Goal: Task Accomplishment & Management: Use online tool/utility

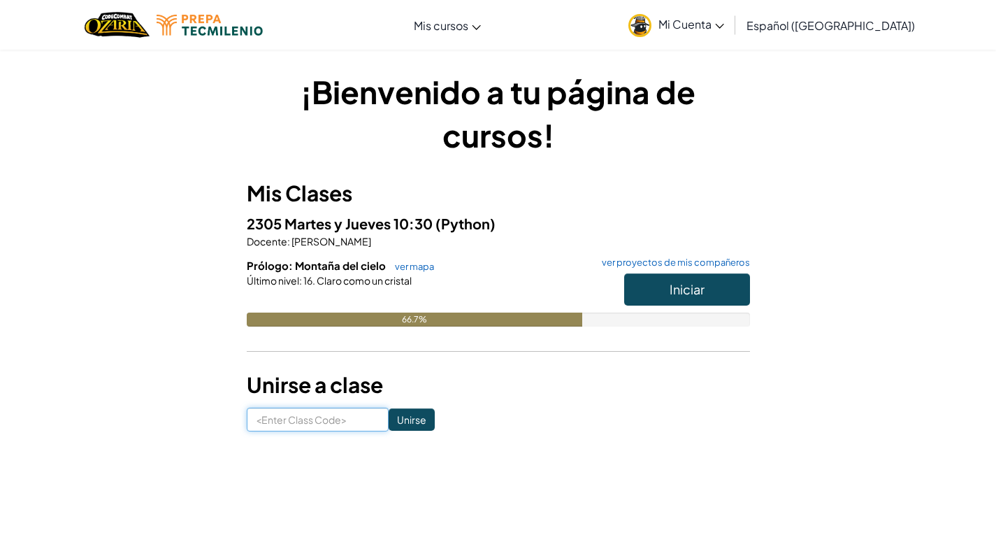
click at [338, 422] on input at bounding box center [318, 420] width 142 height 24
click at [915, 296] on div "¡Bienvenido a tu página de cursos! Mis Clases 2305 Martes y Jueves 10:30 (Pytho…" at bounding box center [498, 250] width 996 height 403
click at [329, 408] on input at bounding box center [318, 420] width 142 height 24
click at [391, 268] on link "ver mapa" at bounding box center [411, 266] width 46 height 11
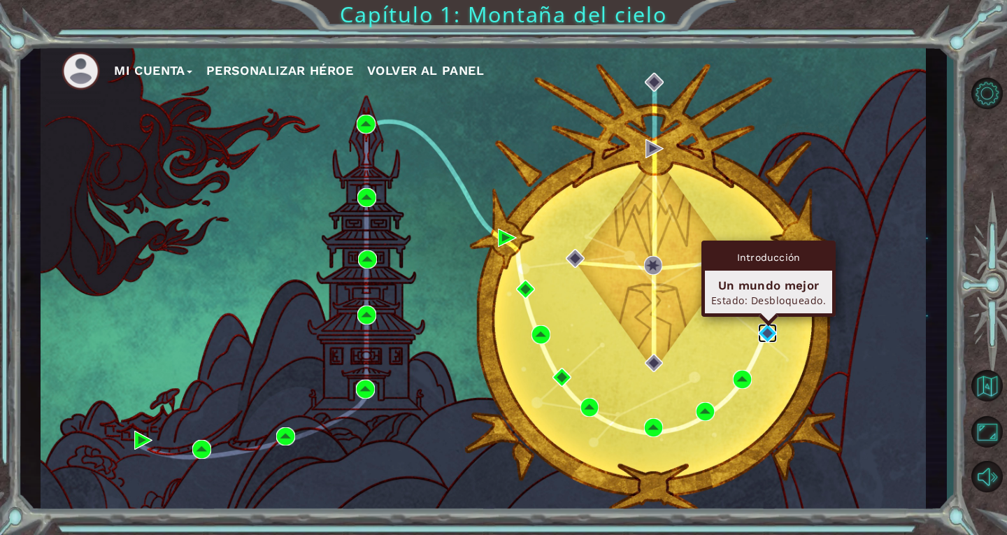
click at [766, 336] on img at bounding box center [767, 333] width 19 height 19
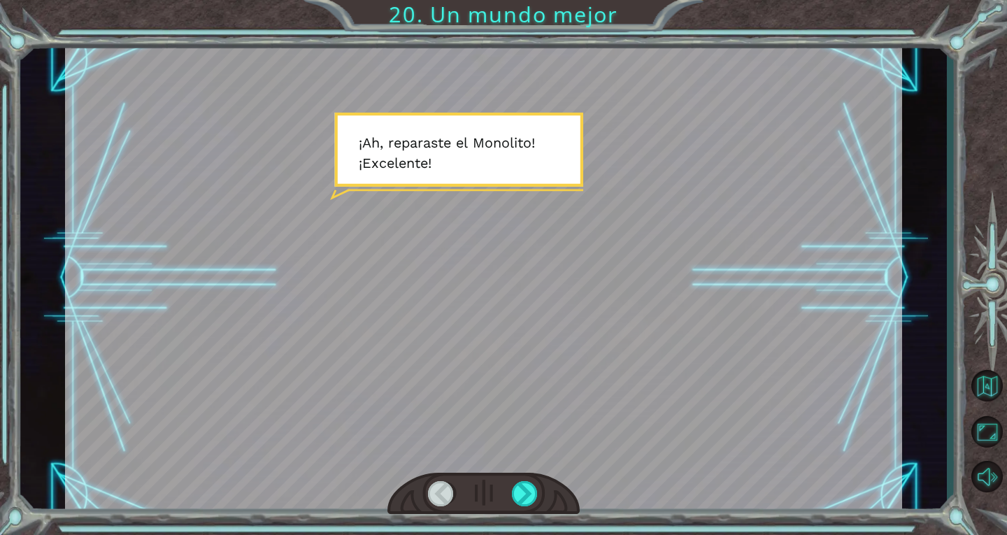
click at [610, 187] on div at bounding box center [483, 278] width 837 height 470
click at [518, 490] on div at bounding box center [525, 493] width 27 height 25
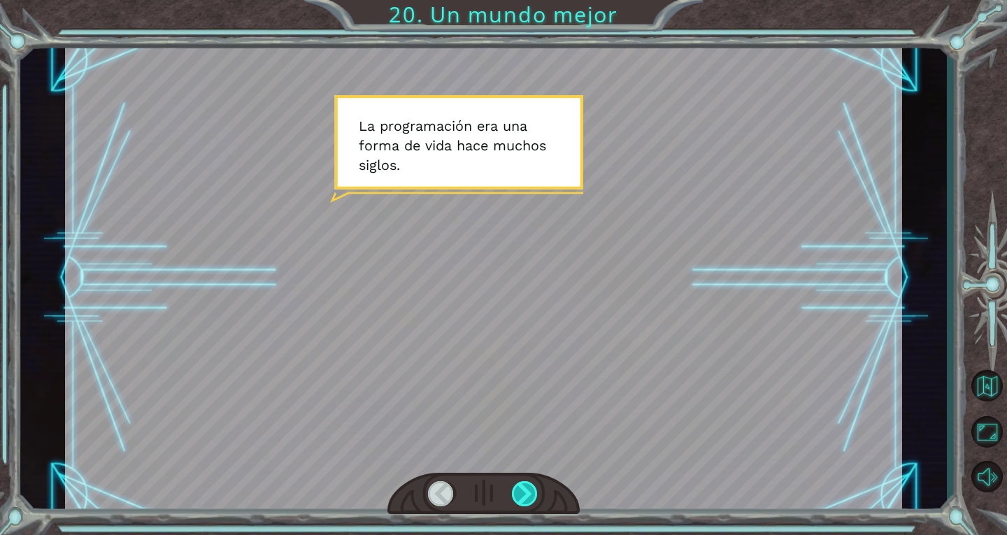
click at [518, 490] on div at bounding box center [525, 493] width 27 height 25
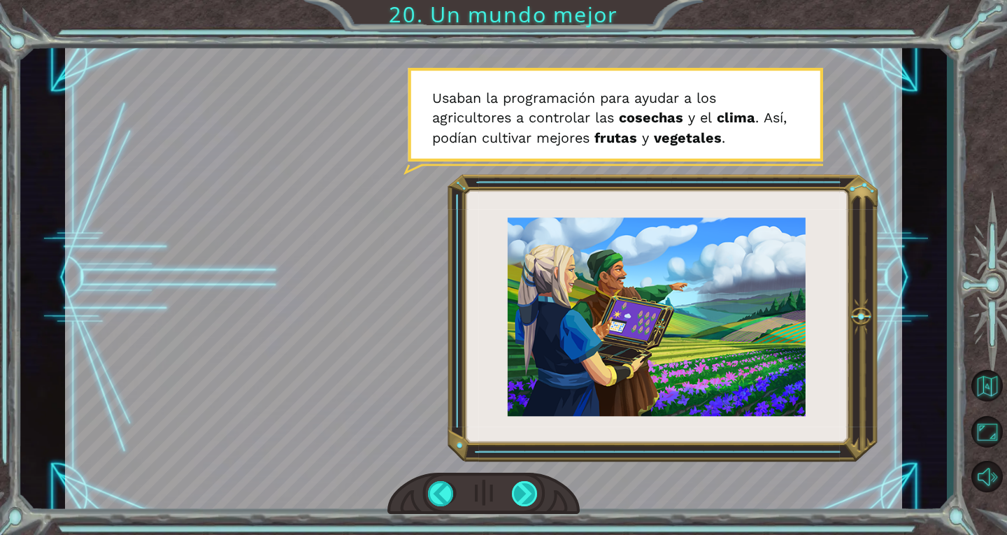
click at [518, 490] on div at bounding box center [525, 493] width 27 height 25
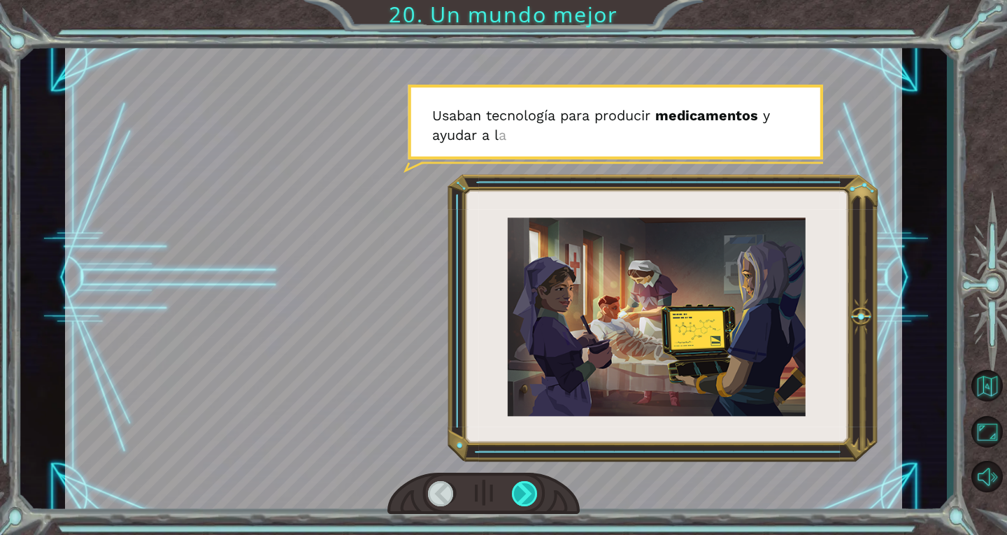
click at [518, 490] on div at bounding box center [525, 493] width 27 height 25
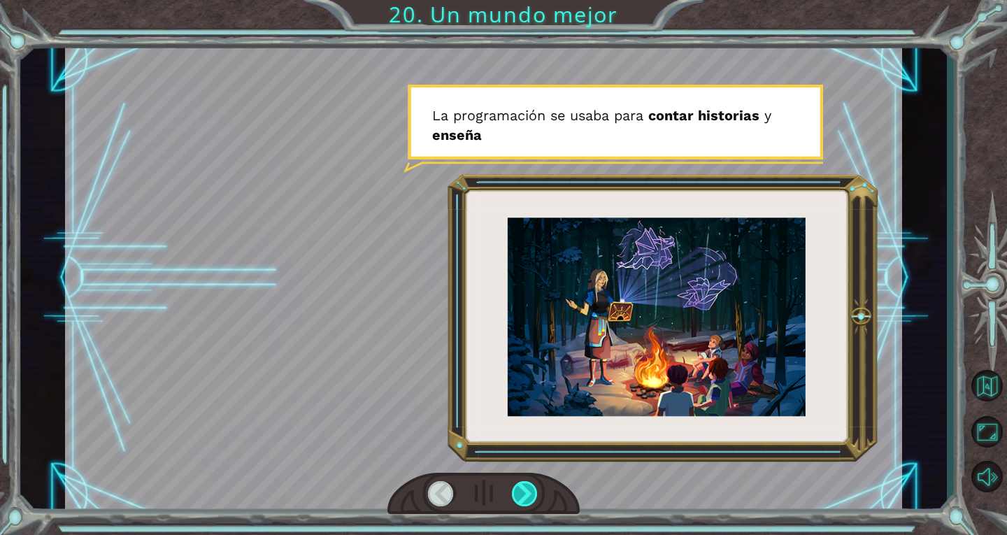
click at [518, 490] on div at bounding box center [525, 493] width 27 height 25
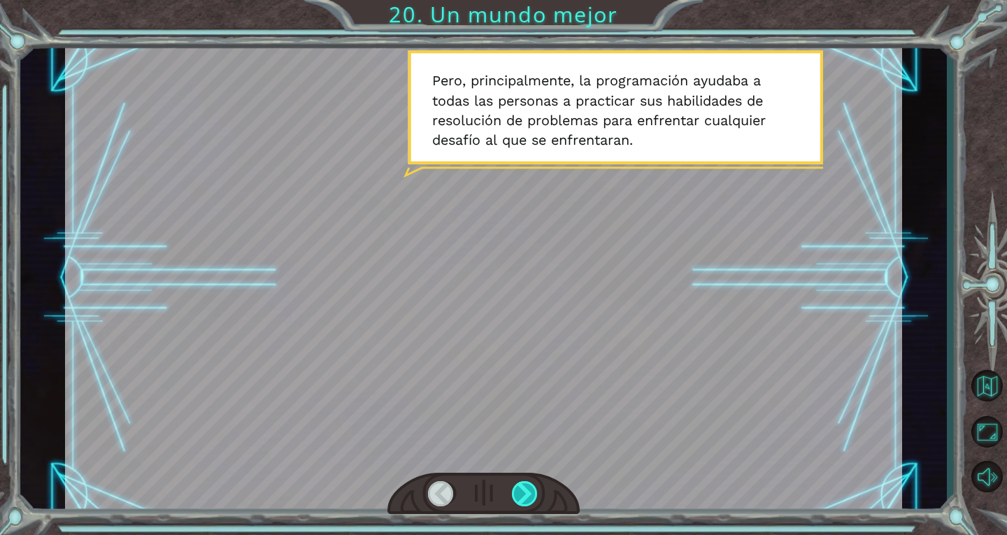
click at [518, 490] on div at bounding box center [525, 493] width 27 height 25
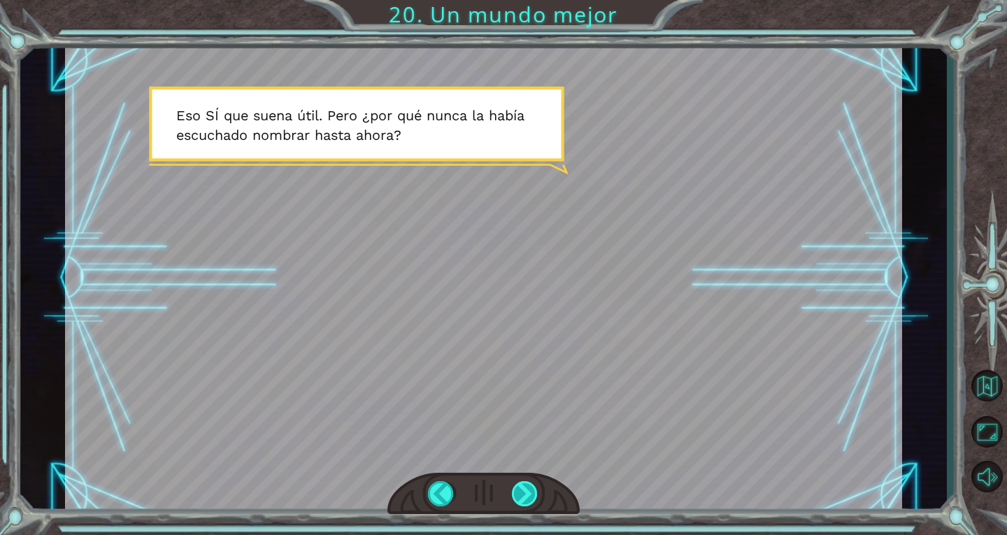
click at [518, 490] on div at bounding box center [525, 493] width 27 height 25
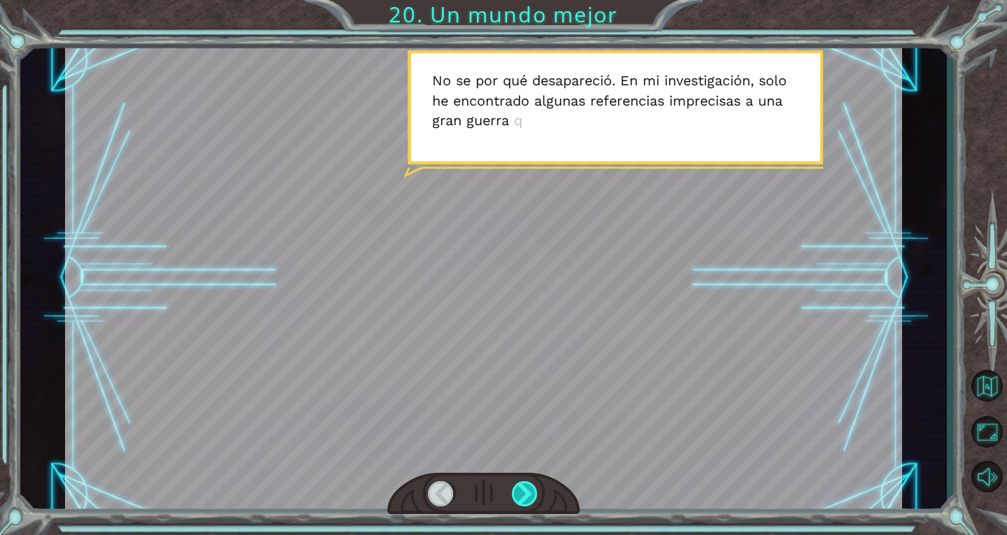
click at [518, 490] on div at bounding box center [525, 493] width 27 height 25
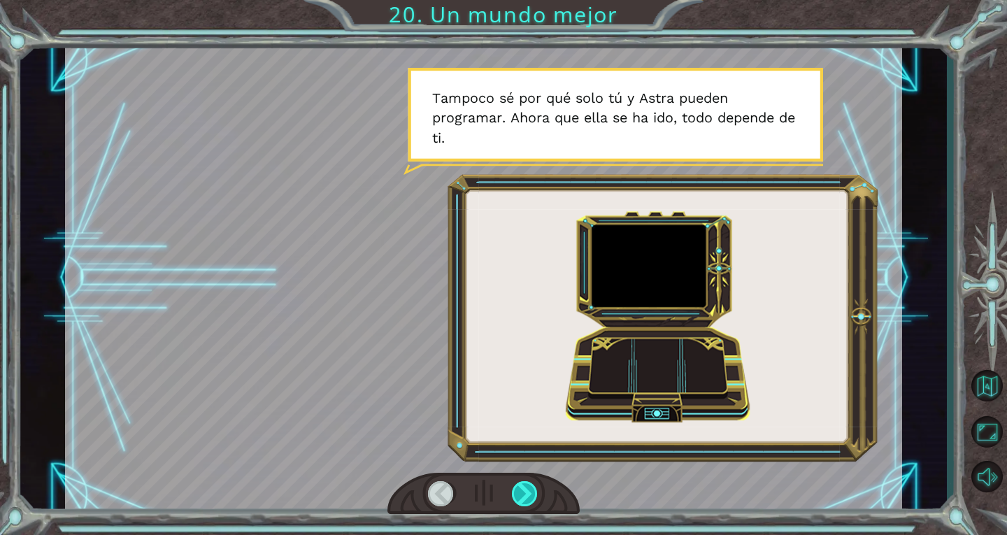
click at [518, 490] on div at bounding box center [525, 493] width 27 height 25
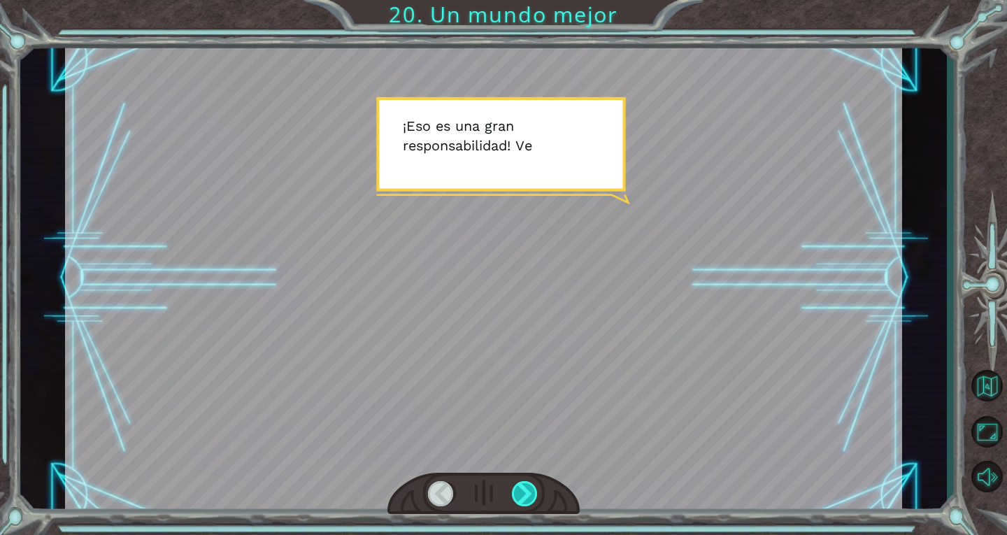
click at [518, 490] on div at bounding box center [525, 493] width 27 height 25
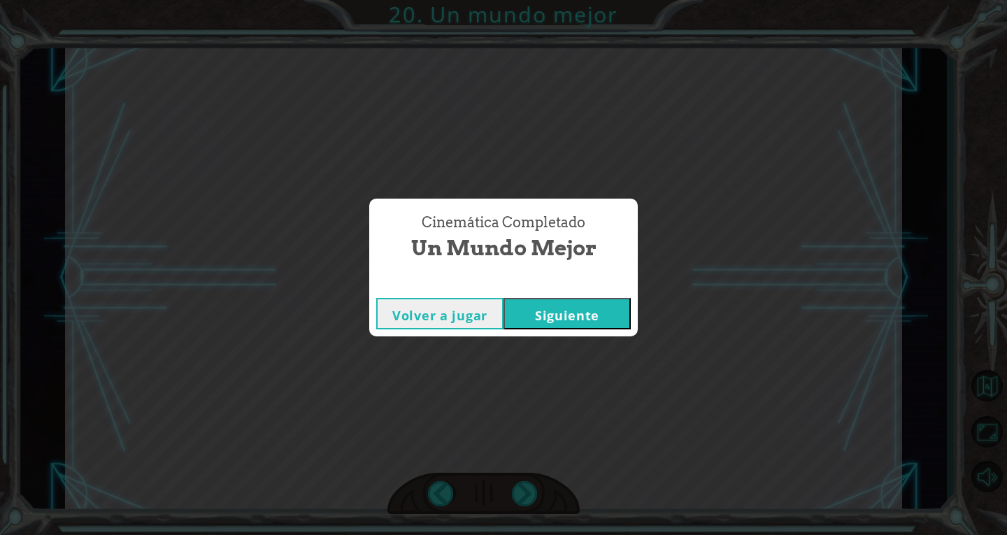
click at [538, 311] on button "Siguiente" at bounding box center [566, 313] width 127 height 31
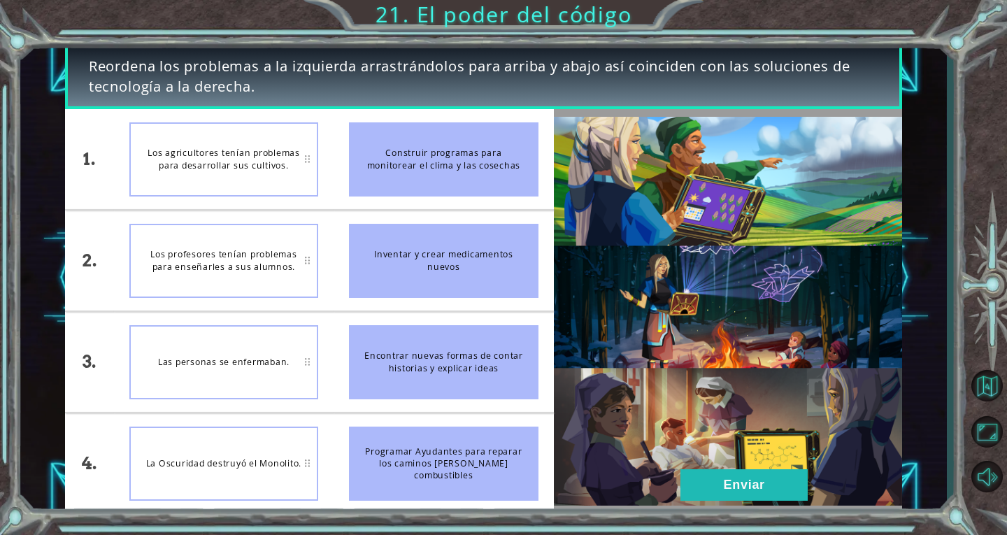
drag, startPoint x: 406, startPoint y: 157, endPoint x: 420, endPoint y: 248, distance: 92.6
click at [420, 248] on ul "Construir programas para monitorear el clima y las cosechas Inventar y crear me…" at bounding box center [443, 311] width 220 height 404
click at [284, 141] on div "Los profesores tenían problemas para enseñarles a sus alumnos." at bounding box center [223, 159] width 189 height 74
click at [248, 387] on div "Las personas se enfermaban." at bounding box center [223, 362] width 189 height 74
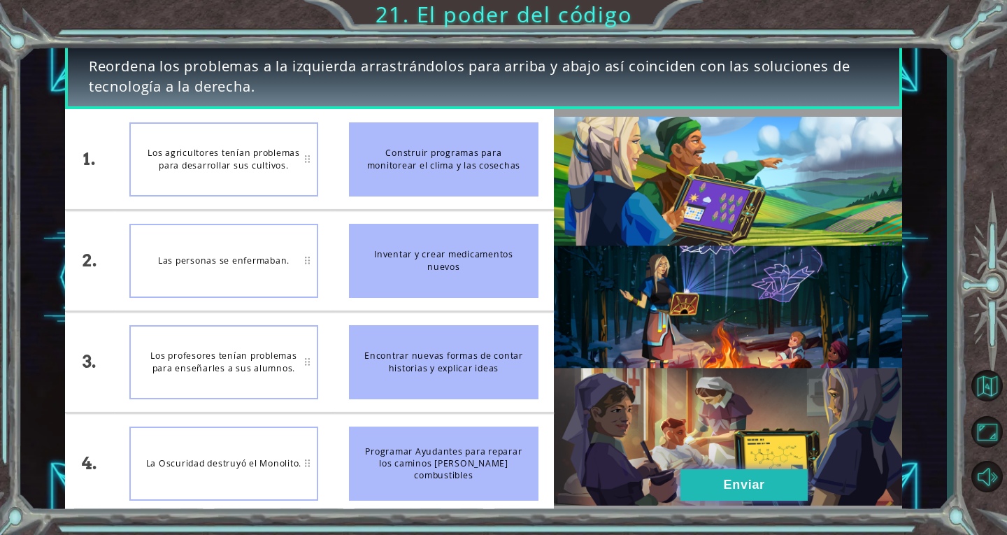
click at [695, 491] on button "Enviar" at bounding box center [743, 484] width 127 height 31
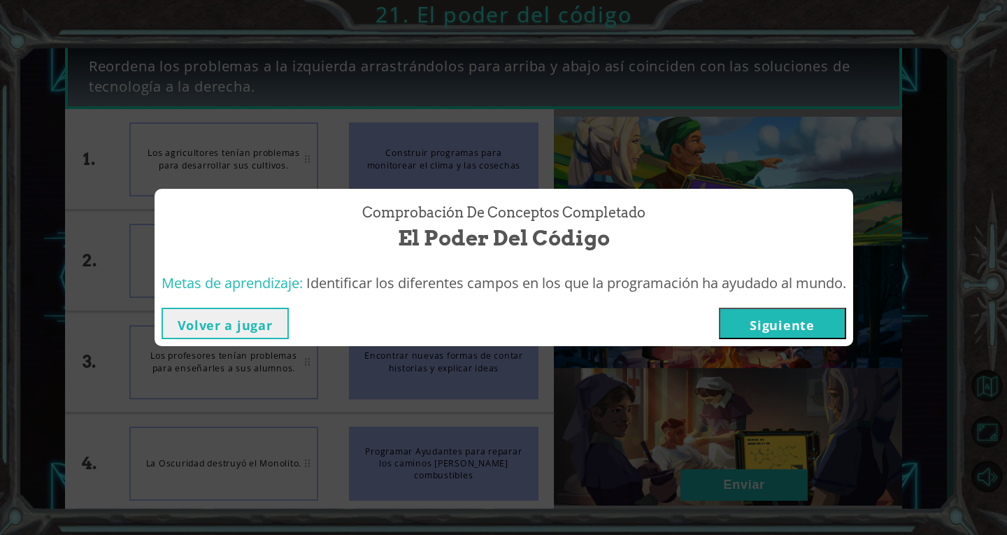
click at [755, 321] on button "Siguiente" at bounding box center [782, 323] width 127 height 31
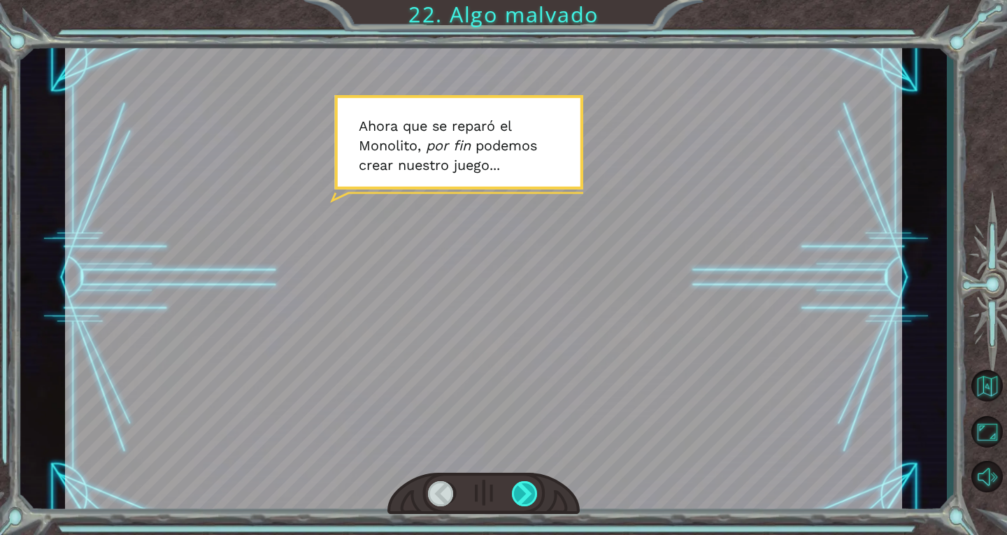
click at [527, 496] on div at bounding box center [525, 493] width 27 height 25
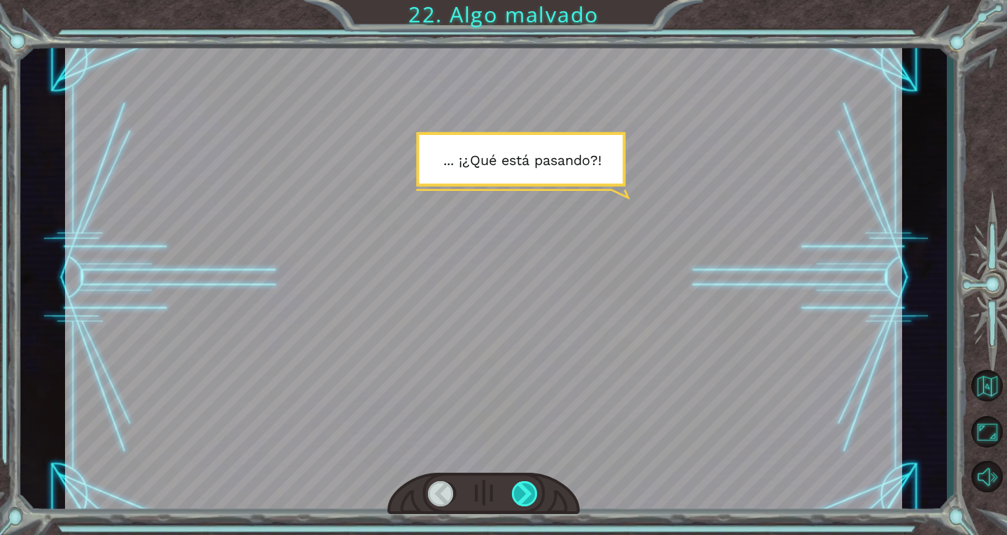
click at [527, 496] on div at bounding box center [525, 493] width 27 height 25
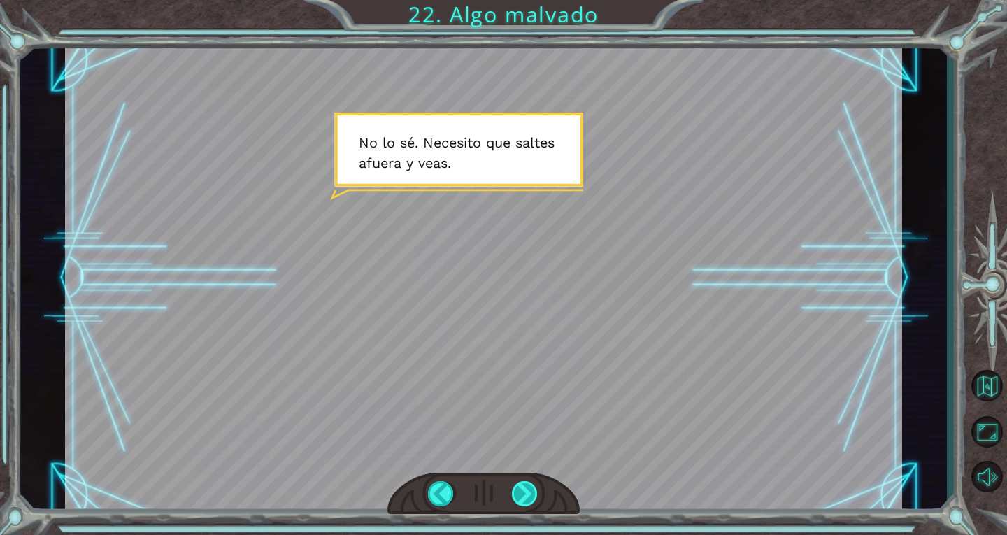
click at [527, 496] on div at bounding box center [525, 493] width 27 height 25
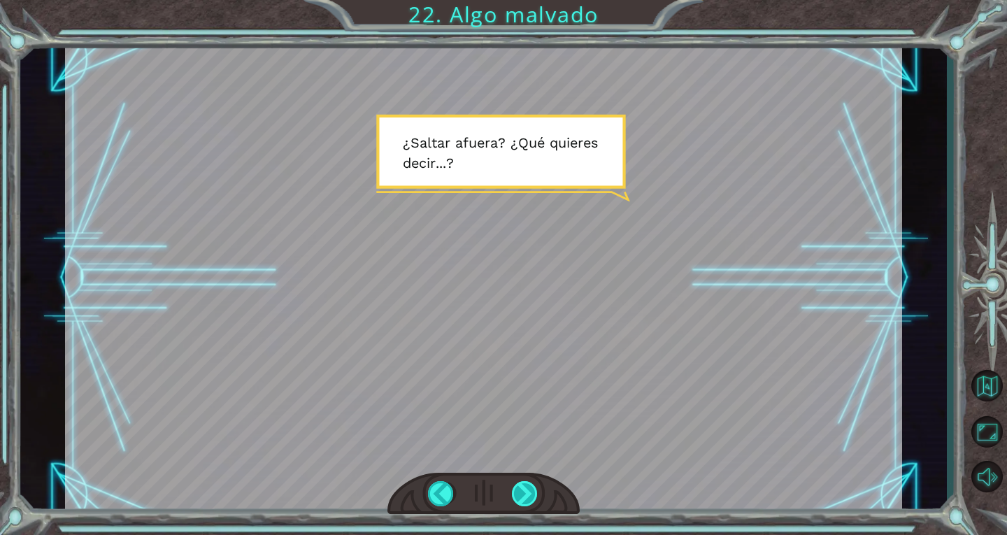
click at [527, 496] on div at bounding box center [525, 493] width 27 height 25
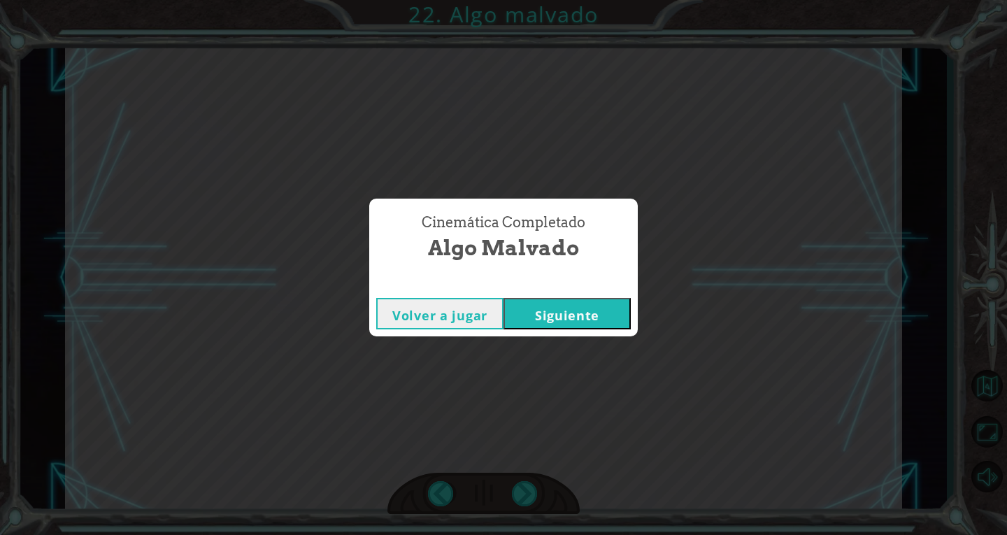
click at [569, 308] on button "Siguiente" at bounding box center [566, 313] width 127 height 31
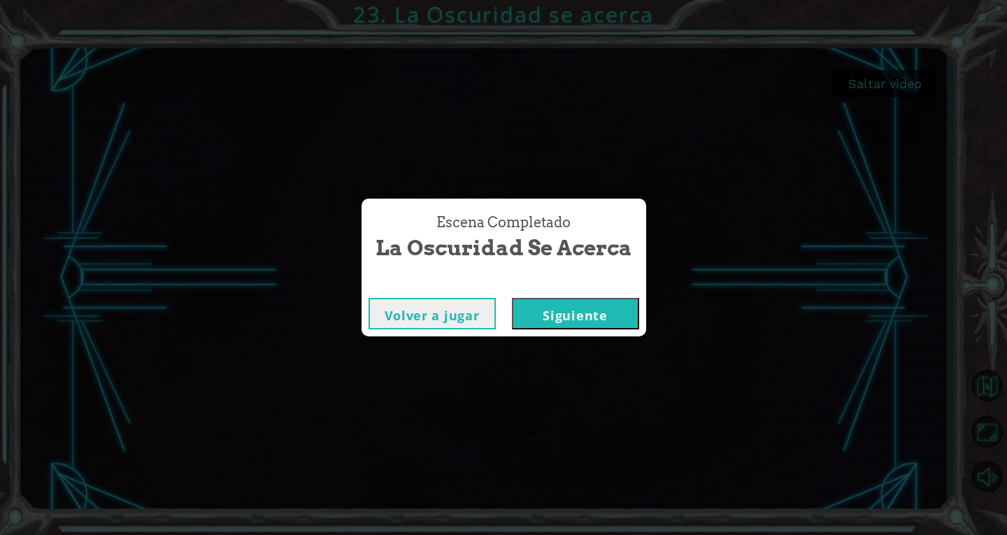
click at [573, 321] on button "Siguiente" at bounding box center [575, 313] width 127 height 31
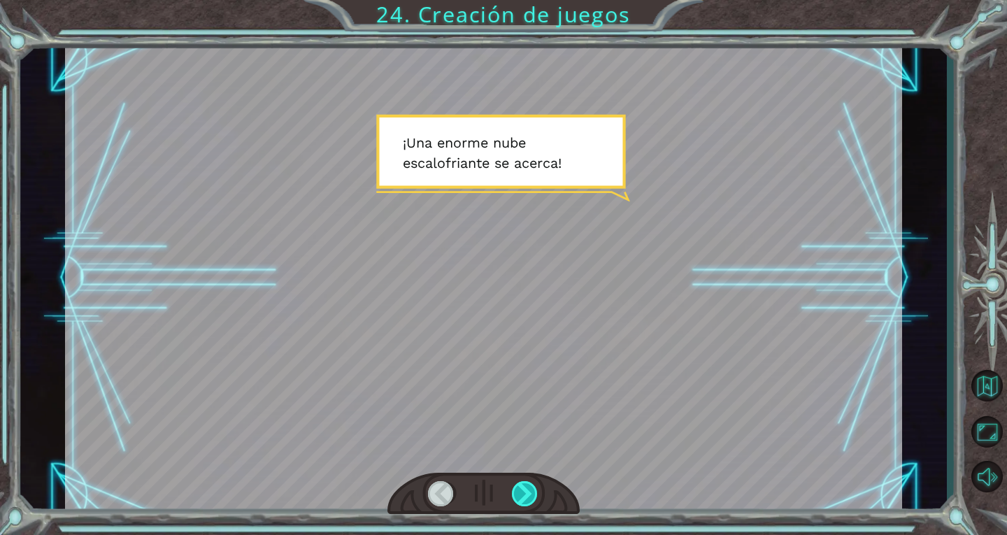
click at [522, 489] on div at bounding box center [525, 493] width 27 height 25
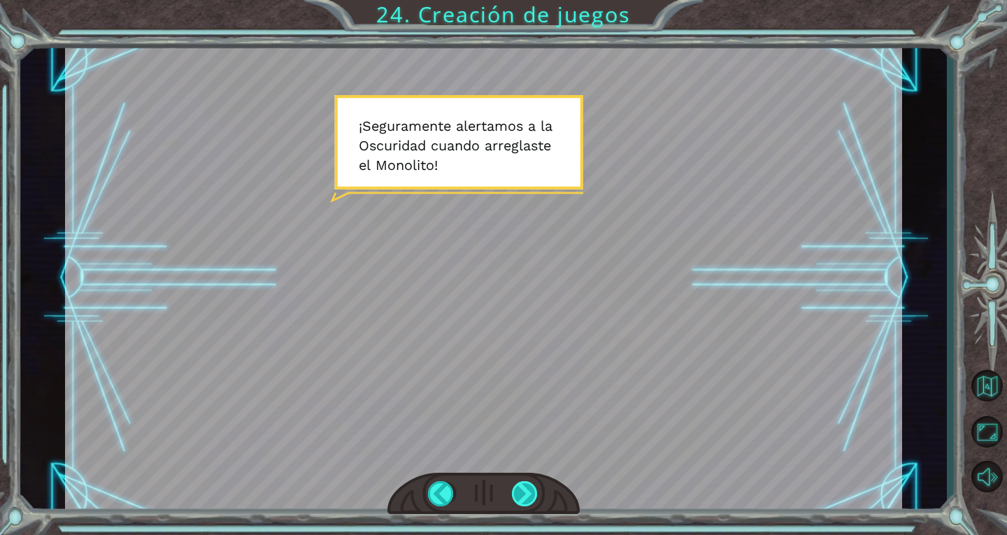
click at [522, 489] on div at bounding box center [525, 493] width 27 height 25
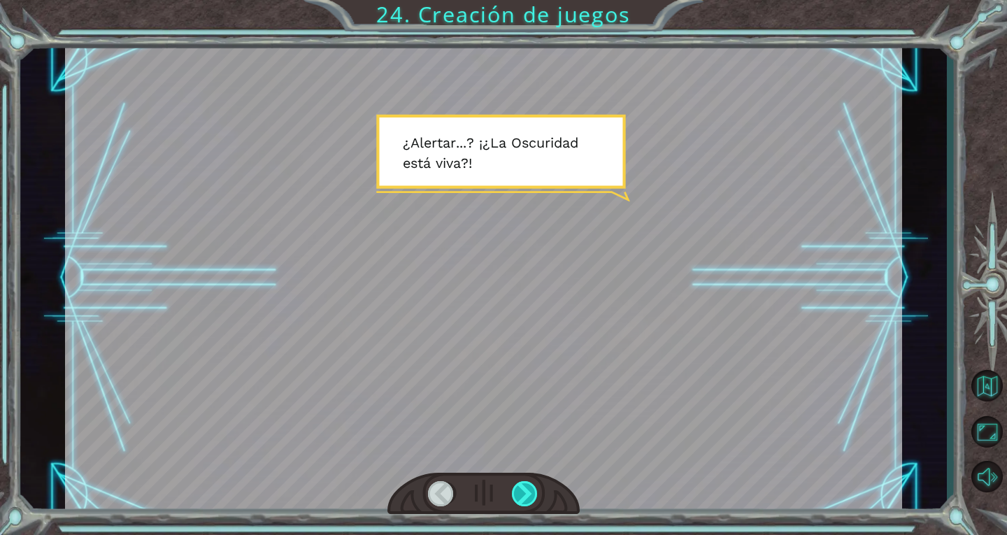
click at [522, 489] on div at bounding box center [525, 493] width 27 height 25
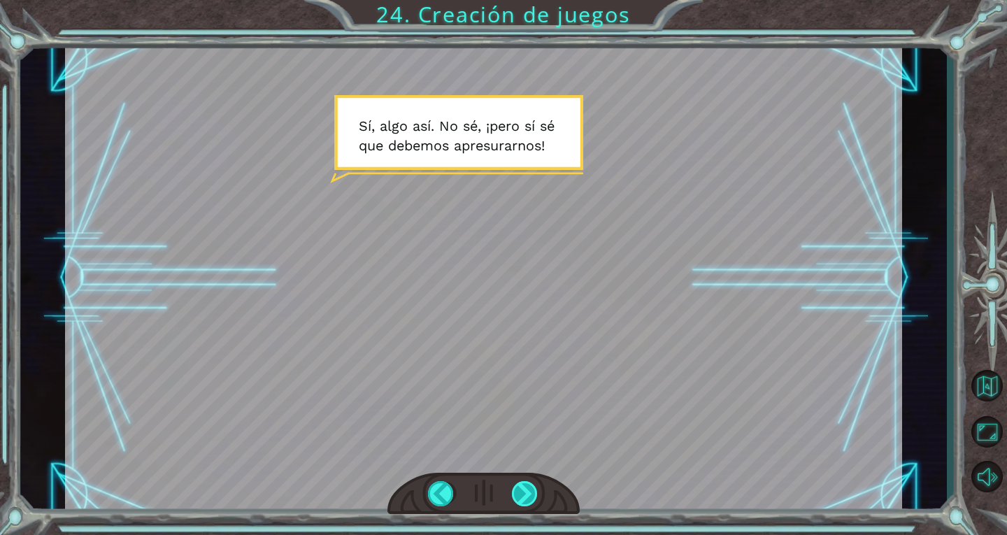
click at [521, 485] on div at bounding box center [525, 493] width 27 height 25
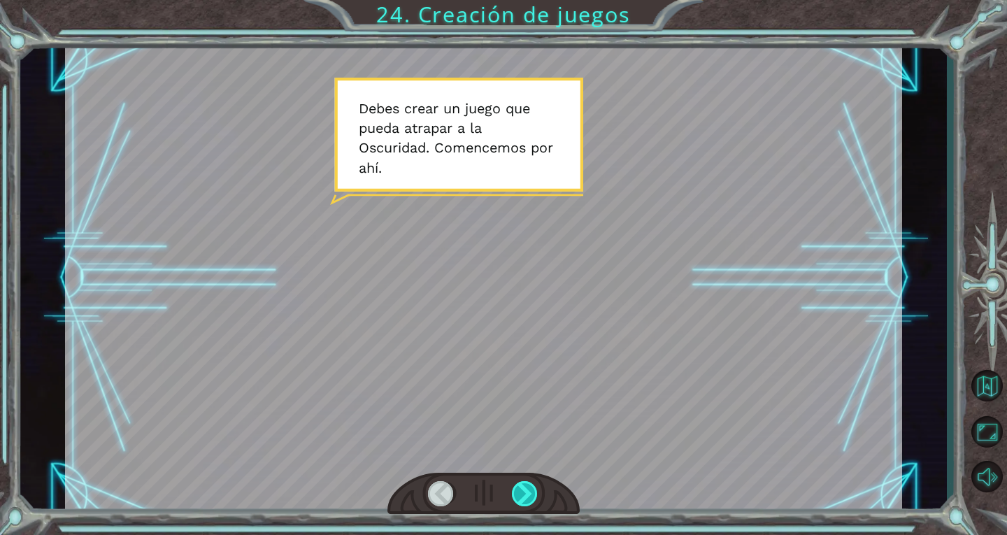
click at [521, 485] on div at bounding box center [525, 493] width 27 height 25
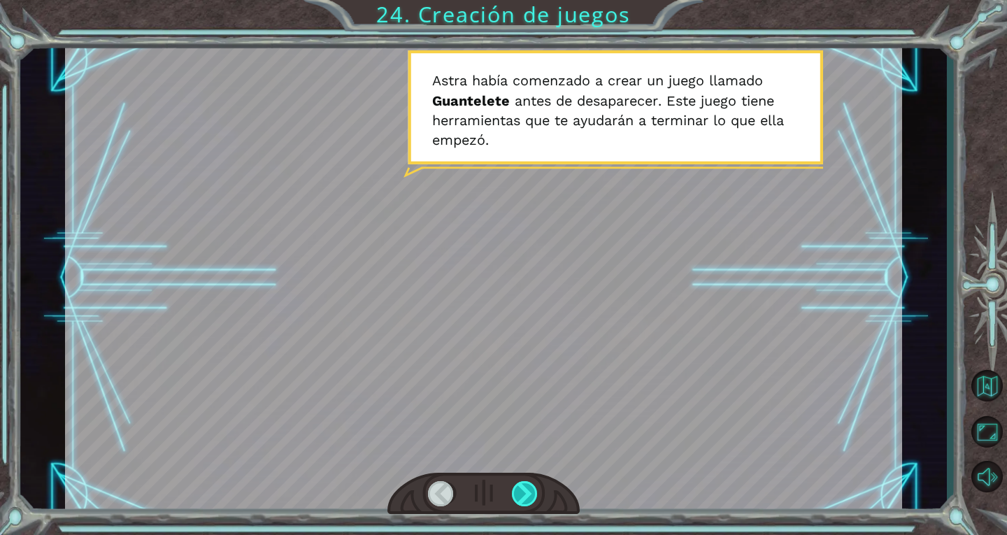
click at [521, 485] on div at bounding box center [525, 493] width 27 height 25
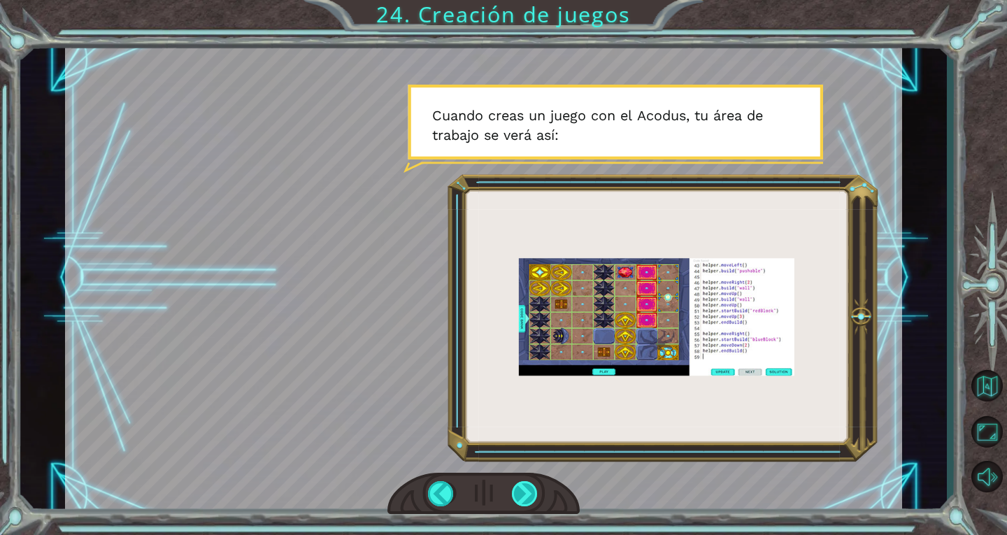
click at [521, 485] on div at bounding box center [525, 493] width 27 height 25
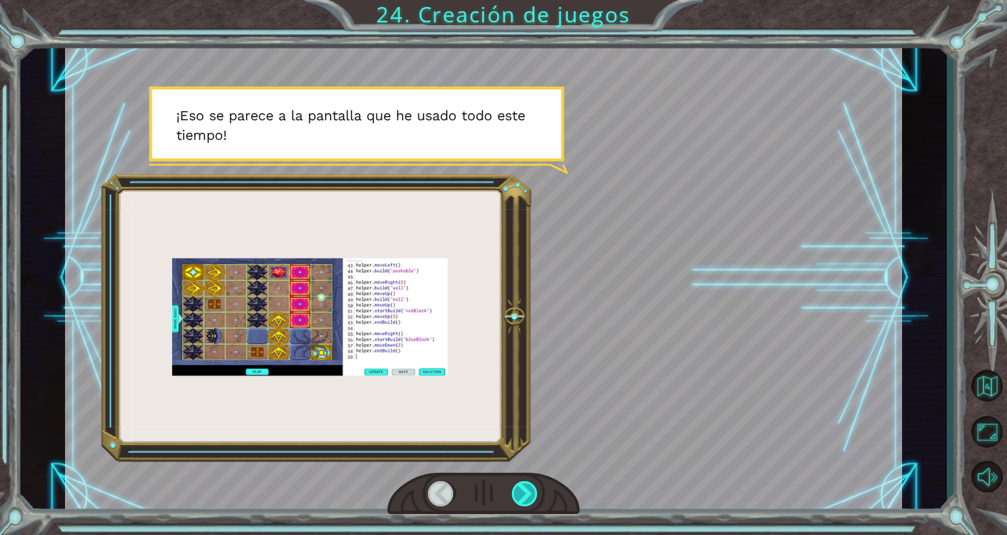
click at [521, 485] on div at bounding box center [525, 493] width 27 height 25
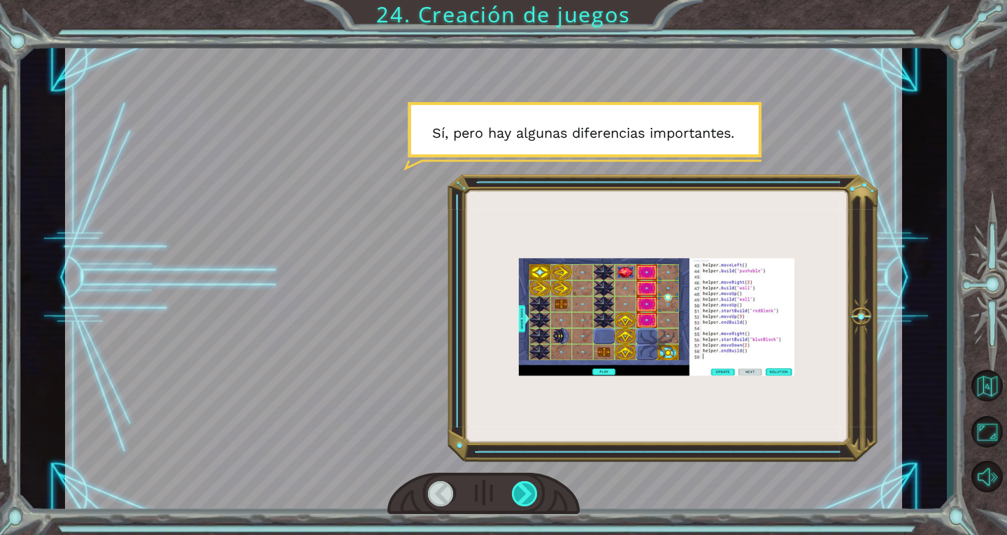
click at [521, 485] on div at bounding box center [525, 493] width 27 height 25
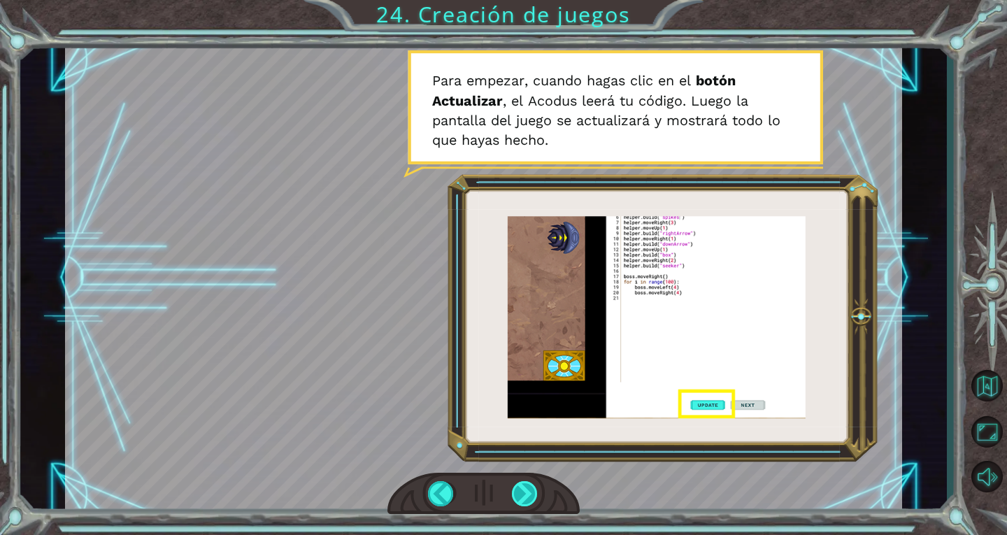
click at [521, 485] on div at bounding box center [525, 493] width 27 height 25
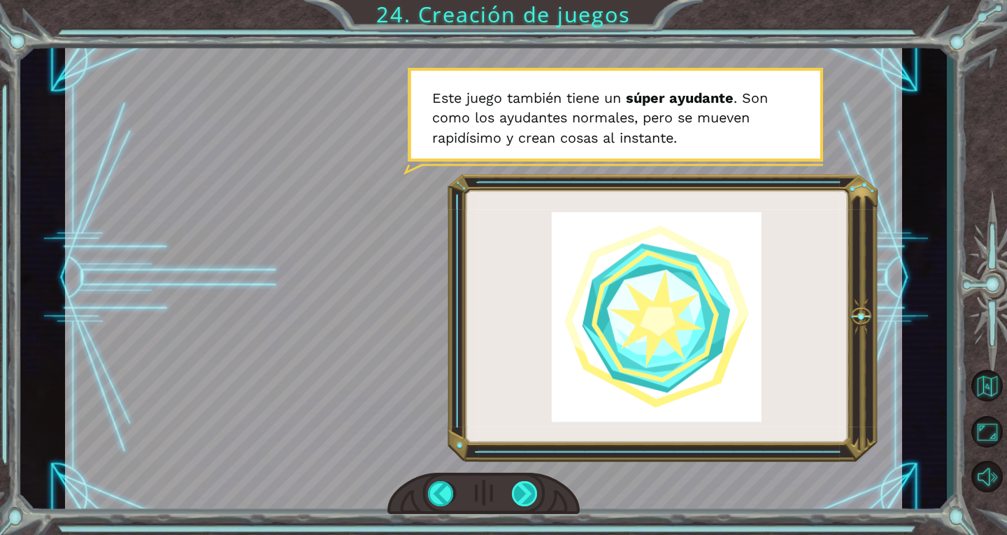
click at [521, 485] on div at bounding box center [525, 493] width 27 height 25
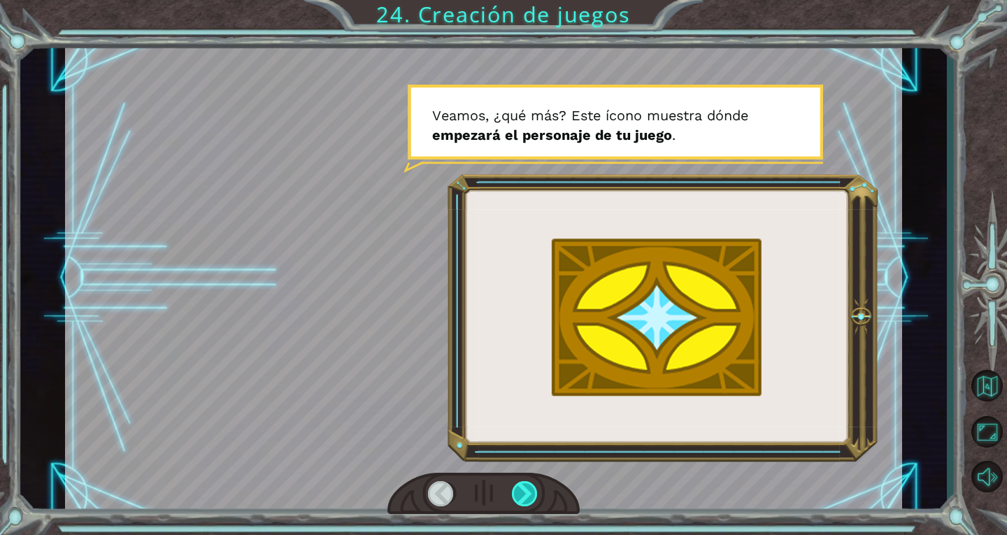
click at [521, 485] on div at bounding box center [525, 493] width 27 height 25
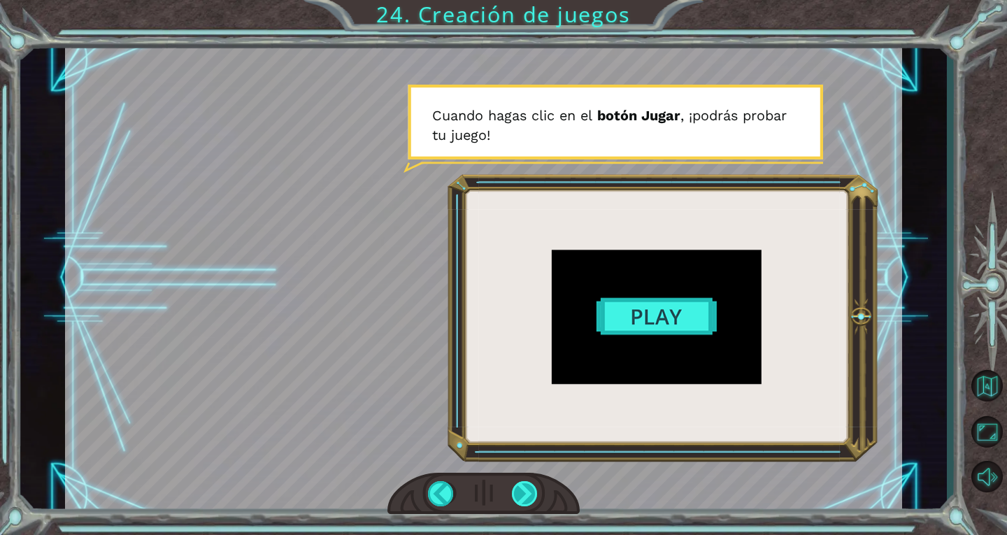
click at [521, 485] on div at bounding box center [525, 493] width 27 height 25
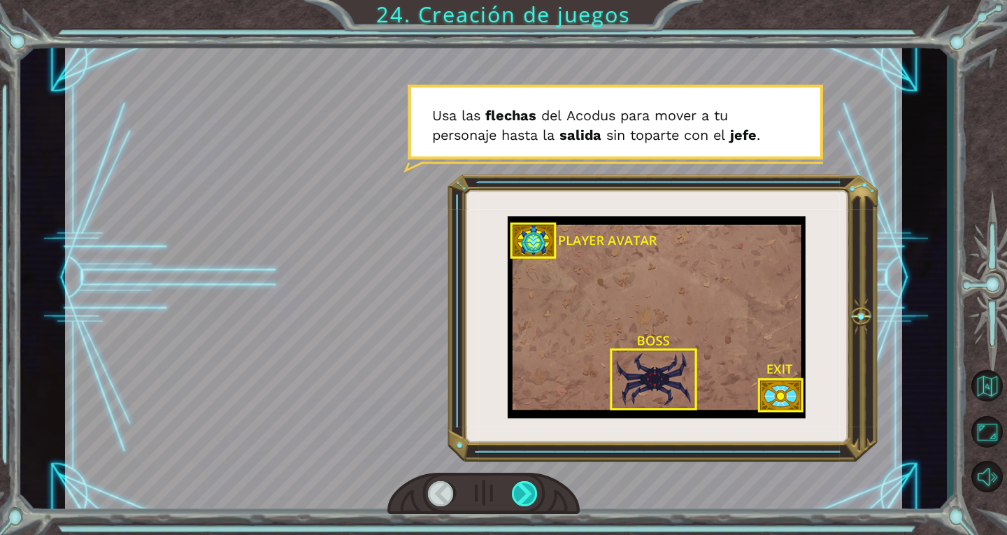
click at [521, 485] on div at bounding box center [525, 493] width 27 height 25
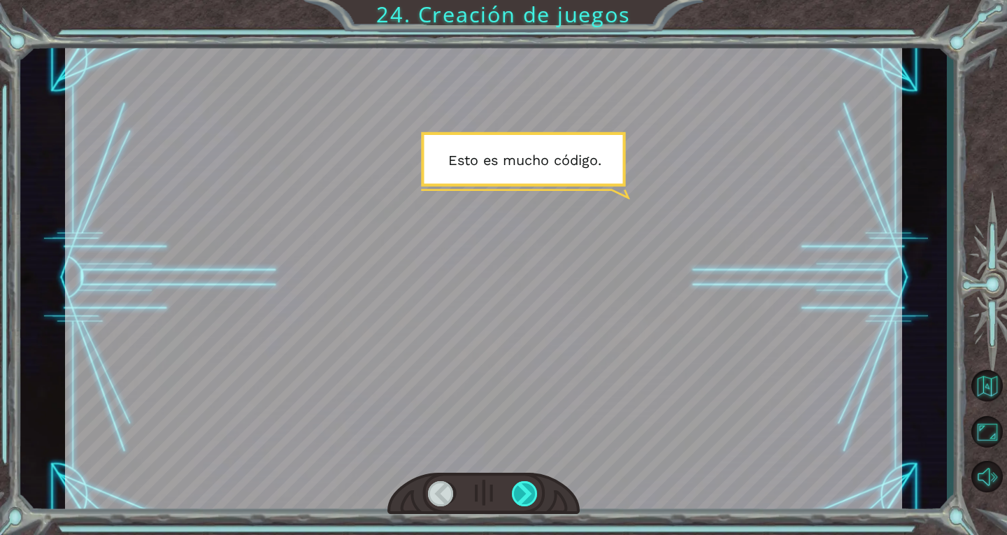
click at [521, 485] on div at bounding box center [525, 493] width 27 height 25
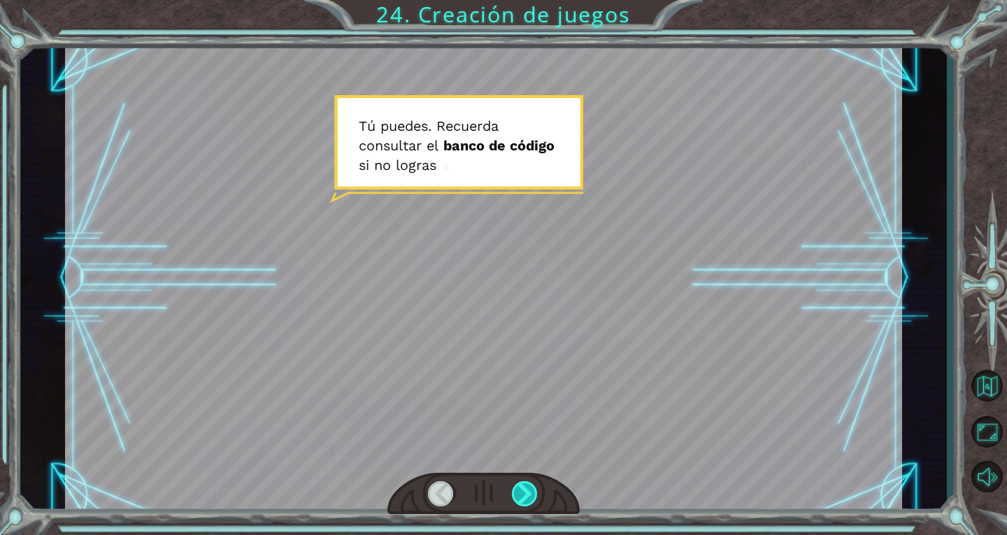
click at [521, 485] on div at bounding box center [525, 493] width 27 height 25
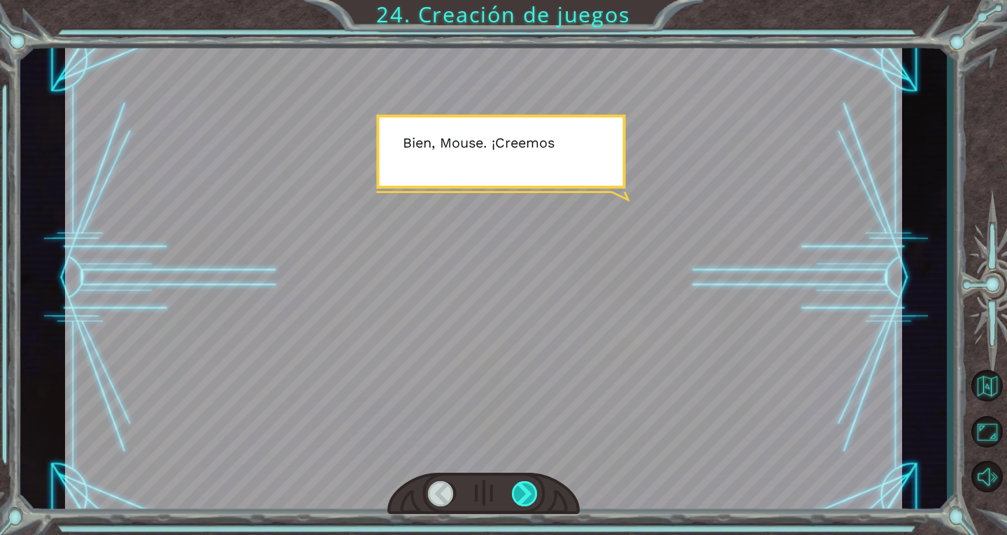
click at [521, 485] on div at bounding box center [525, 493] width 27 height 25
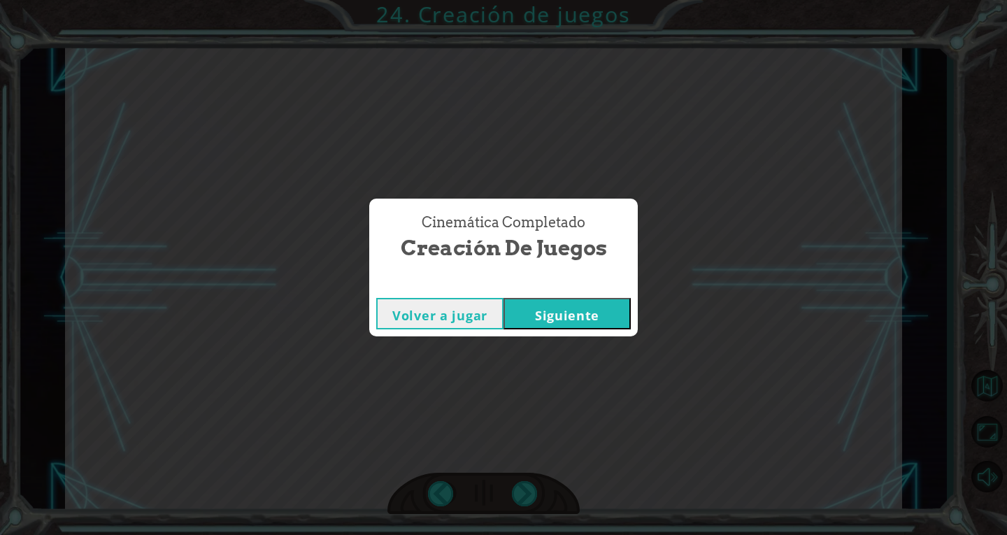
click at [547, 309] on button "Siguiente" at bounding box center [566, 313] width 127 height 31
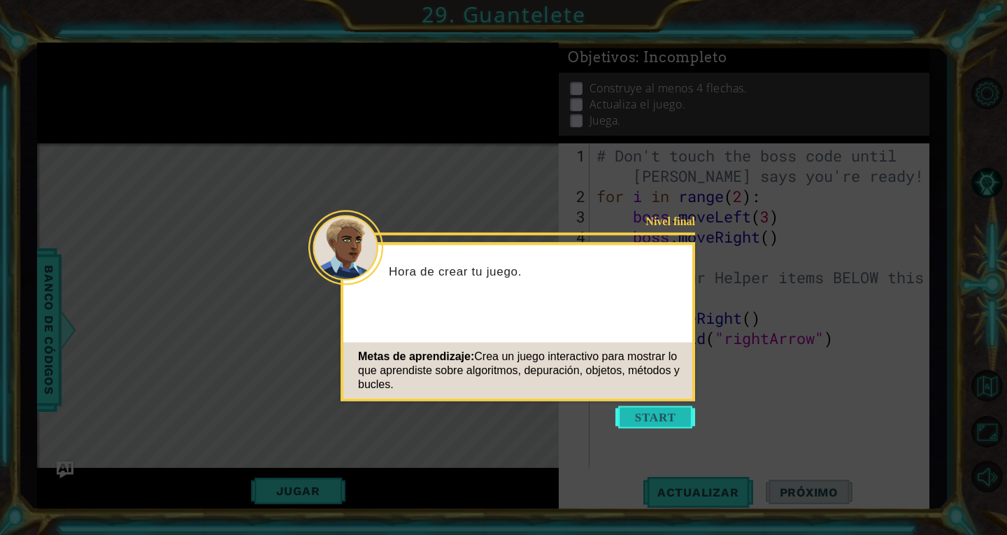
click at [636, 410] on button "Start" at bounding box center [655, 417] width 80 height 22
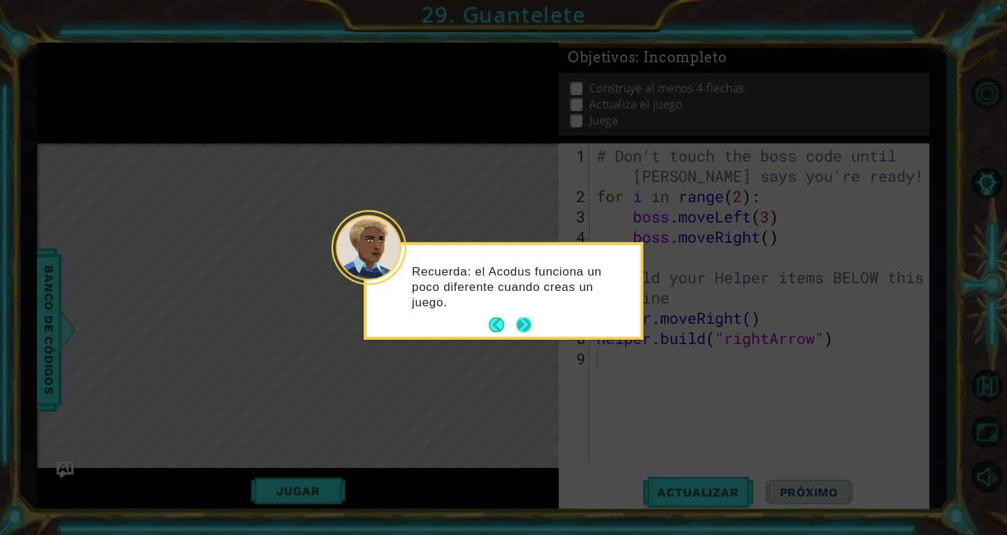
click at [523, 320] on button "Next" at bounding box center [523, 324] width 15 height 15
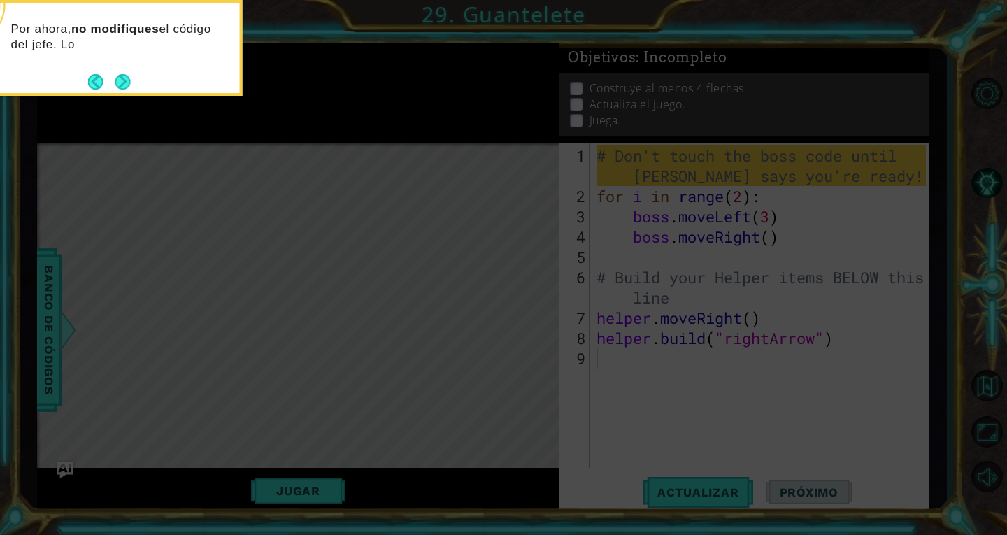
click at [256, 215] on icon at bounding box center [503, 80] width 1007 height 910
click at [122, 76] on button "Next" at bounding box center [122, 81] width 15 height 15
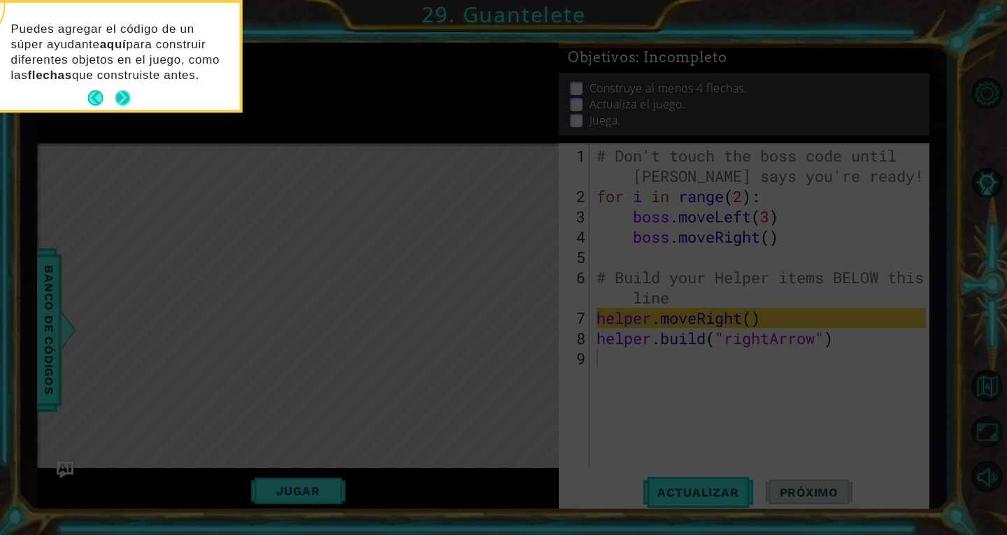
click at [122, 90] on button "Next" at bounding box center [122, 97] width 15 height 15
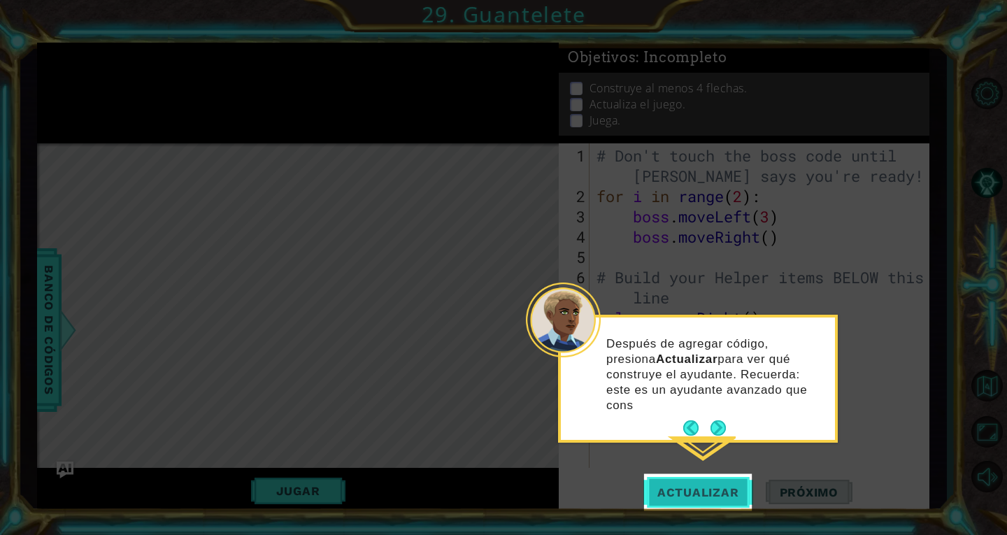
click at [663, 477] on button "Actualizar" at bounding box center [698, 491] width 110 height 37
click at [668, 489] on span "Actualizar" at bounding box center [698, 492] width 110 height 14
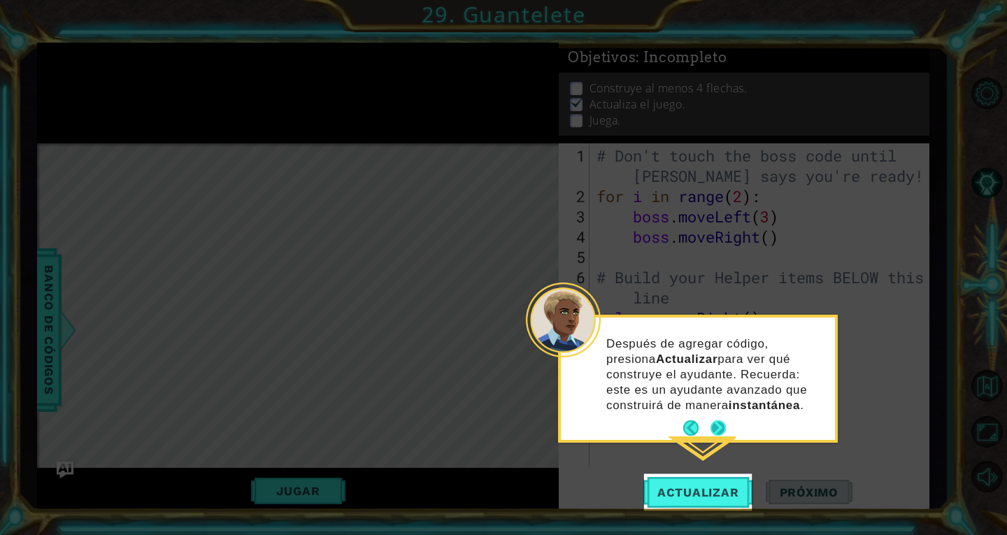
click at [710, 428] on button "Next" at bounding box center [717, 427] width 15 height 15
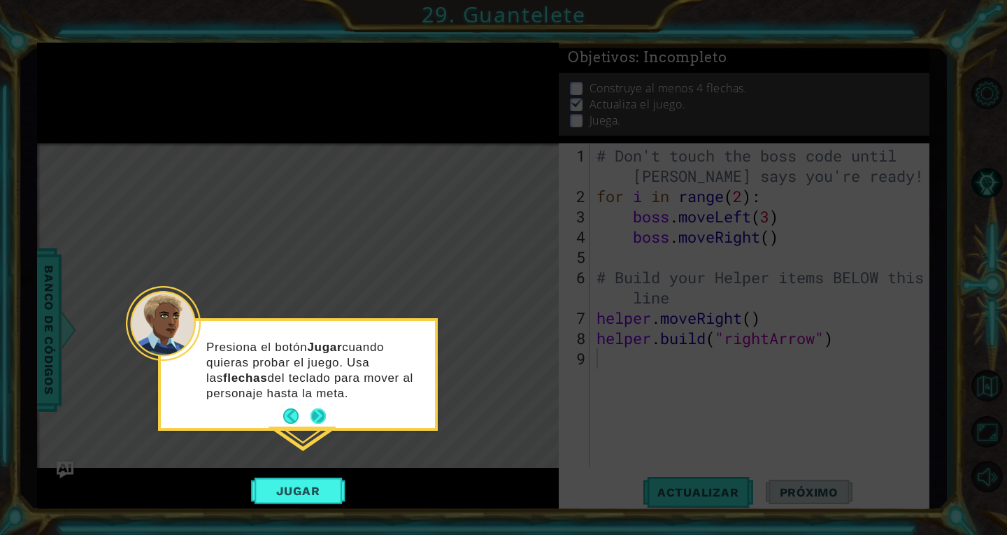
click at [329, 408] on div "Presiona el botón Jugar cuando quieras probar el juego. Usa las flechas del tec…" at bounding box center [298, 376] width 274 height 101
click at [314, 422] on button "Next" at bounding box center [317, 415] width 15 height 15
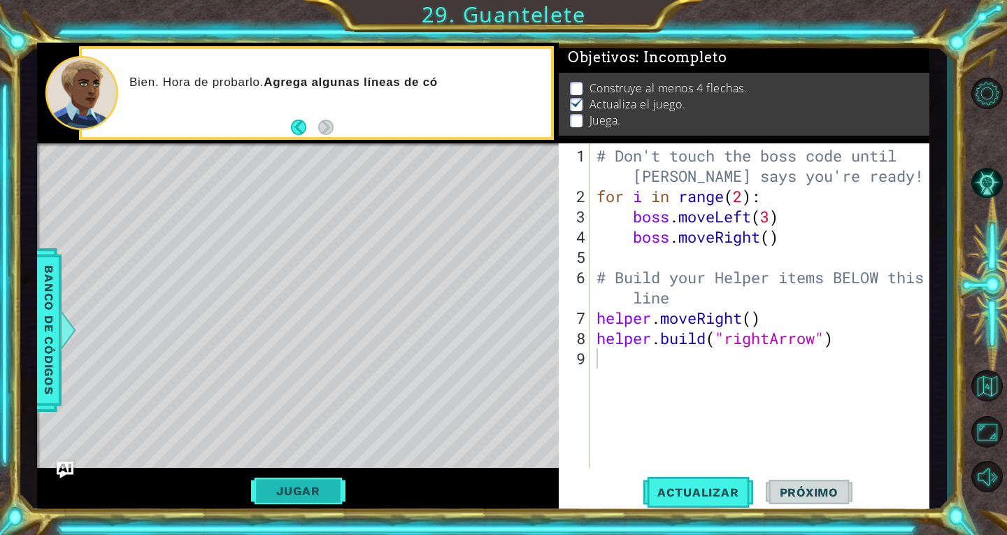
click at [263, 483] on button "Jugar" at bounding box center [298, 490] width 94 height 27
type textarea "[DOMAIN_NAME]("rightArrow")"
click at [315, 503] on button "Jugar" at bounding box center [298, 490] width 94 height 27
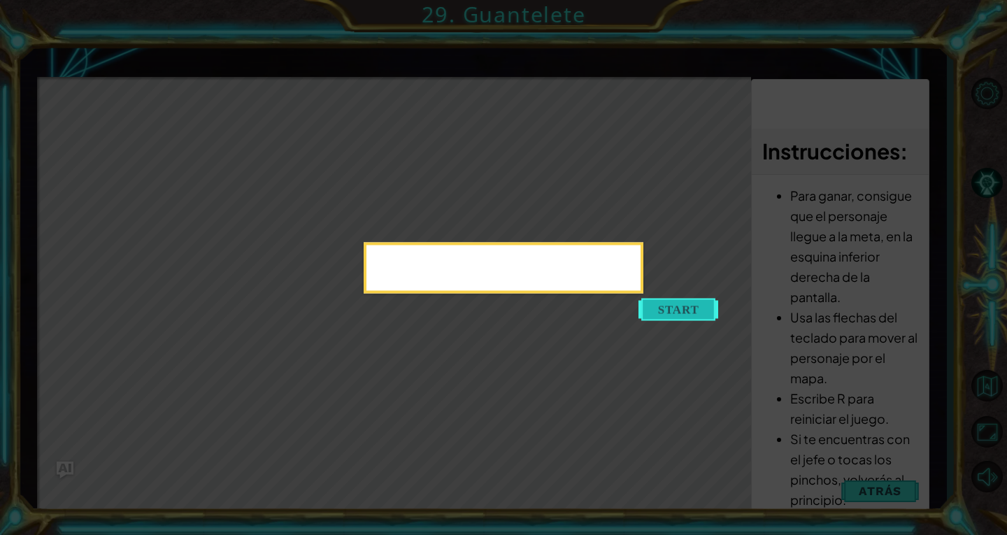
click at [696, 311] on button "Start" at bounding box center [678, 309] width 80 height 22
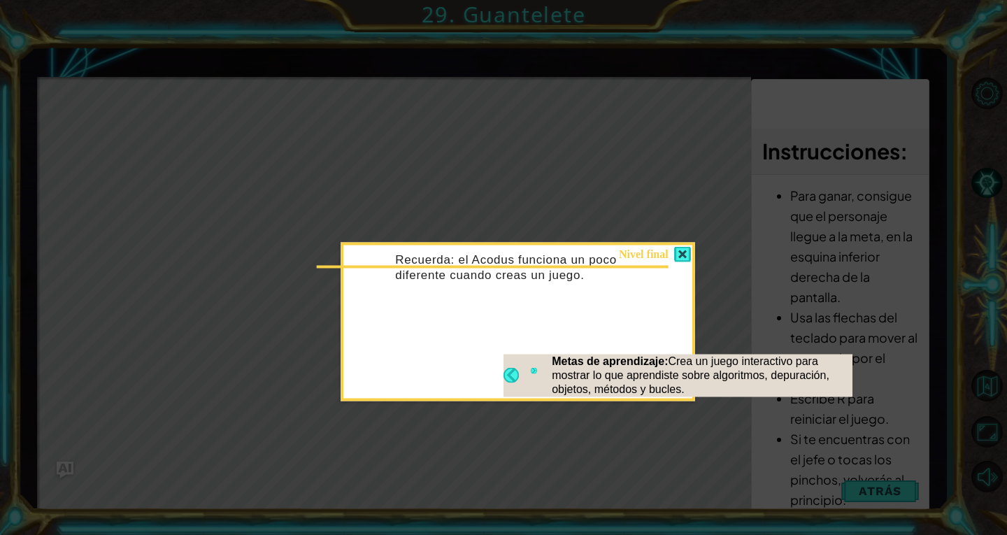
click at [405, 269] on p "Recuerda: el Acodus funciona un poco diferente cuando creas un juego." at bounding box center [523, 267] width 257 height 31
click at [533, 373] on button "Next" at bounding box center [533, 375] width 7 height 15
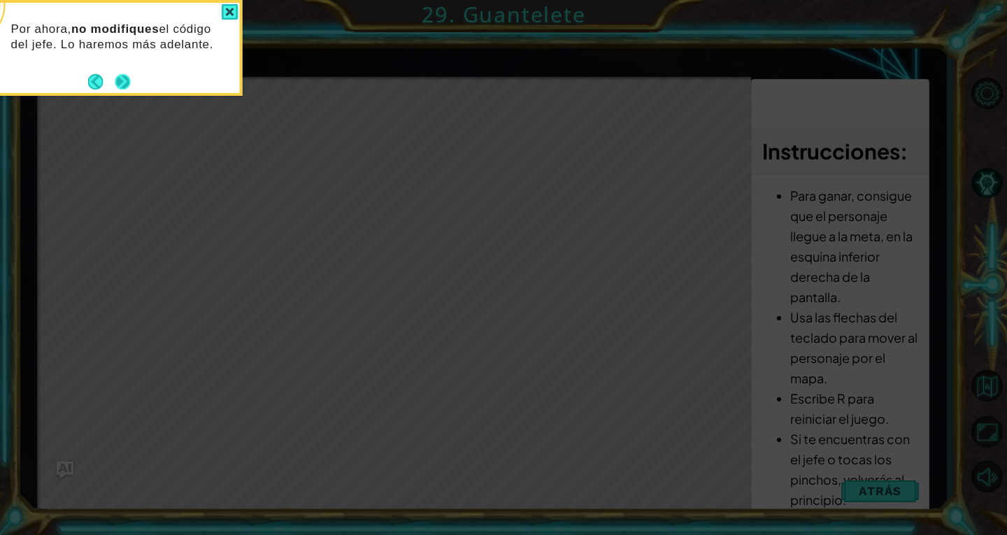
click at [118, 87] on button "Next" at bounding box center [122, 81] width 15 height 15
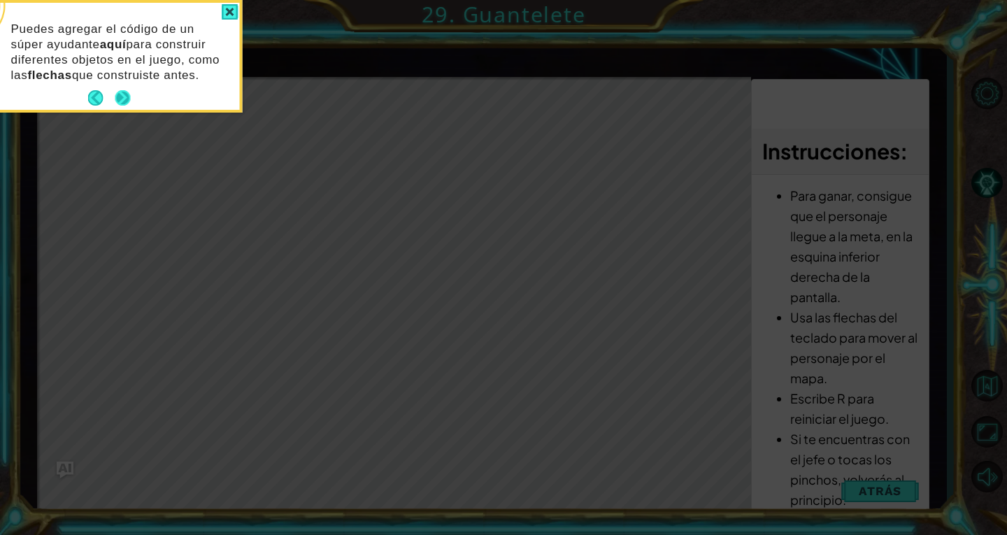
click at [124, 85] on div "Puedes agregar el código de un súper ayudante aquí para construir diferentes ob…" at bounding box center [103, 58] width 274 height 101
click at [126, 91] on button "Next" at bounding box center [122, 97] width 15 height 15
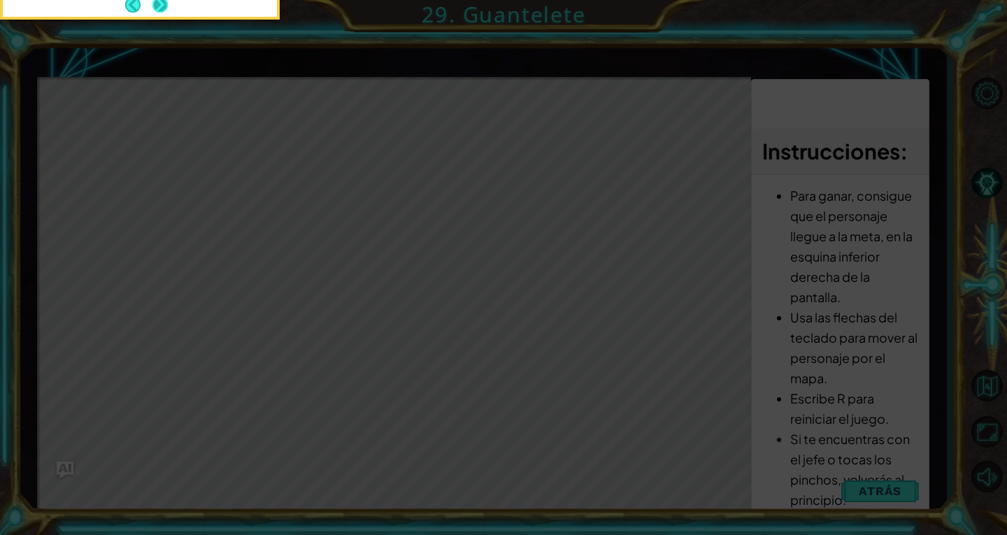
click at [160, 10] on button "Next" at bounding box center [159, 4] width 15 height 15
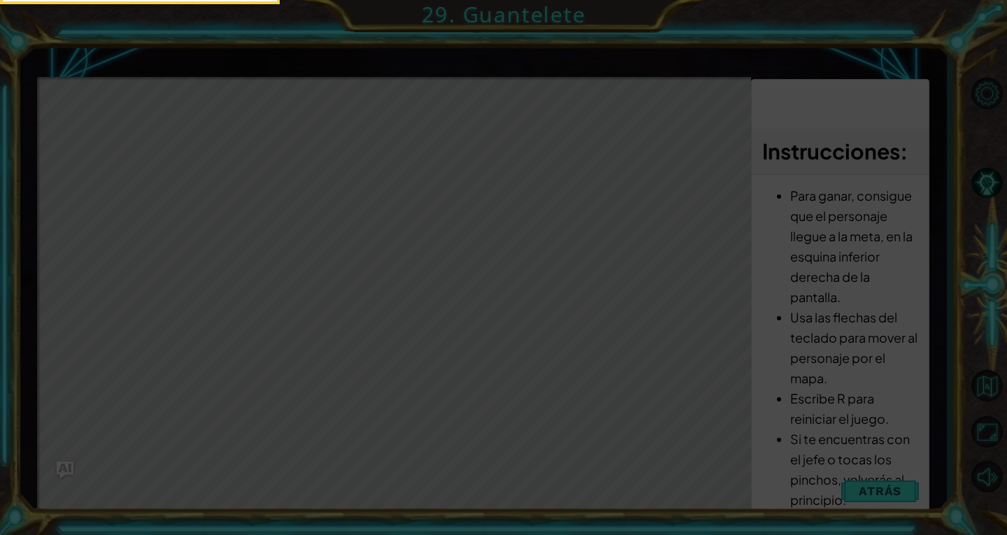
drag, startPoint x: 1006, startPoint y: 269, endPoint x: 982, endPoint y: 168, distance: 103.4
click at [982, 168] on icon at bounding box center [503, 267] width 1007 height 535
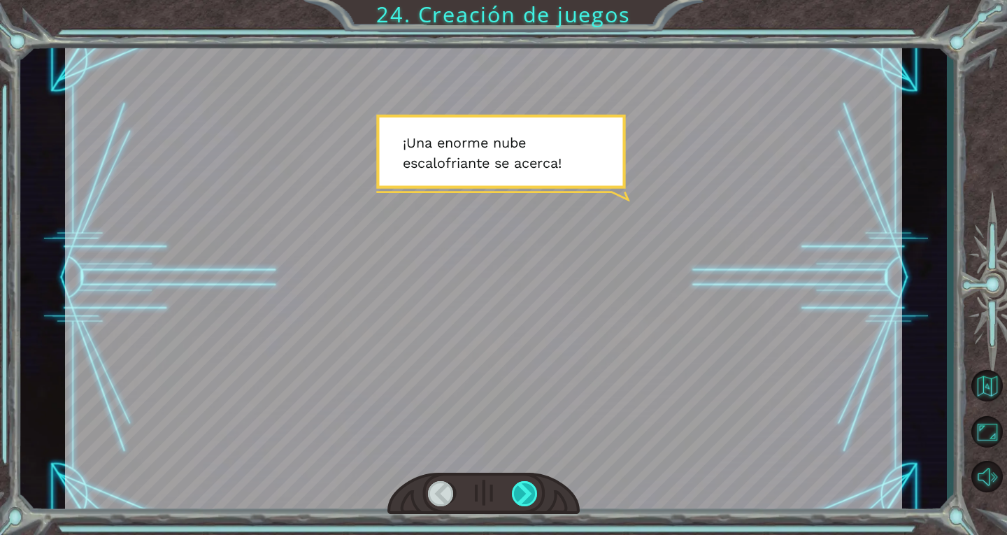
click at [533, 489] on div at bounding box center [525, 493] width 27 height 25
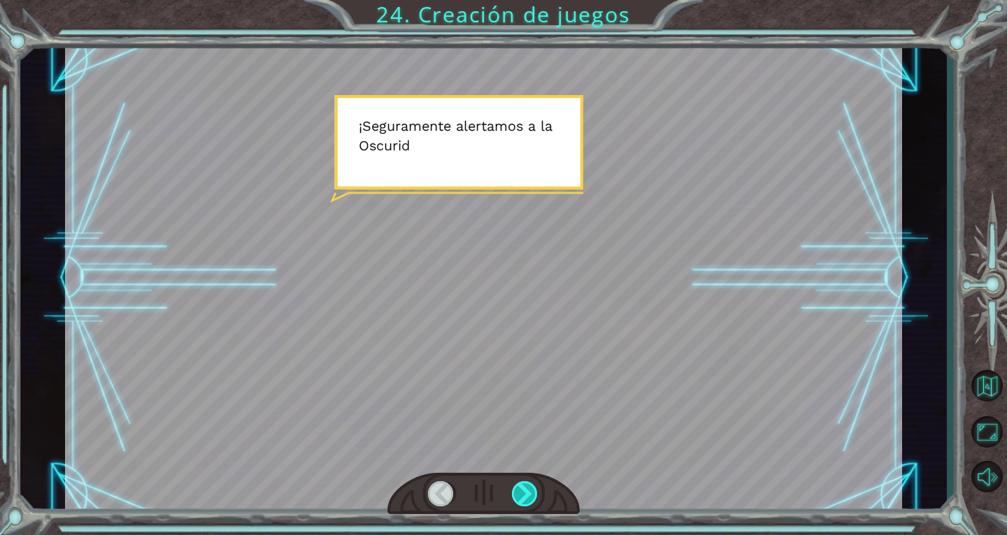
click at [533, 489] on div at bounding box center [525, 493] width 27 height 25
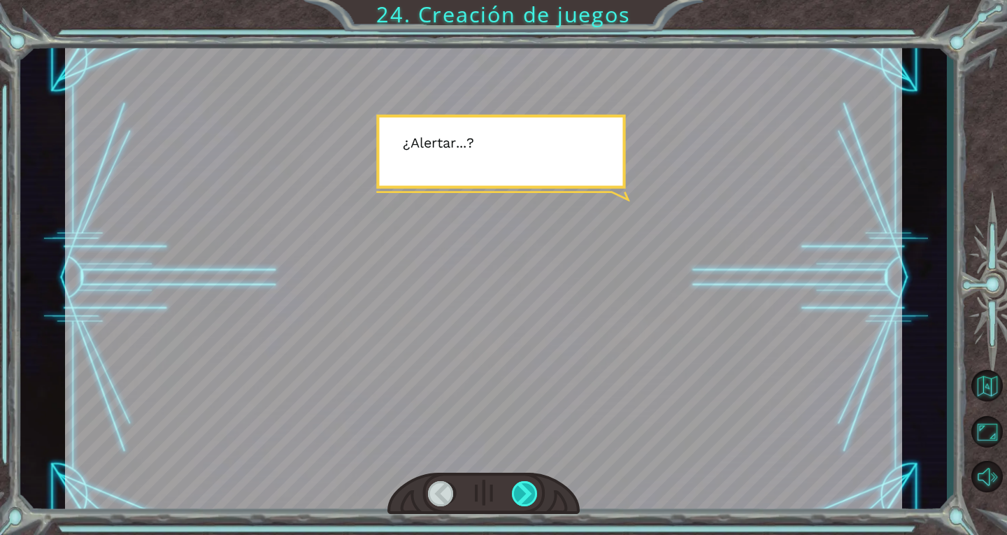
click at [533, 489] on div at bounding box center [525, 493] width 27 height 25
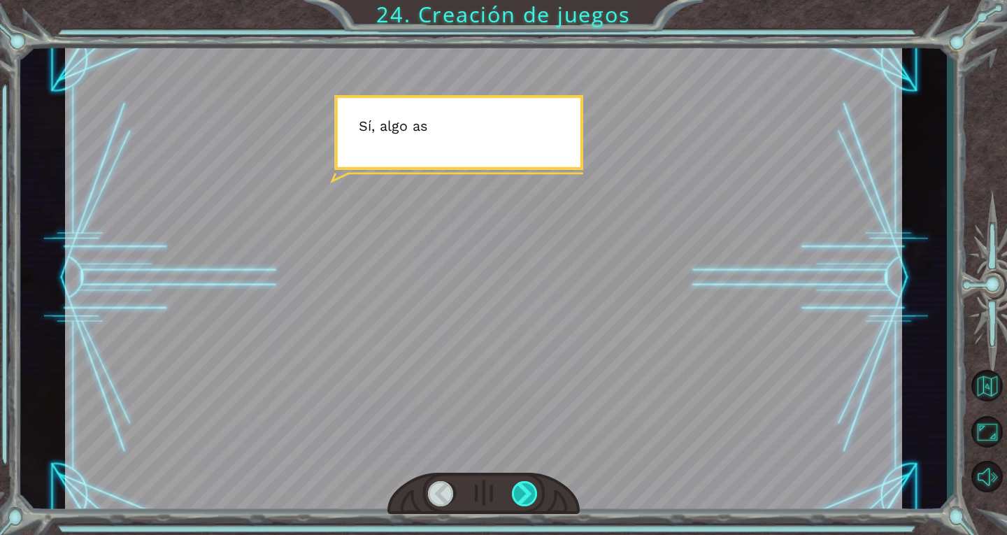
click at [533, 489] on div at bounding box center [525, 493] width 27 height 25
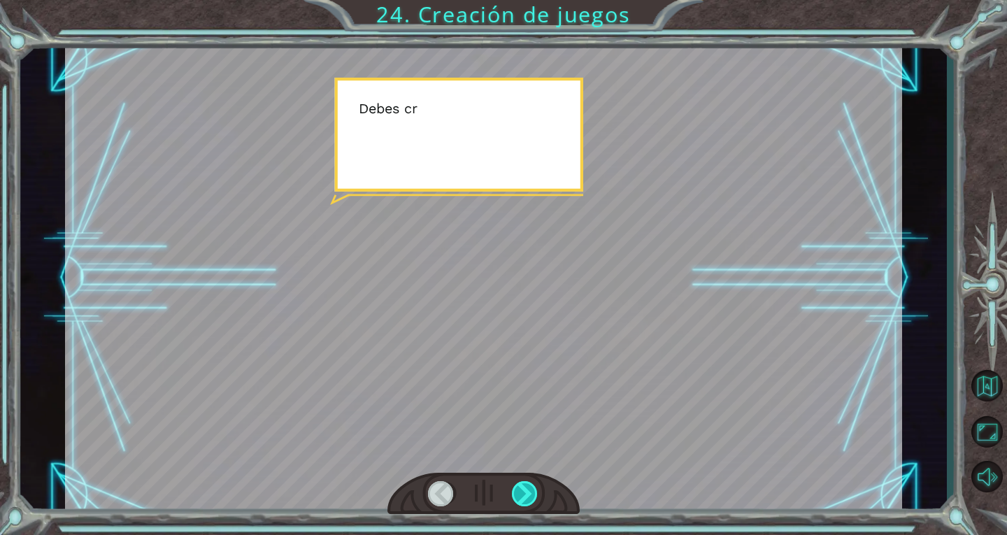
click at [533, 489] on div at bounding box center [525, 493] width 27 height 25
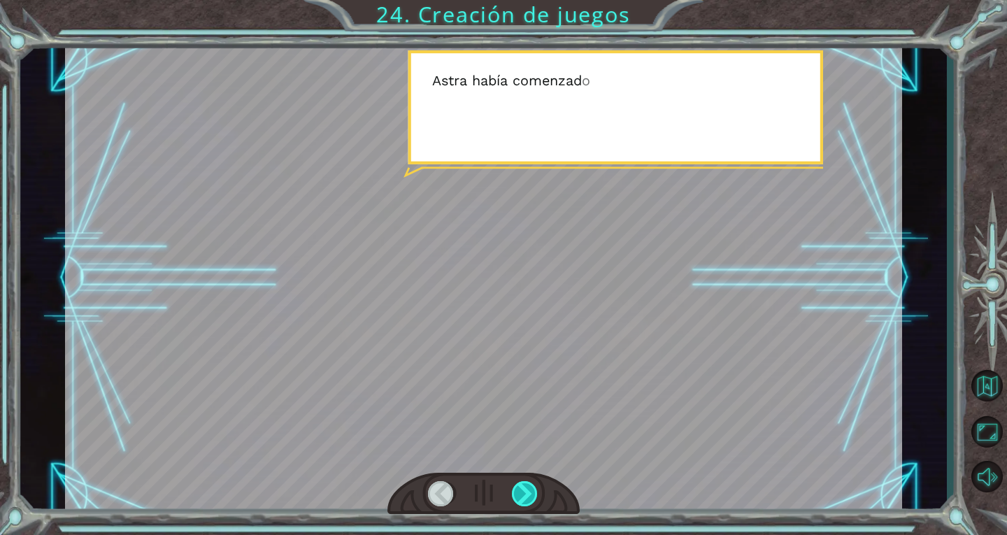
click at [533, 489] on div at bounding box center [525, 493] width 27 height 25
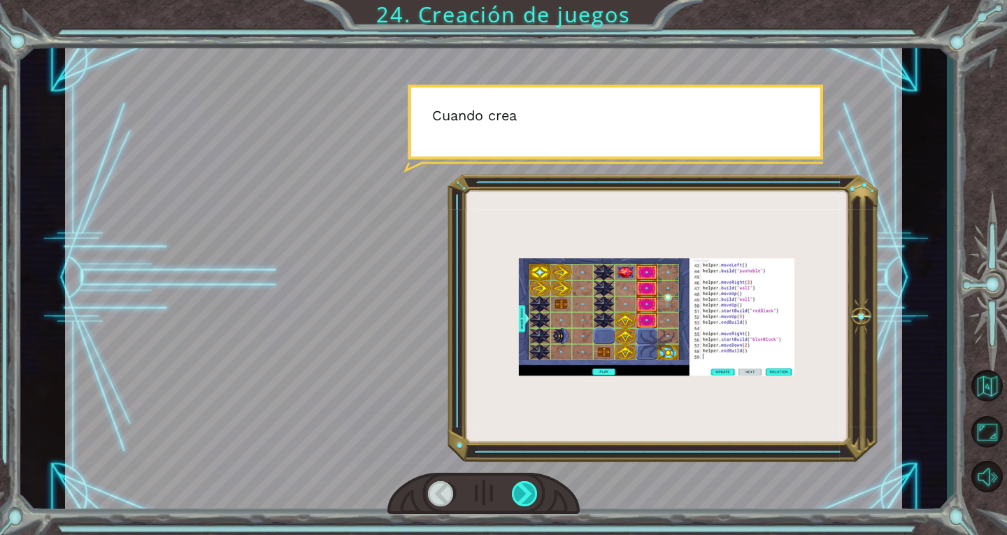
click at [533, 489] on div at bounding box center [525, 493] width 27 height 25
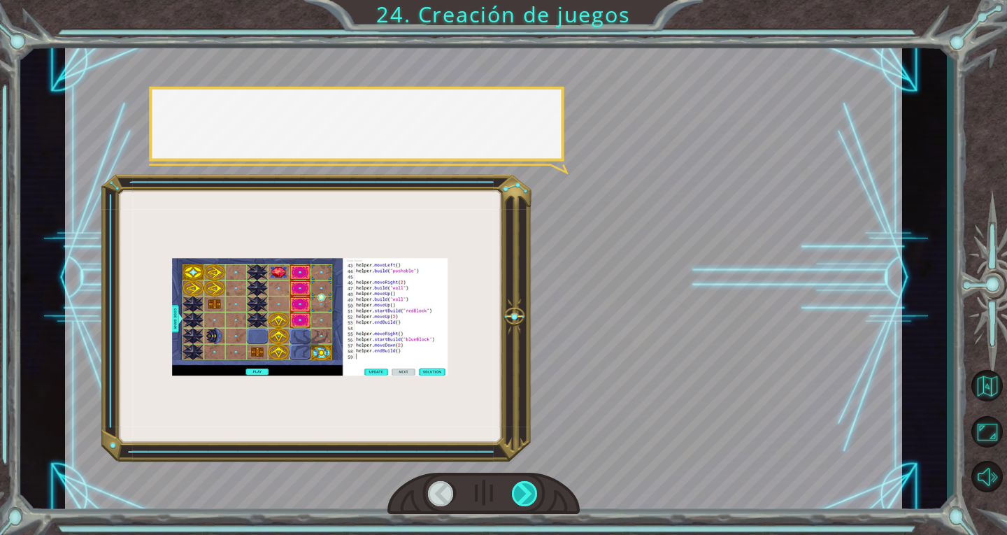
click at [533, 489] on div at bounding box center [525, 493] width 27 height 25
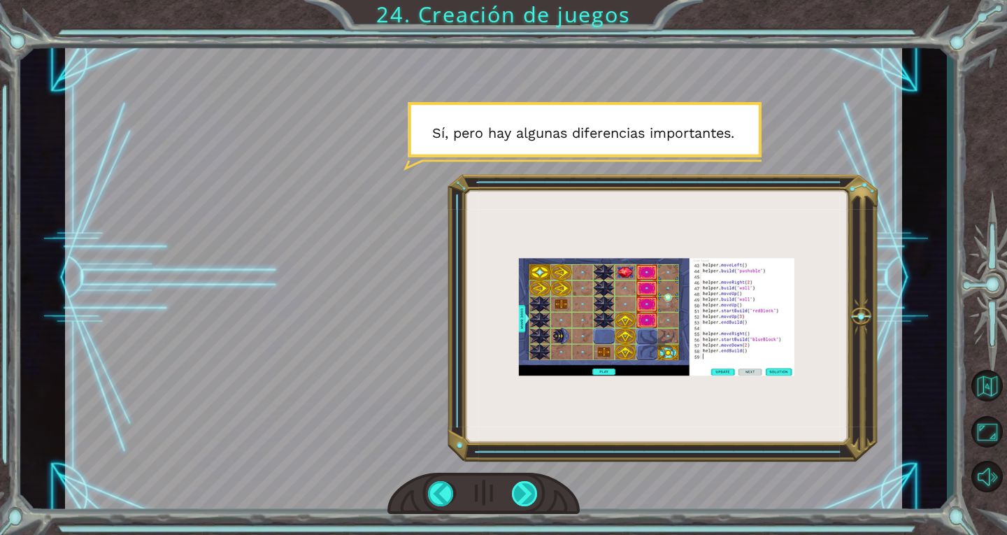
click at [520, 487] on div at bounding box center [525, 493] width 27 height 25
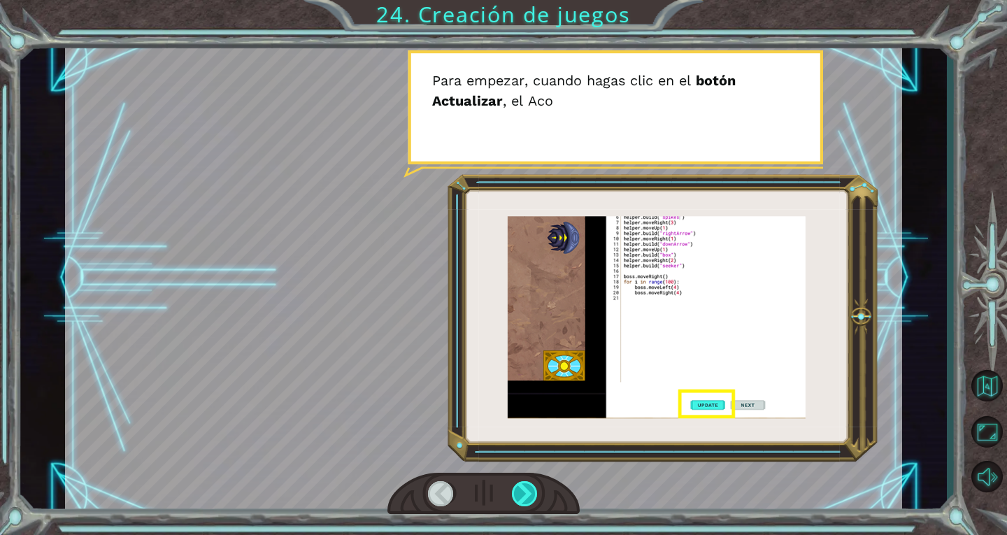
click at [520, 487] on div at bounding box center [525, 493] width 27 height 25
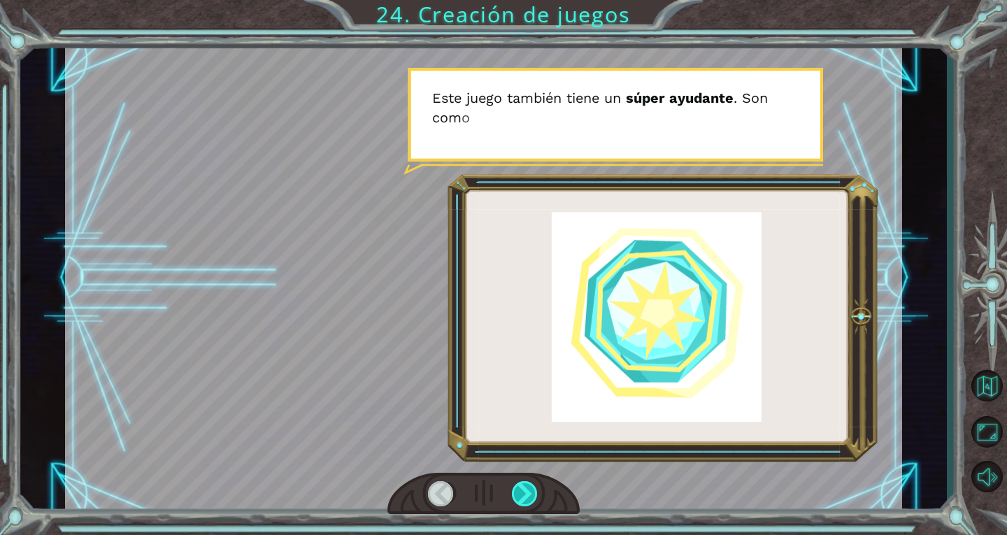
click at [520, 487] on div at bounding box center [525, 493] width 27 height 25
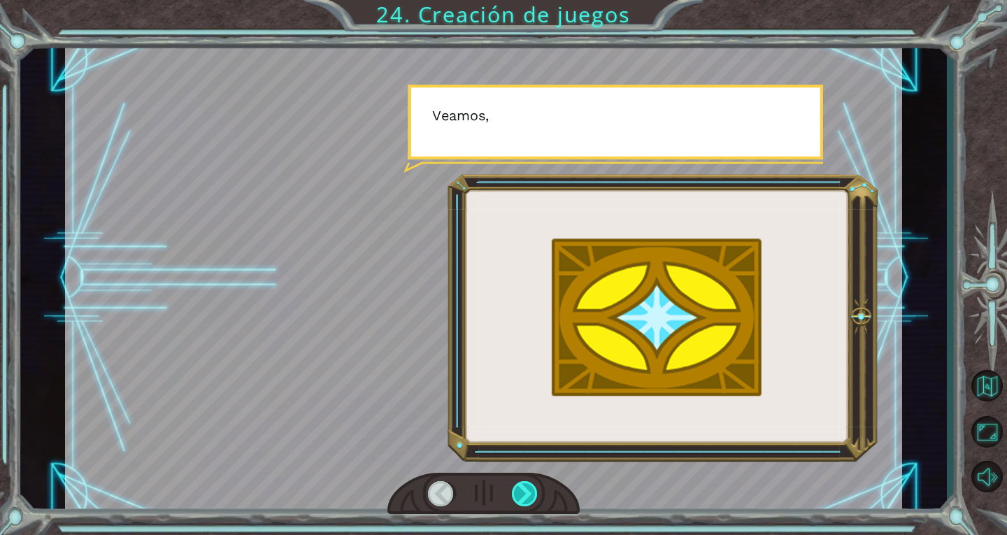
click at [520, 487] on div at bounding box center [525, 493] width 27 height 25
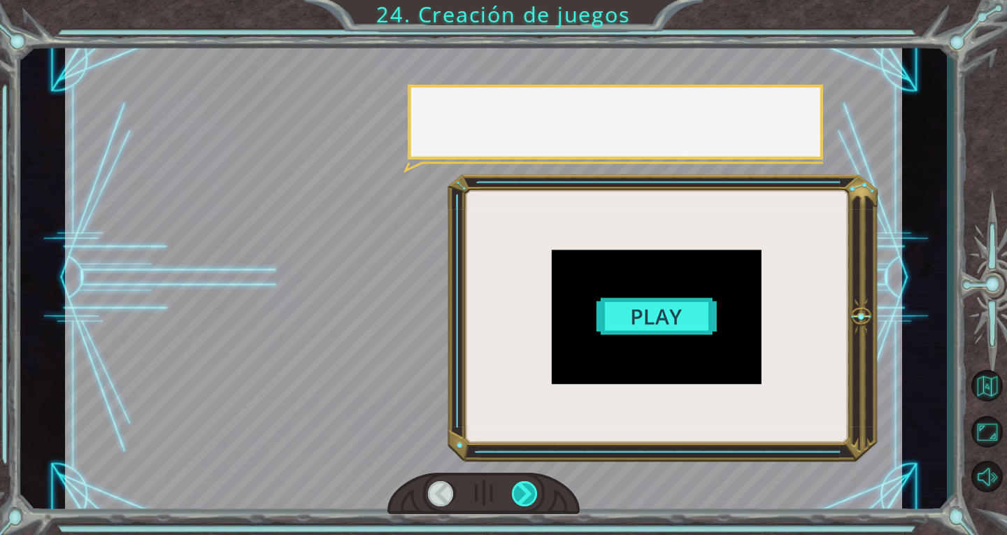
click at [520, 487] on div at bounding box center [525, 493] width 27 height 25
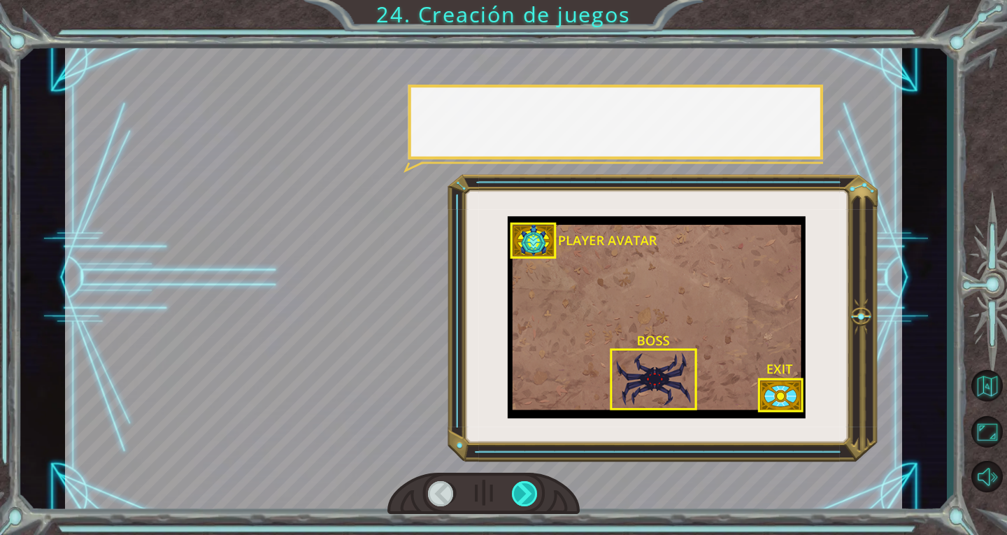
click at [520, 487] on div at bounding box center [525, 493] width 27 height 25
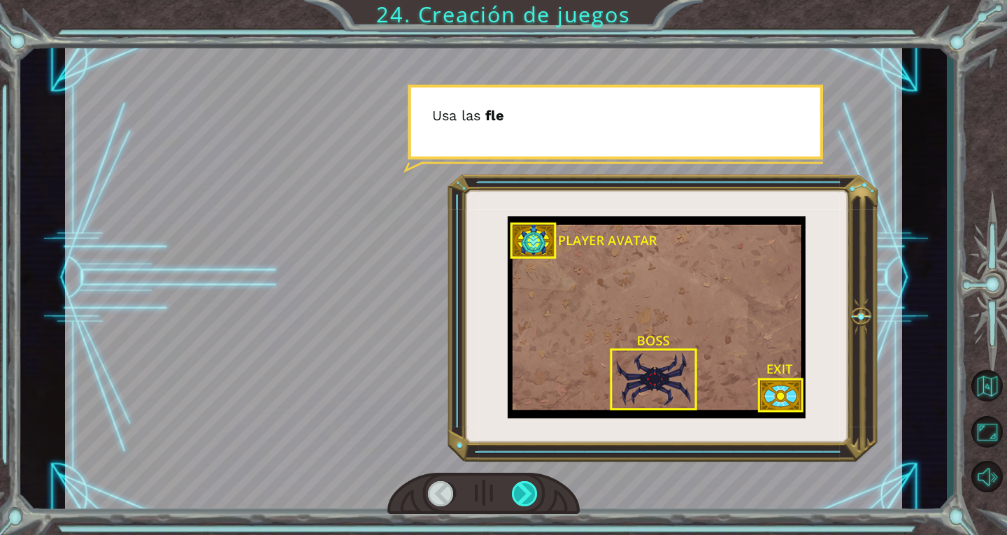
click at [520, 487] on div at bounding box center [525, 493] width 27 height 25
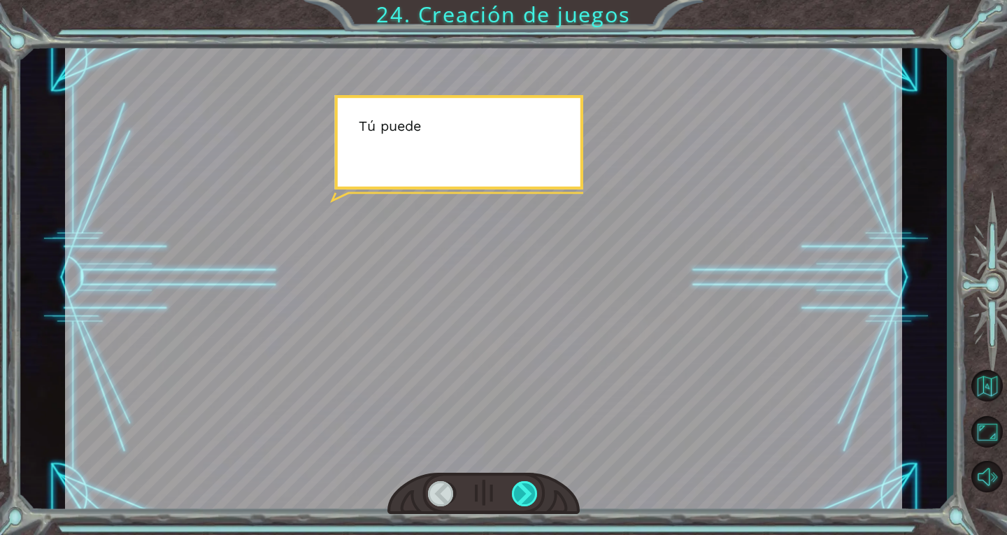
click at [520, 487] on div at bounding box center [525, 493] width 27 height 25
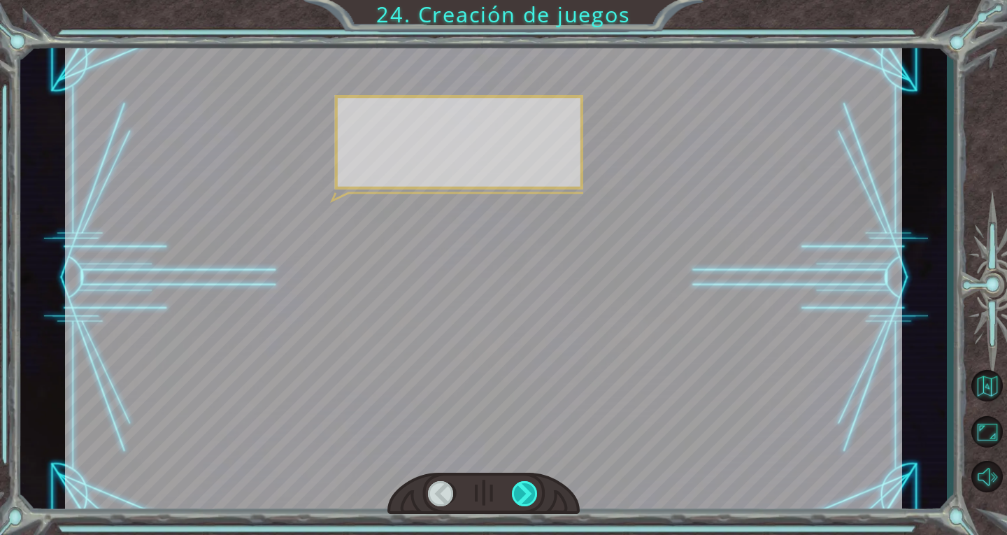
click at [520, 487] on div at bounding box center [525, 493] width 27 height 25
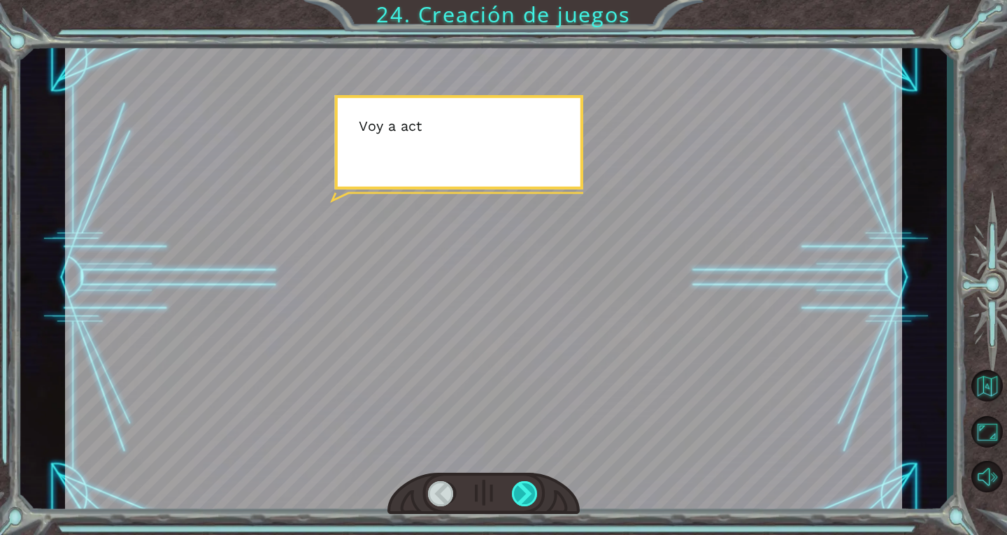
click at [520, 487] on div at bounding box center [525, 493] width 27 height 25
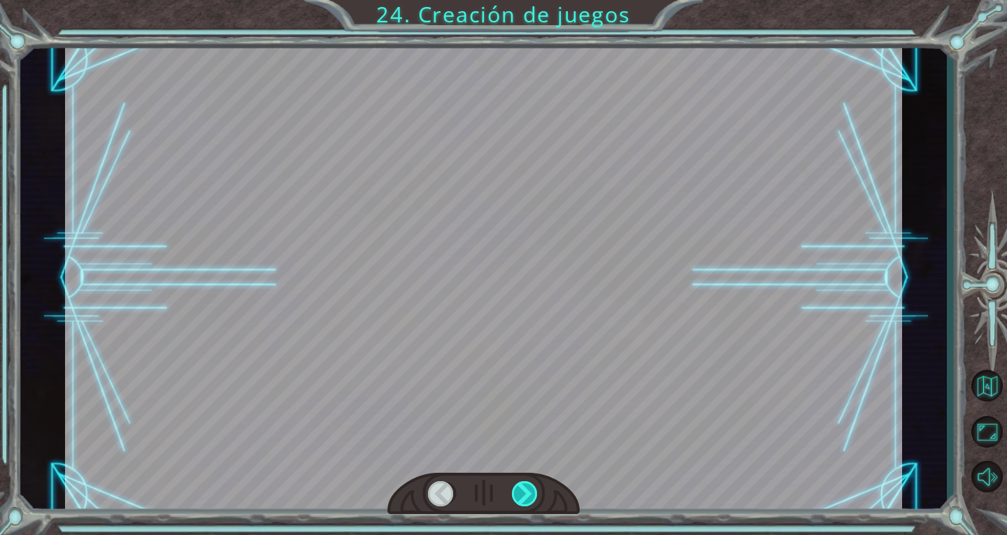
click at [520, 487] on div at bounding box center [525, 493] width 27 height 25
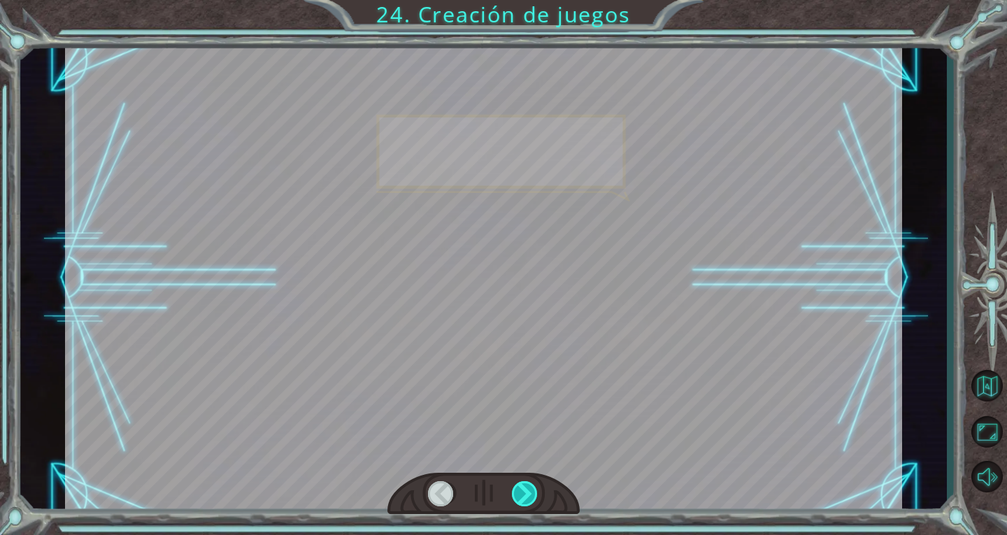
click at [520, 487] on div at bounding box center [525, 493] width 27 height 25
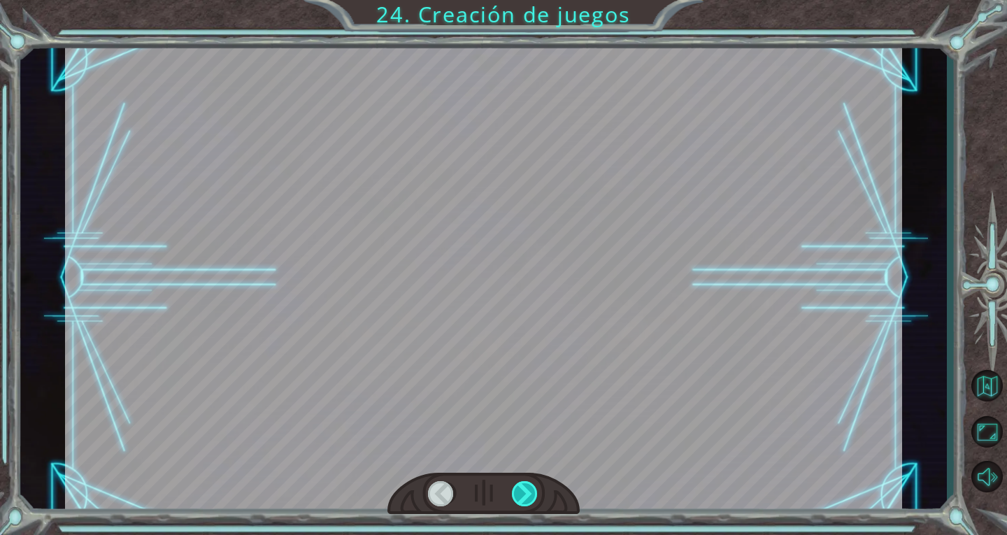
click at [520, 487] on div at bounding box center [525, 493] width 27 height 25
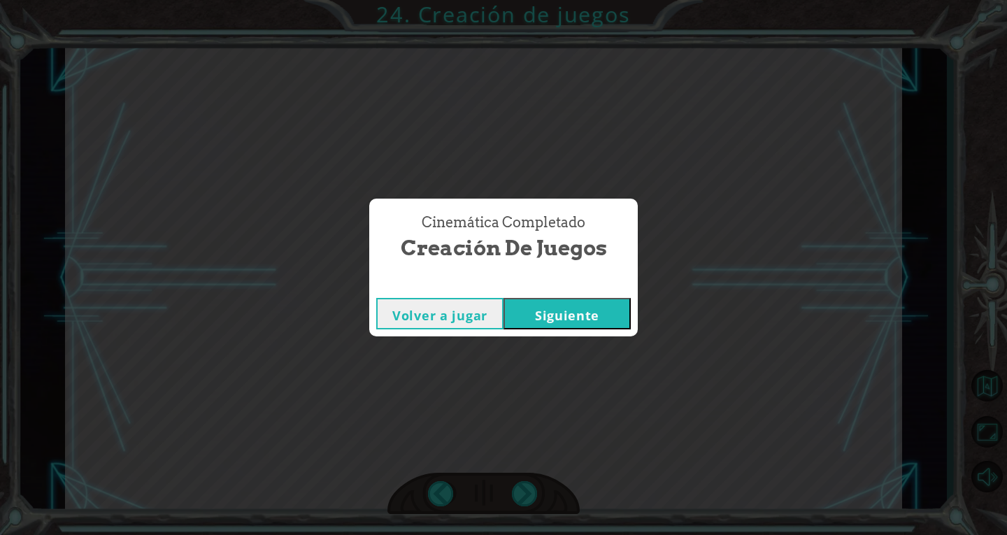
click at [544, 302] on button "Siguiente" at bounding box center [566, 313] width 127 height 31
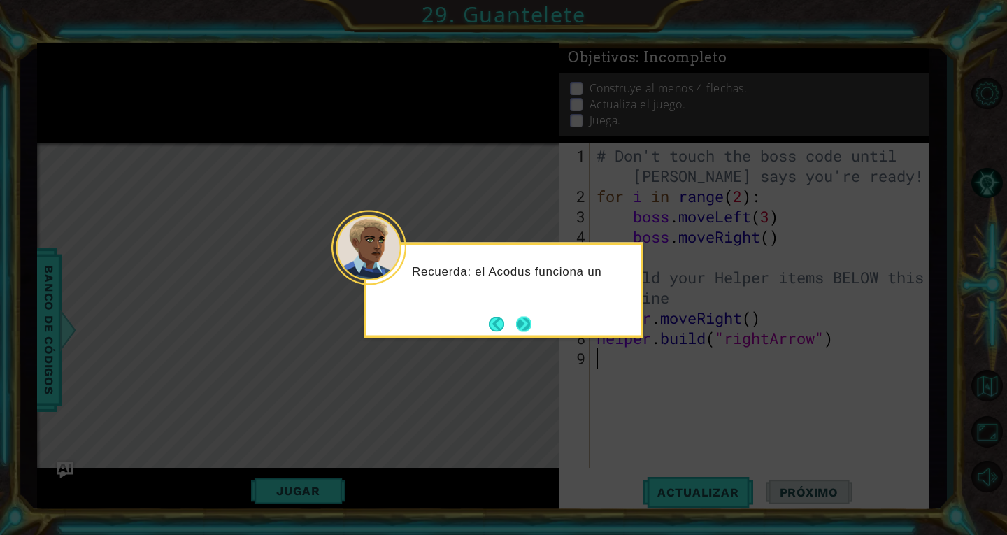
click at [519, 316] on button "Next" at bounding box center [523, 323] width 23 height 23
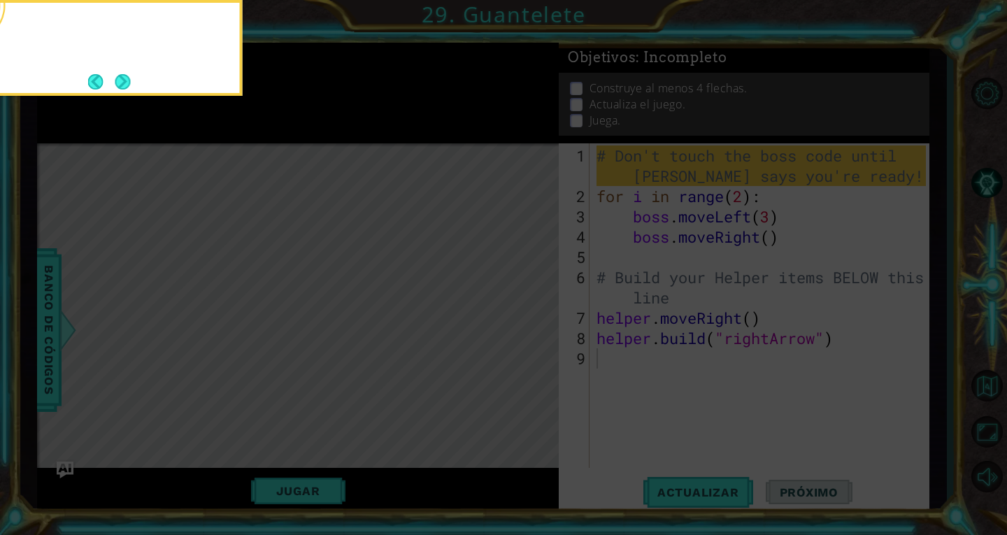
click at [519, 316] on icon at bounding box center [503, 80] width 1007 height 910
click at [122, 86] on button "Next" at bounding box center [122, 81] width 15 height 15
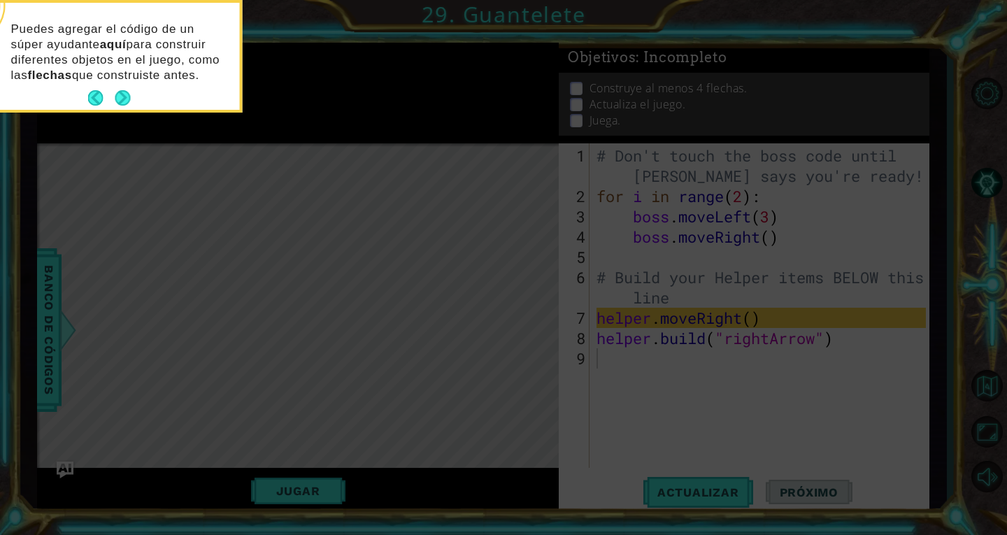
click at [122, 86] on div "Puedes agregar el código de un súper ayudante aquí para construir diferentes ob…" at bounding box center [103, 58] width 274 height 101
click at [125, 91] on button "Next" at bounding box center [122, 97] width 15 height 15
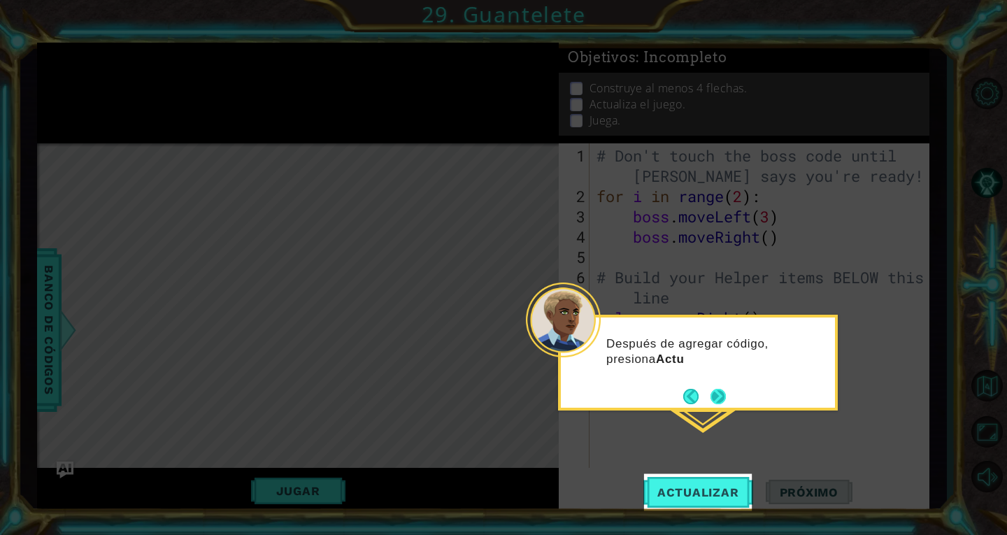
click at [710, 391] on button "Next" at bounding box center [717, 396] width 15 height 15
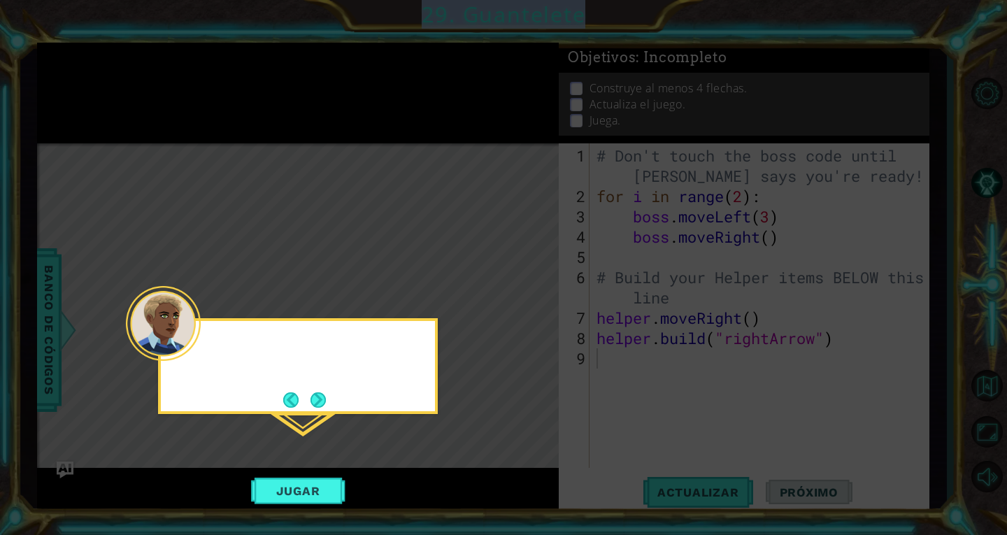
click at [708, 391] on icon at bounding box center [503, 267] width 1007 height 535
click at [319, 408] on button "Next" at bounding box center [317, 399] width 15 height 15
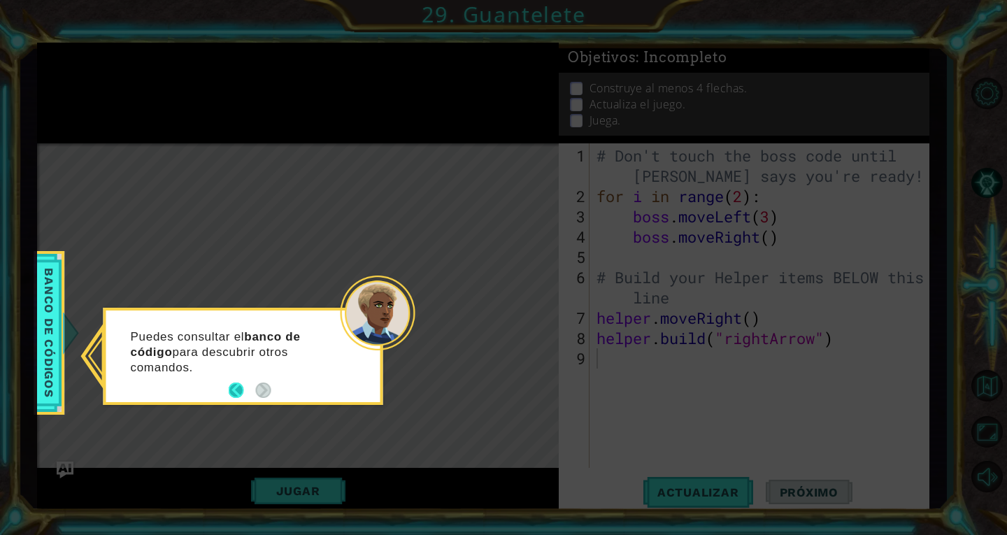
click at [245, 390] on button "Back" at bounding box center [242, 389] width 27 height 15
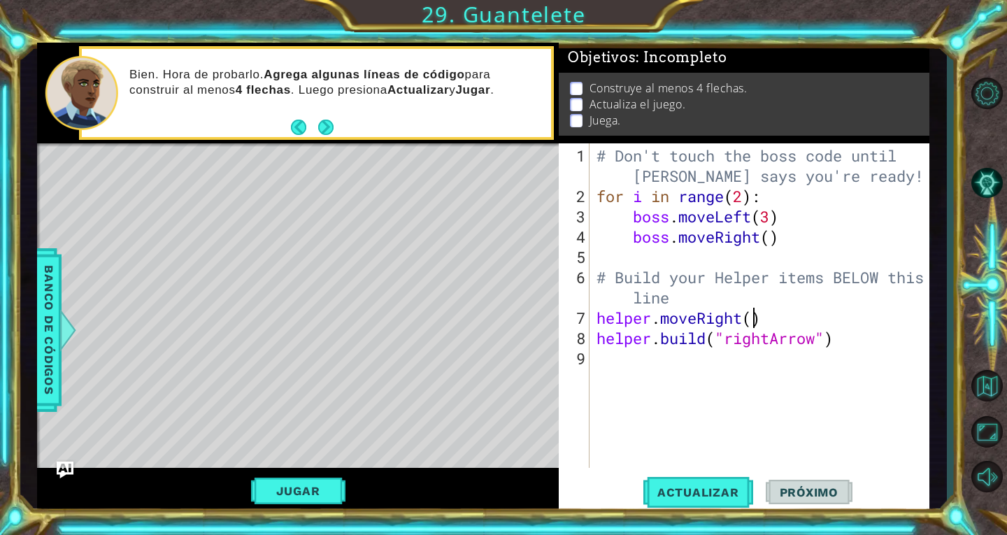
click at [749, 322] on div "# Don't touch the boss code until [PERSON_NAME] says you're ready! for i in ran…" at bounding box center [763, 337] width 339 height 385
type textarea "helper.moveRight(1)"
click at [720, 486] on span "Actualizar" at bounding box center [698, 492] width 110 height 14
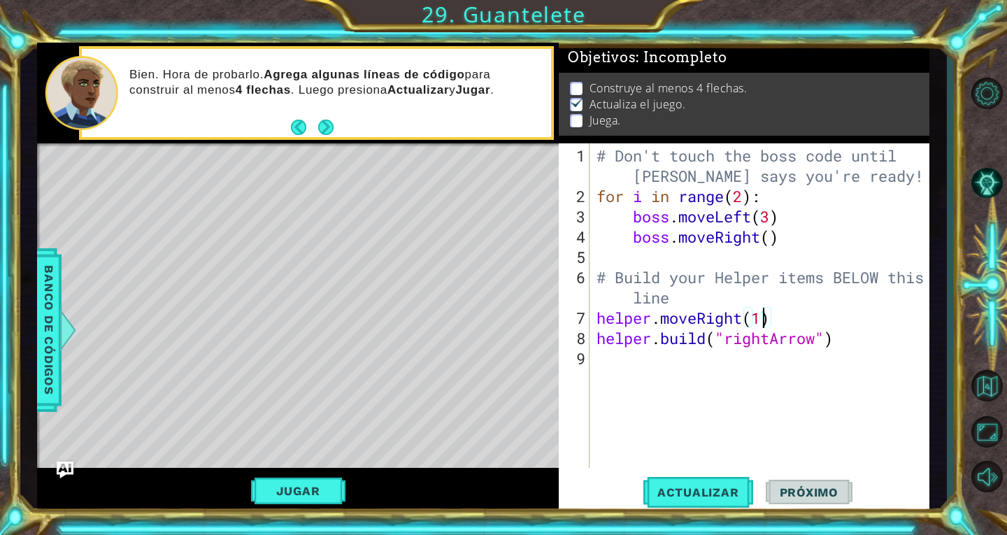
click at [694, 356] on div "# Don't touch the boss code until [PERSON_NAME] says you're ready! for i in ran…" at bounding box center [763, 337] width 339 height 385
type textarea "h"
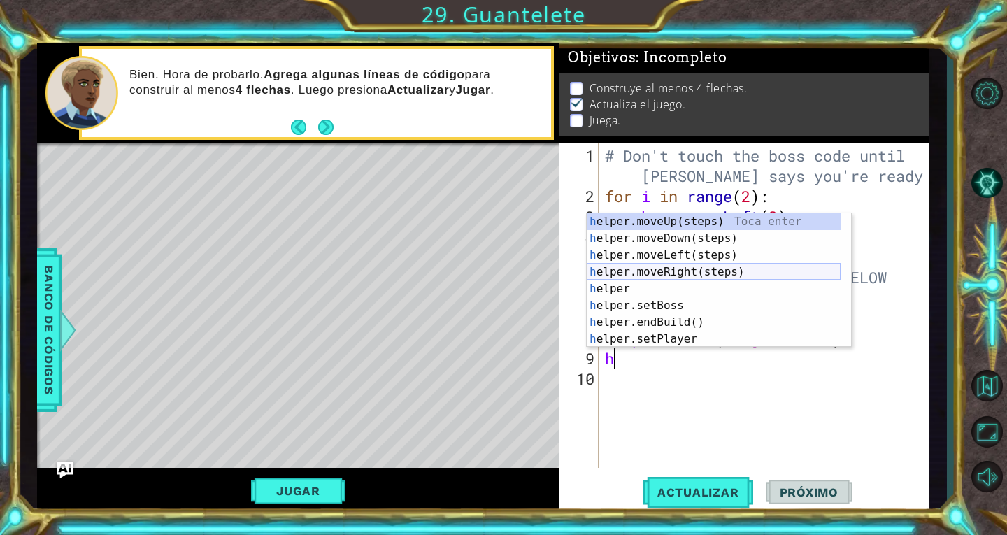
click at [687, 272] on div "h elper.moveUp(steps) Toca enter h elper.moveDown(steps) Toca enter h elper.mov…" at bounding box center [714, 297] width 254 height 168
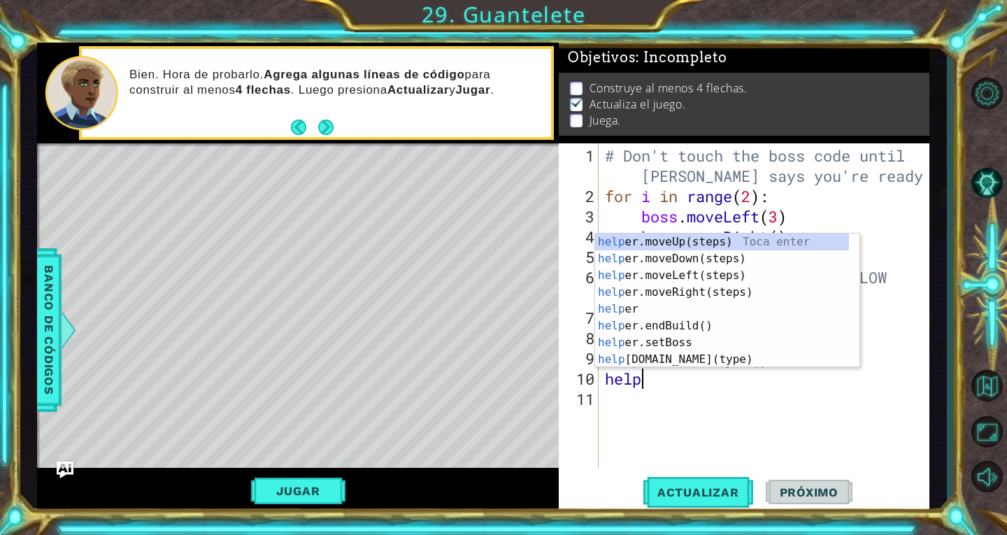
scroll to position [0, 1]
click at [692, 356] on div "help er.moveUp(steps) Toca enter help er.moveDown(steps) Toca enter help er.mov…" at bounding box center [722, 317] width 254 height 168
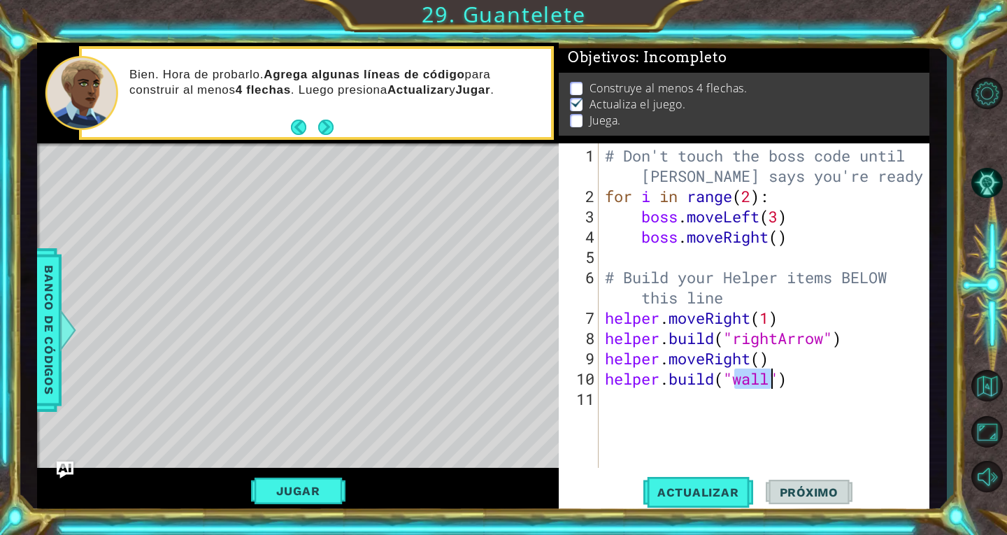
click at [765, 381] on div "# Don't touch the boss code until [PERSON_NAME] says you're ready! for i in ran…" at bounding box center [763, 305] width 323 height 324
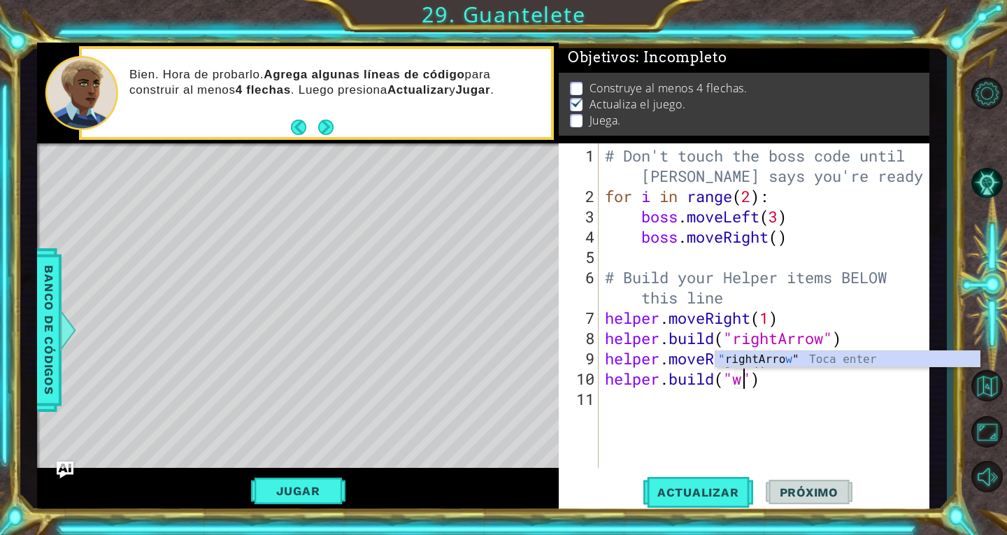
scroll to position [0, 6]
click at [752, 362] on div "" rightArrow" Toca enter" at bounding box center [847, 376] width 264 height 50
type textarea "[DOMAIN_NAME]("rightArrow")"
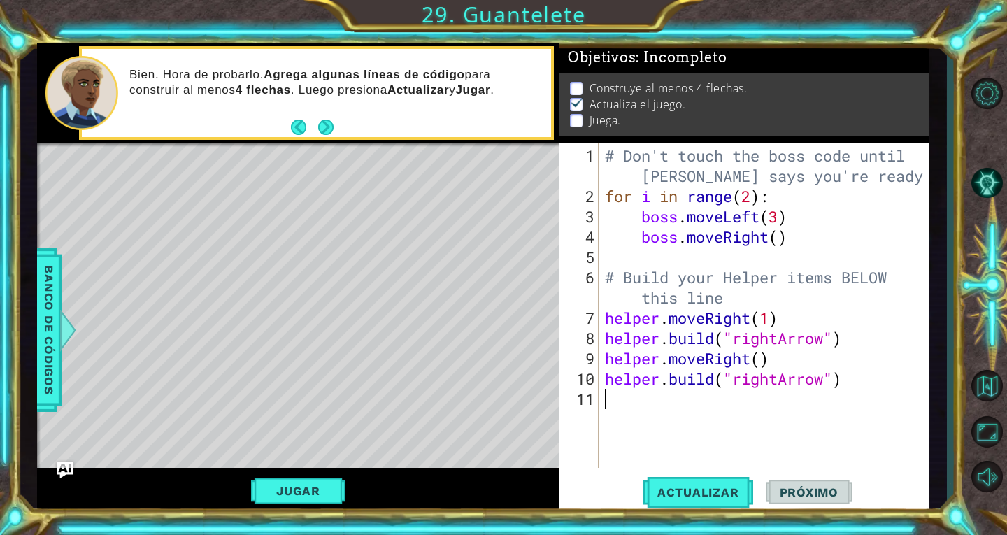
click at [655, 408] on div "# Don't touch the boss code until [PERSON_NAME] says you're ready! for i in ran…" at bounding box center [767, 337] width 331 height 385
type textarea "h"
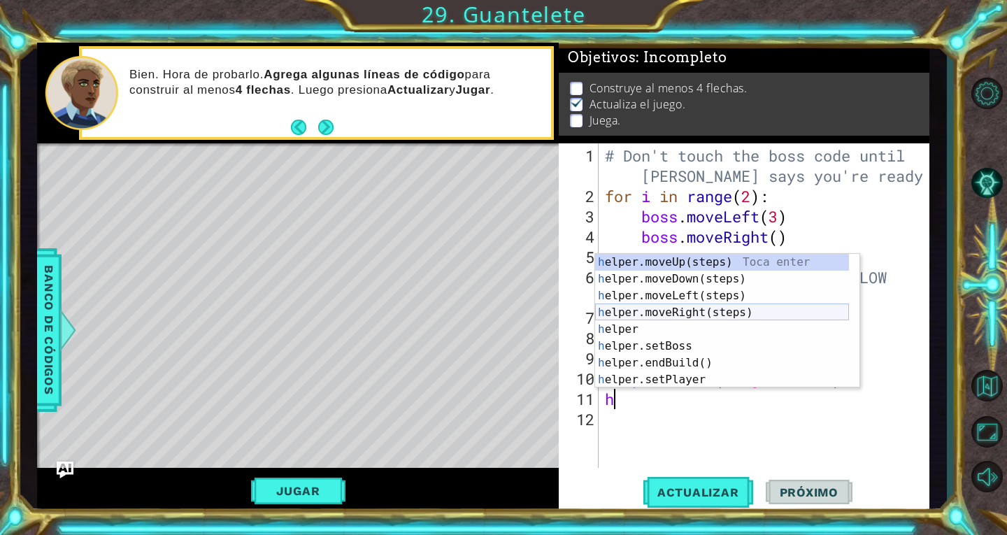
click at [675, 308] on div "h elper.moveUp(steps) Toca enter h elper.moveDown(steps) Toca enter h elper.mov…" at bounding box center [722, 338] width 254 height 168
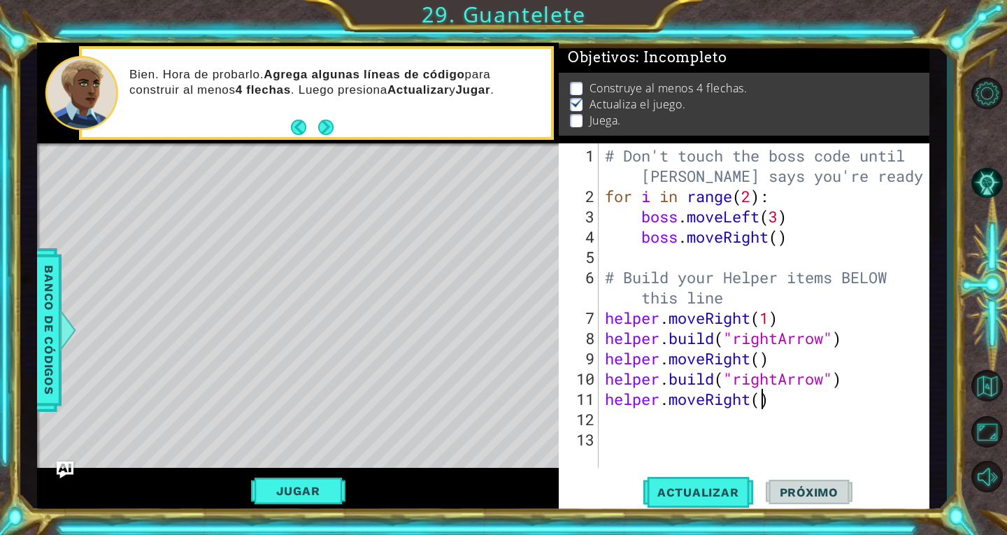
click at [762, 391] on div "# Don't touch the boss code until [PERSON_NAME] says you're ready! for i in ran…" at bounding box center [767, 337] width 331 height 385
type textarea "helper.moveRight(1)"
click at [724, 425] on div "# Don't touch the boss code until [PERSON_NAME] says you're ready! for i in ran…" at bounding box center [767, 337] width 331 height 385
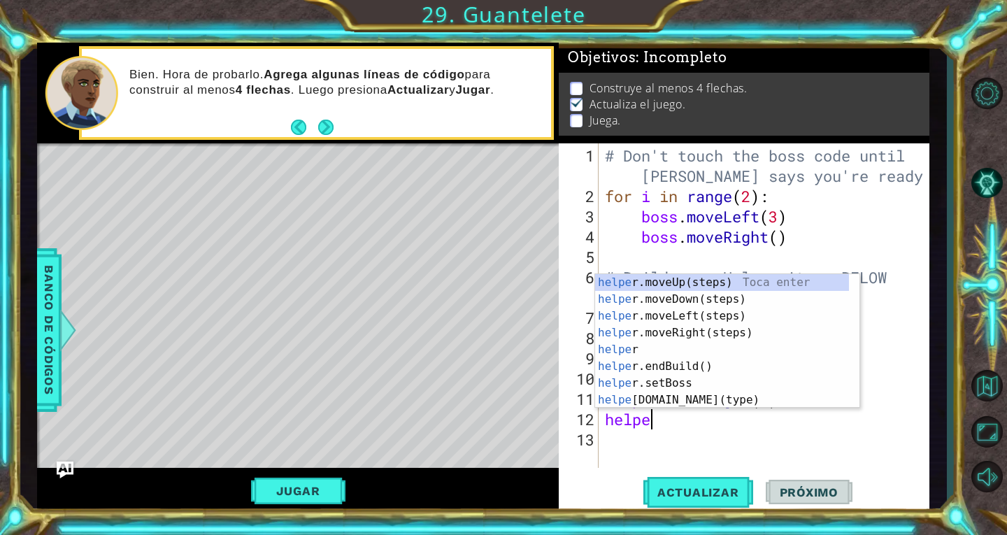
scroll to position [0, 1]
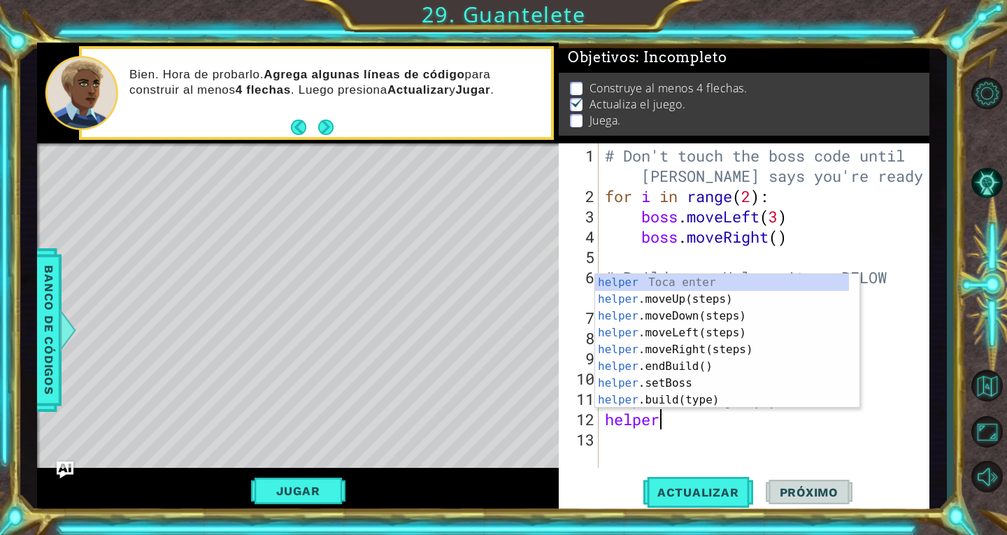
type textarea "helper"
click at [722, 407] on body "1 ההההההההההההההההההההההההההההההההההההההההההההההההההההההההההההההההההההההההההההה…" at bounding box center [503, 267] width 1007 height 535
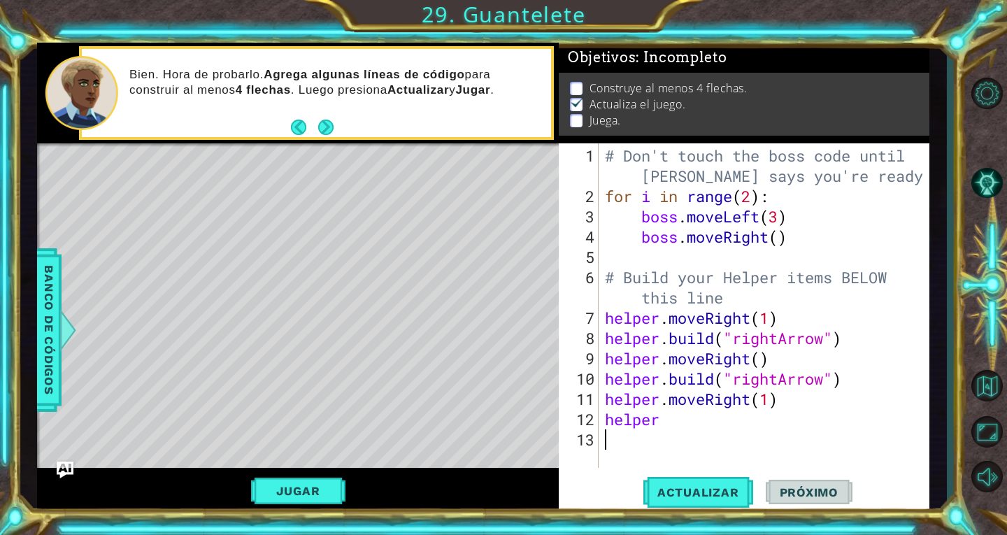
click at [696, 431] on div "# Don't touch the boss code until [PERSON_NAME] says you're ready! for i in ran…" at bounding box center [767, 337] width 331 height 385
click at [677, 413] on div "# Don't touch the boss code until [PERSON_NAME] says you're ready! for i in ran…" at bounding box center [767, 337] width 331 height 385
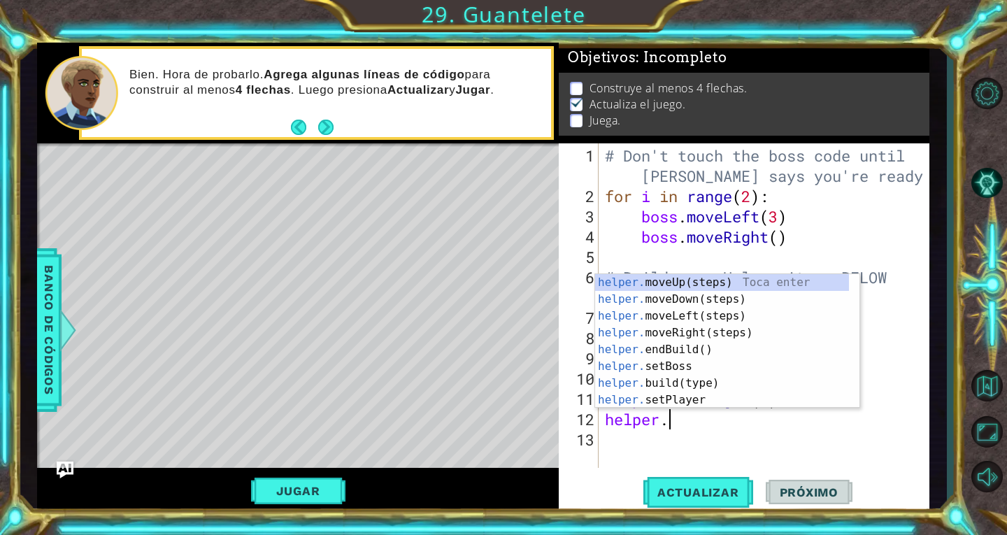
scroll to position [0, 2]
click at [692, 385] on div "helper. moveUp(steps) Toca enter helper. moveDown(steps) Toca enter helper. mov…" at bounding box center [722, 358] width 254 height 168
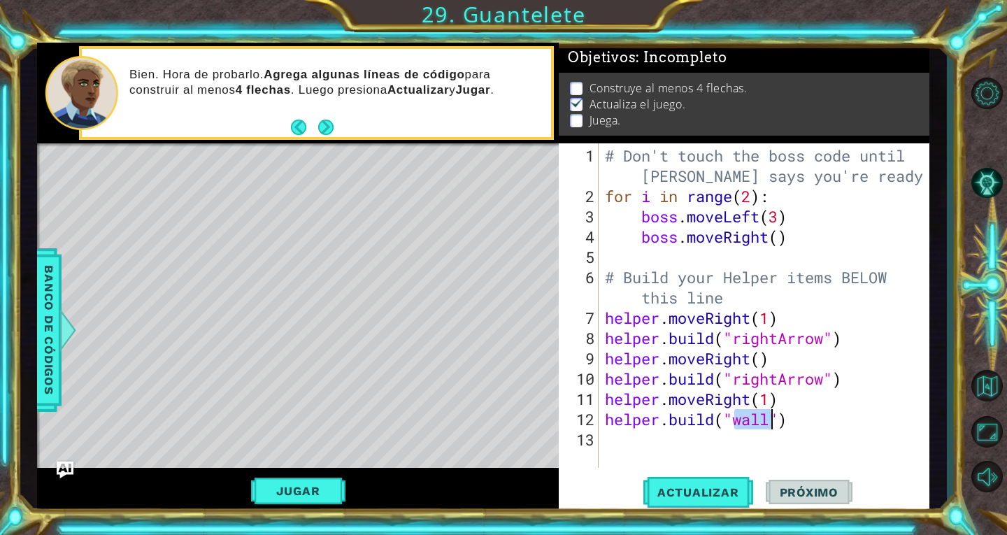
click at [692, 385] on div "# Don't touch the boss code until [PERSON_NAME] says you're ready! for i in ran…" at bounding box center [767, 337] width 331 height 385
click at [710, 391] on div "# Don't touch the boss code until [PERSON_NAME] says you're ready! for i in ran…" at bounding box center [767, 337] width 331 height 385
click at [755, 424] on div "# Don't touch the boss code until [PERSON_NAME] says you're ready! for i in ran…" at bounding box center [767, 337] width 331 height 385
type textarea "[DOMAIN_NAME]("wall")"
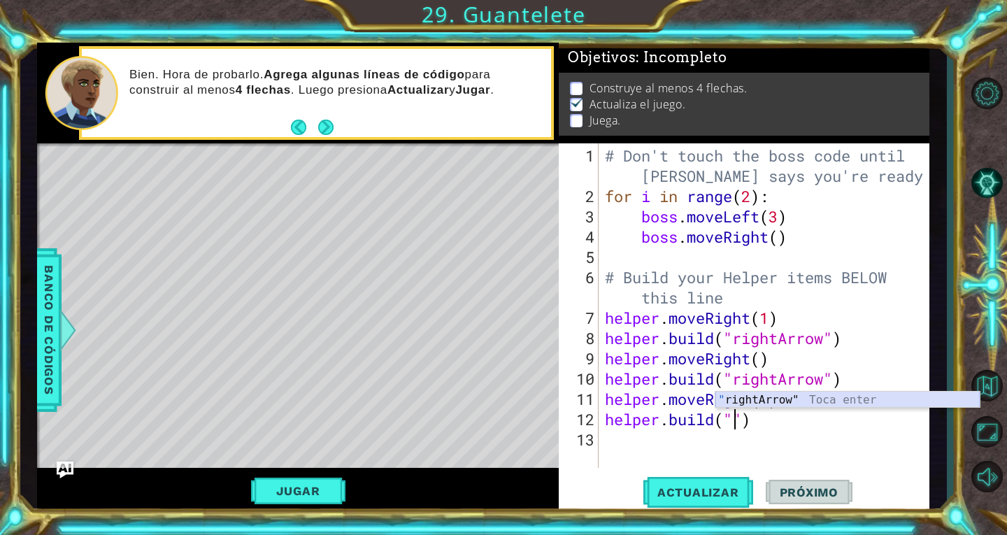
click at [747, 396] on div "" rightArrow" Toca enter" at bounding box center [847, 416] width 264 height 50
type textarea "[DOMAIN_NAME]("rightArrow")"
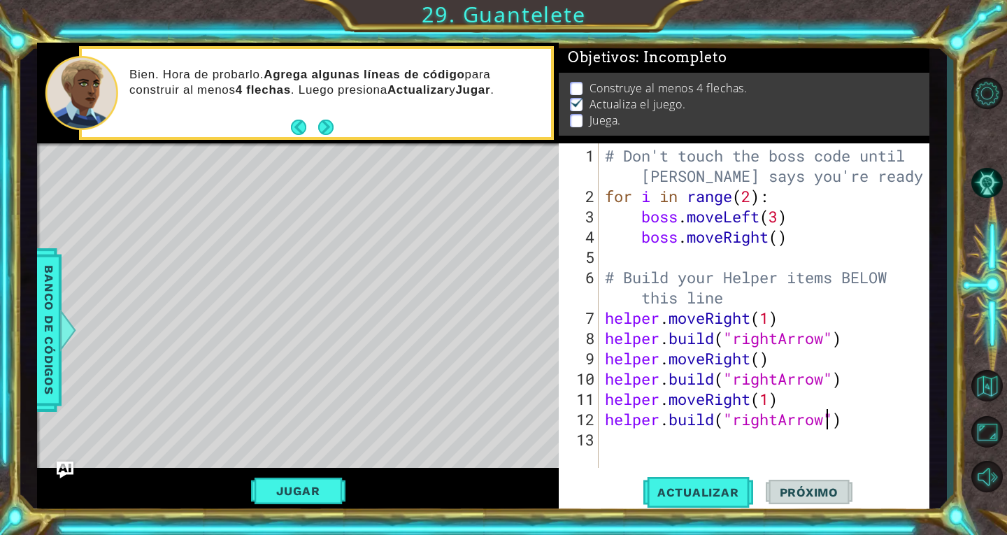
click at [716, 441] on div "# Don't touch the boss code until [PERSON_NAME] says you're ready! for i in ran…" at bounding box center [767, 337] width 331 height 385
type textarea "he"
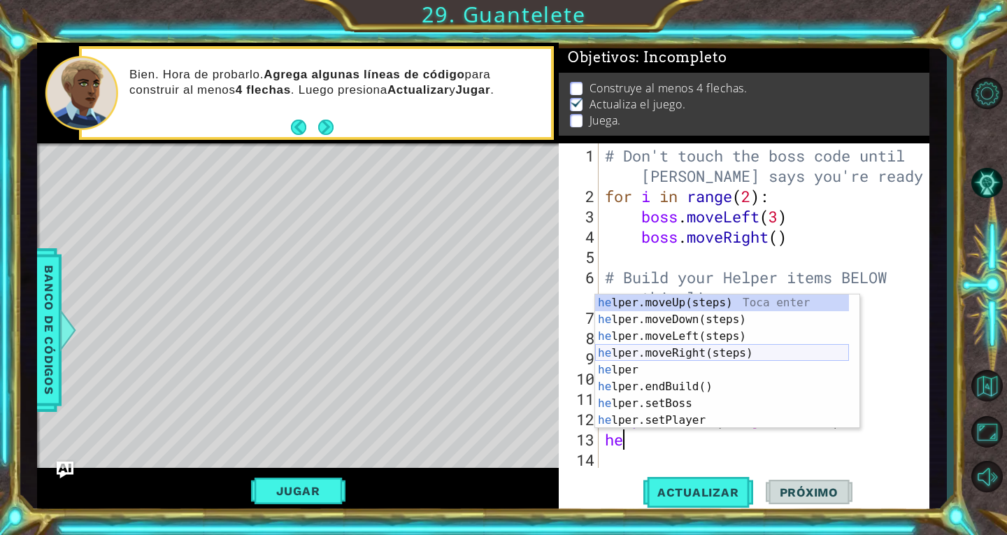
click at [728, 354] on div "he lper.moveUp(steps) Toca enter he lper.moveDown(steps) Toca enter he lper.mov…" at bounding box center [722, 378] width 254 height 168
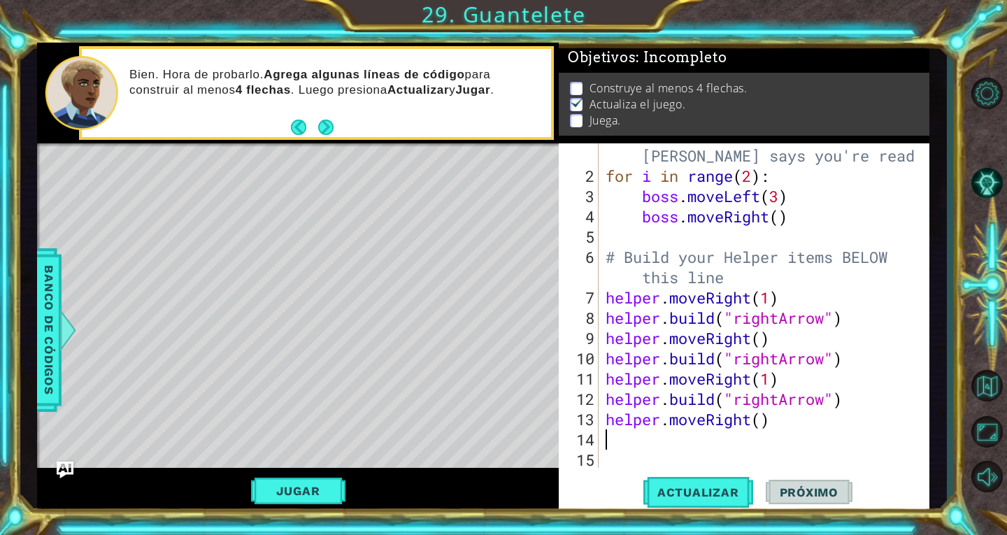
scroll to position [20, 0]
click at [759, 427] on div "# Don't touch the boss code until [PERSON_NAME] says you're ready! for i in ran…" at bounding box center [762, 317] width 319 height 385
click at [760, 424] on div "# Don't touch the boss code until [PERSON_NAME] says you're ready! for i in ran…" at bounding box center [762, 317] width 319 height 385
type textarea "helper.moveRight(1)"
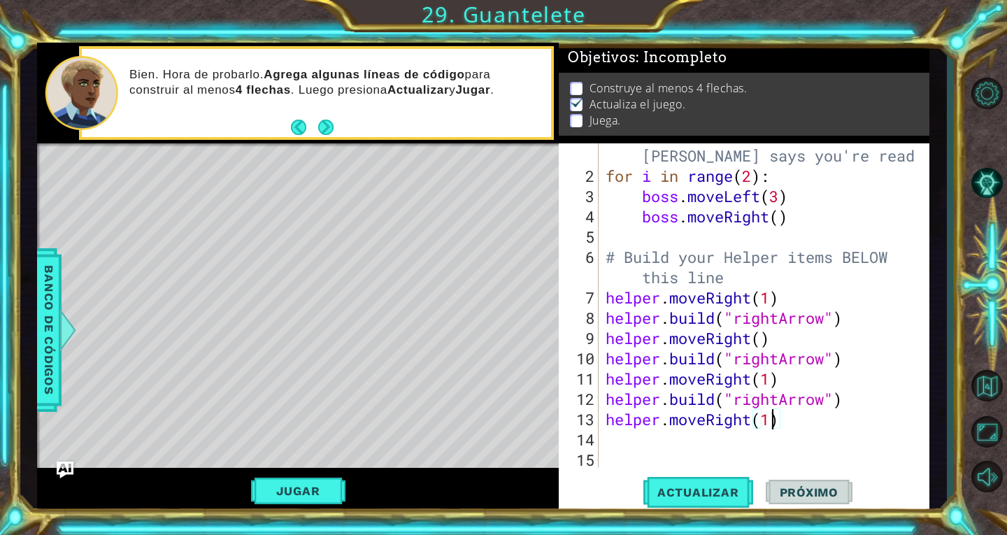
click at [736, 453] on div "# Don't touch the boss code until [PERSON_NAME] says you're ready! for i in ran…" at bounding box center [762, 317] width 319 height 385
click at [714, 432] on div "# Don't touch the boss code until [PERSON_NAME] says you're ready! for i in ran…" at bounding box center [762, 317] width 319 height 385
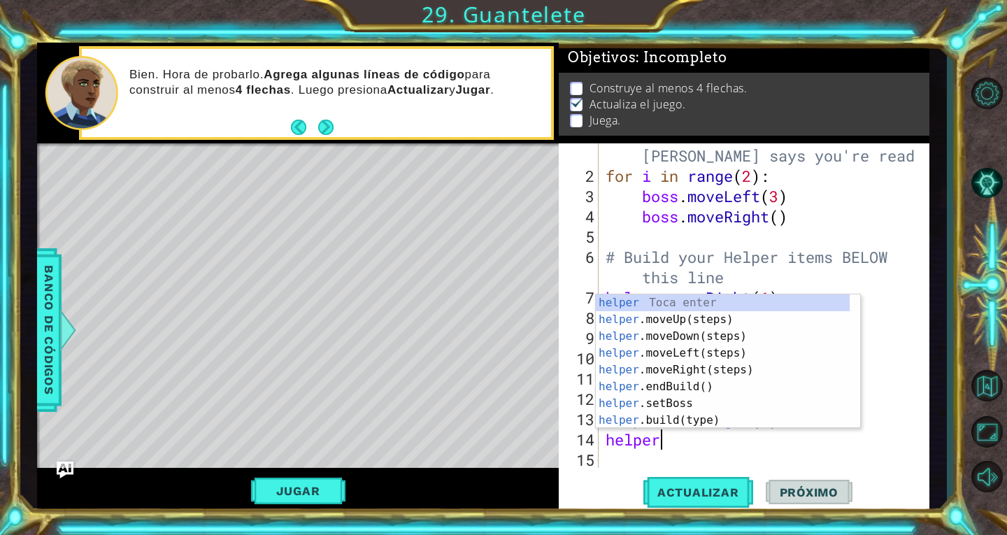
scroll to position [0, 1]
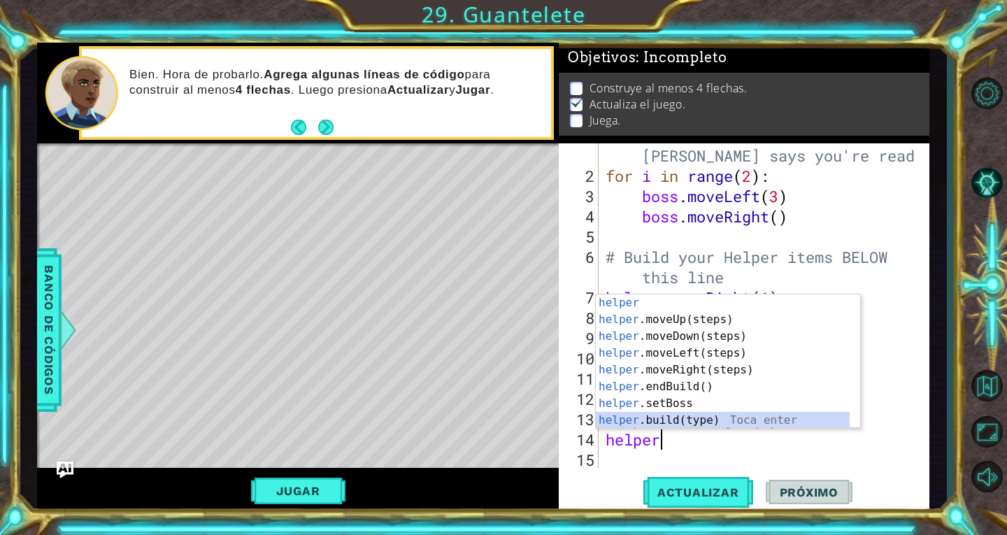
click at [712, 420] on div "helper Toca enter helper .moveUp(steps) Toca enter helper .moveDown(steps) Toca…" at bounding box center [723, 378] width 254 height 168
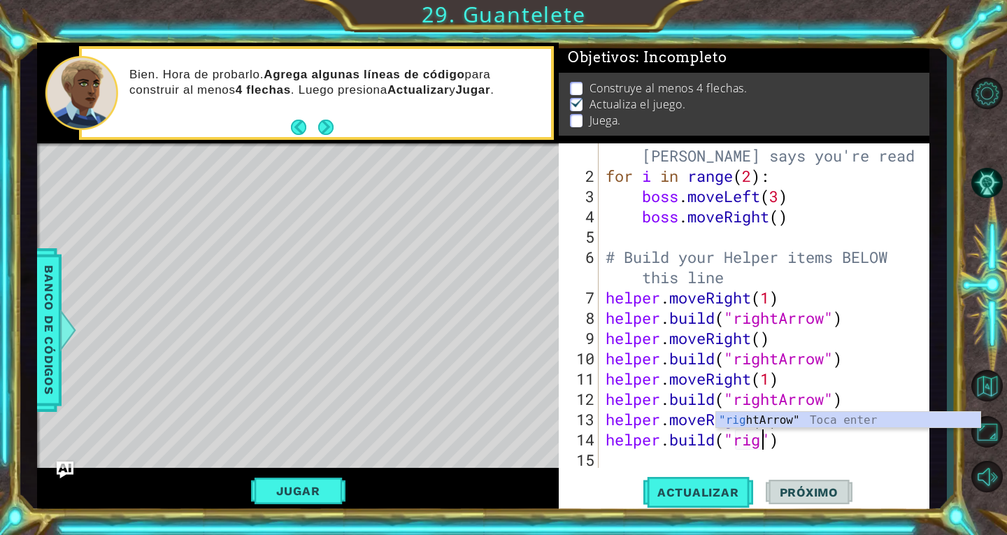
scroll to position [0, 8]
click at [775, 420] on div ""righ [PERSON_NAME]" Toca enter" at bounding box center [848, 437] width 264 height 50
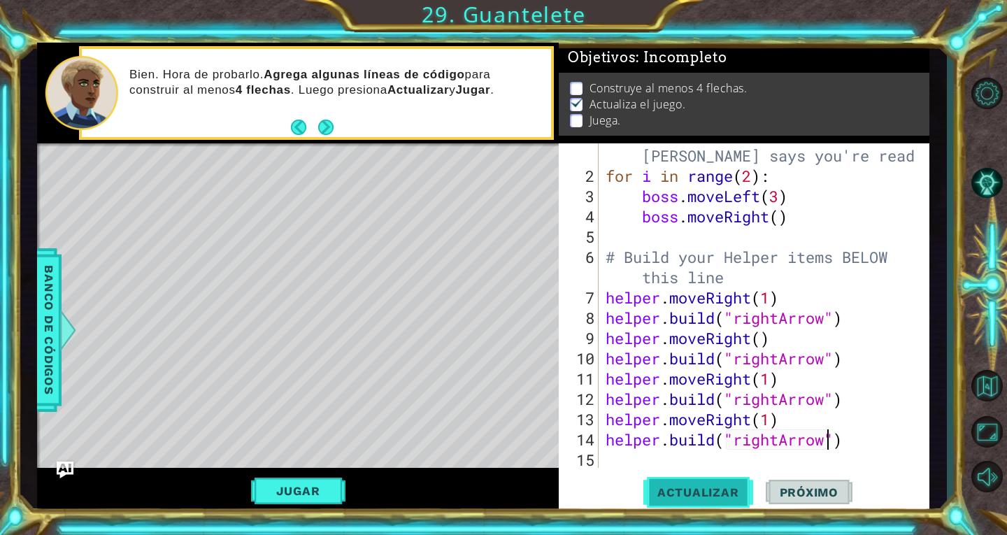
type textarea "[DOMAIN_NAME]("rightArrow")"
click at [737, 486] on span "Actualizar" at bounding box center [698, 492] width 110 height 14
click at [345, 482] on button "Jugar" at bounding box center [298, 490] width 94 height 27
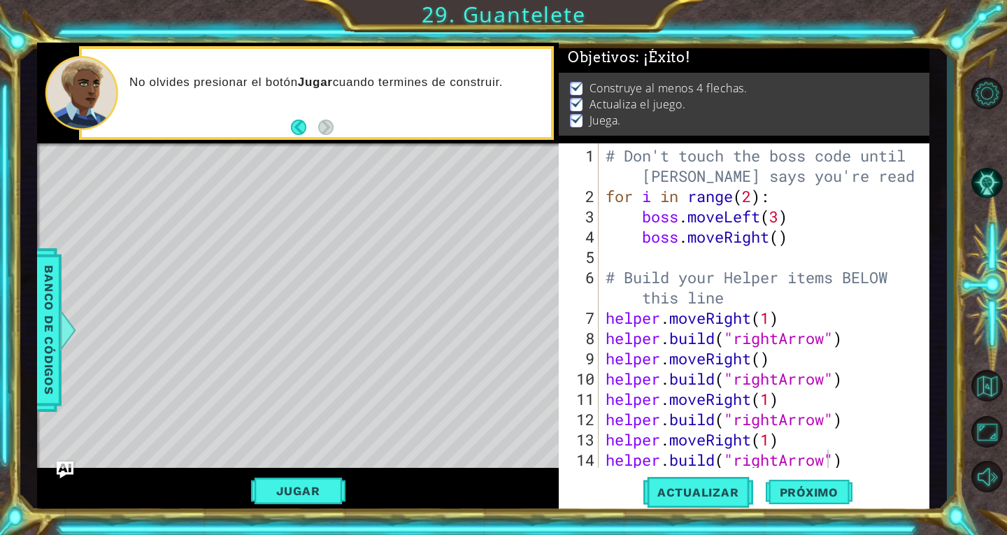
scroll to position [0, 0]
click at [770, 501] on button "Próximo" at bounding box center [809, 491] width 87 height 37
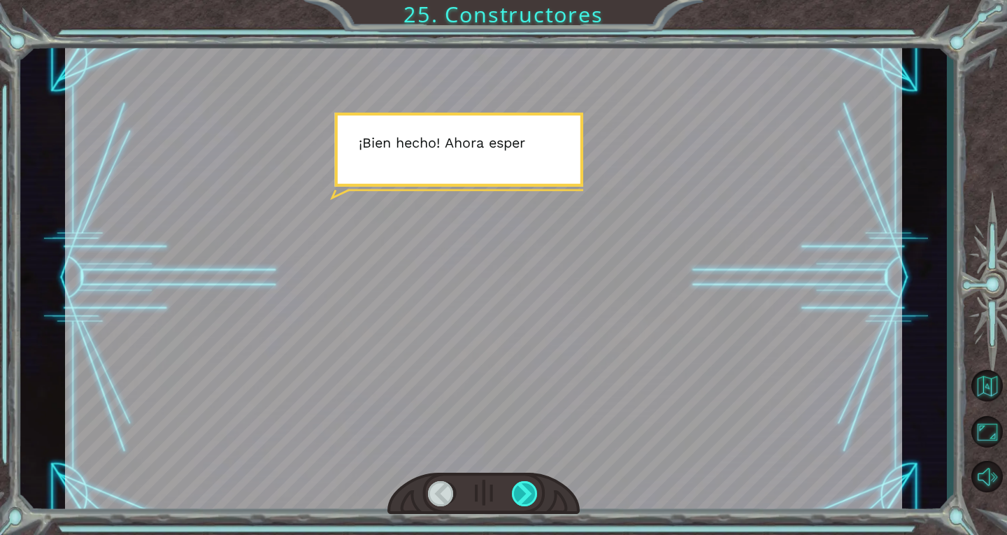
click at [537, 496] on div at bounding box center [525, 493] width 27 height 25
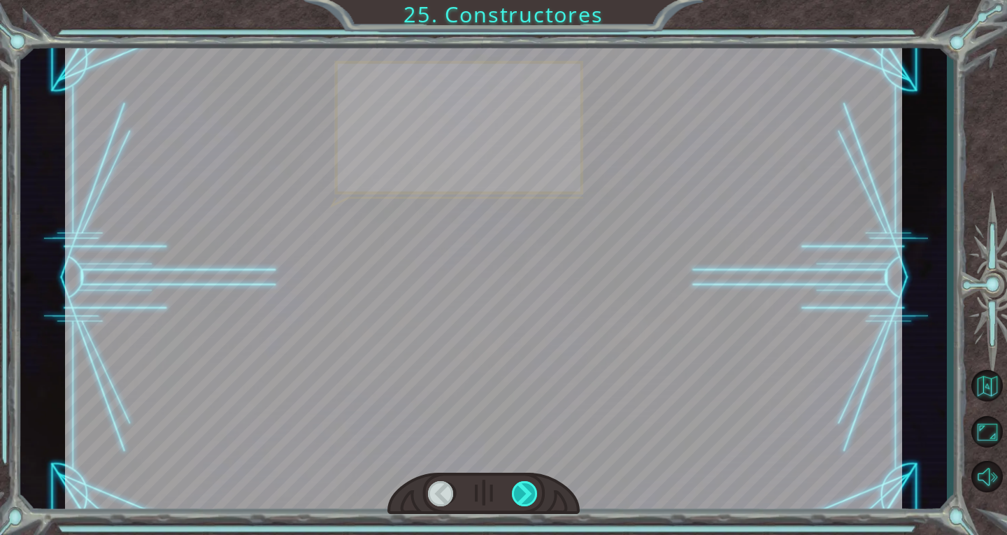
click at [537, 496] on div at bounding box center [525, 493] width 27 height 25
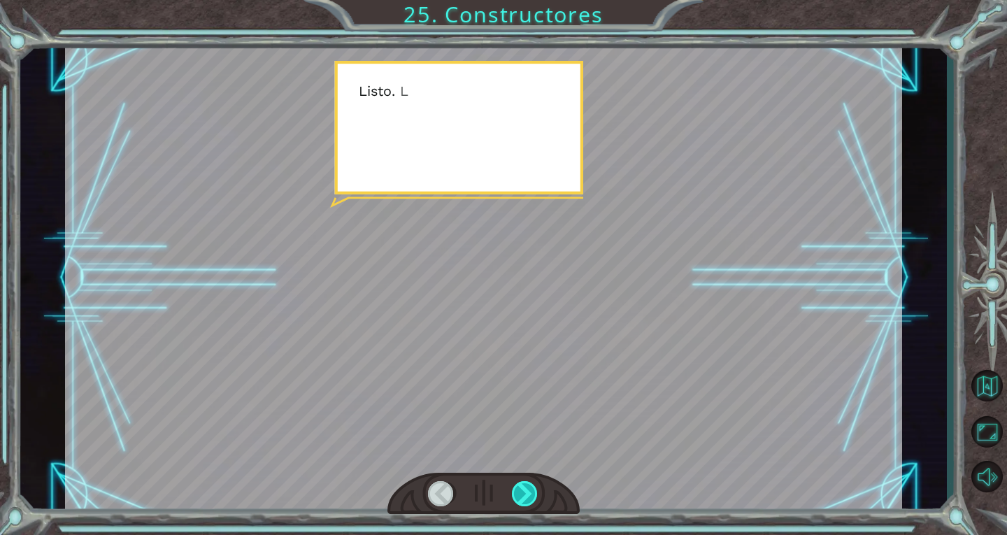
click at [537, 496] on div at bounding box center [525, 493] width 27 height 25
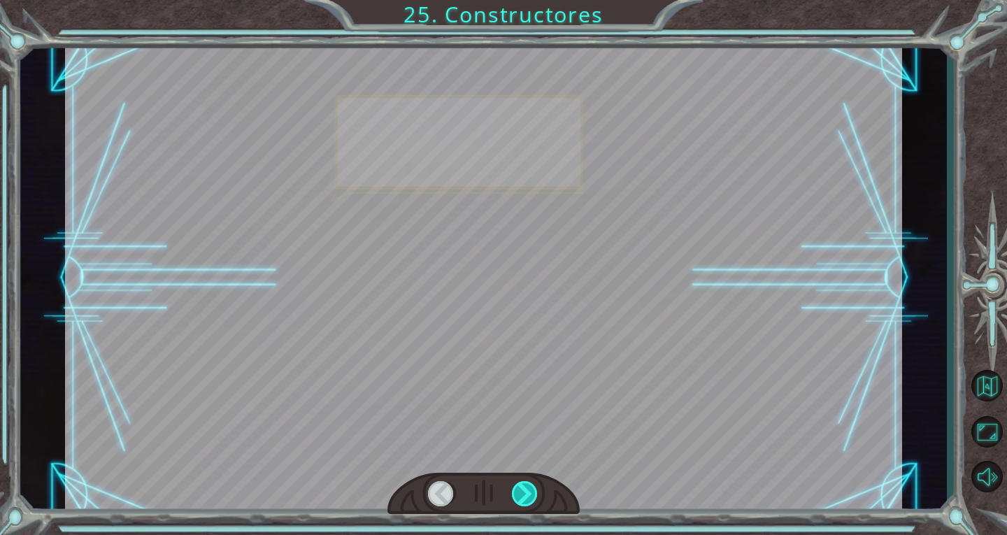
click at [537, 496] on div at bounding box center [525, 493] width 27 height 25
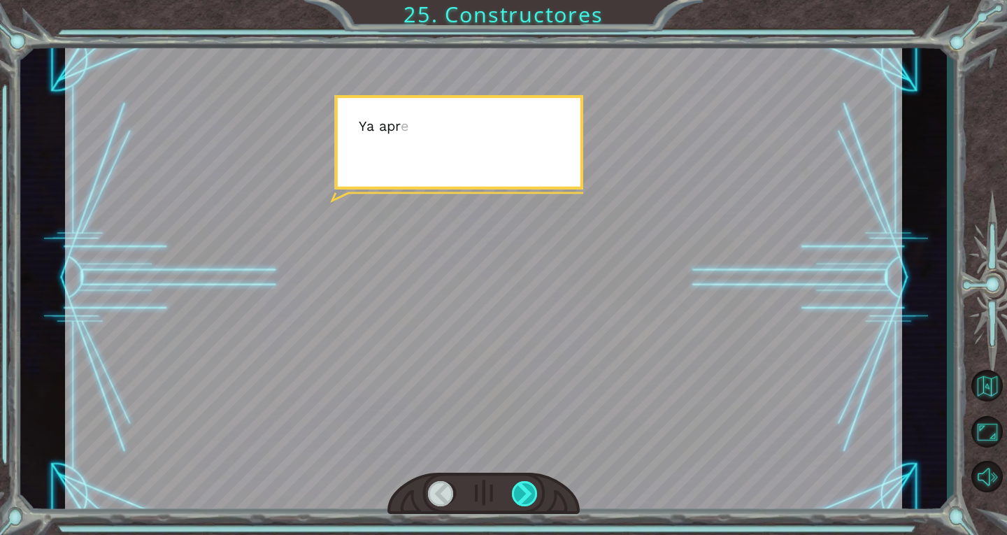
click at [537, 496] on div at bounding box center [525, 493] width 27 height 25
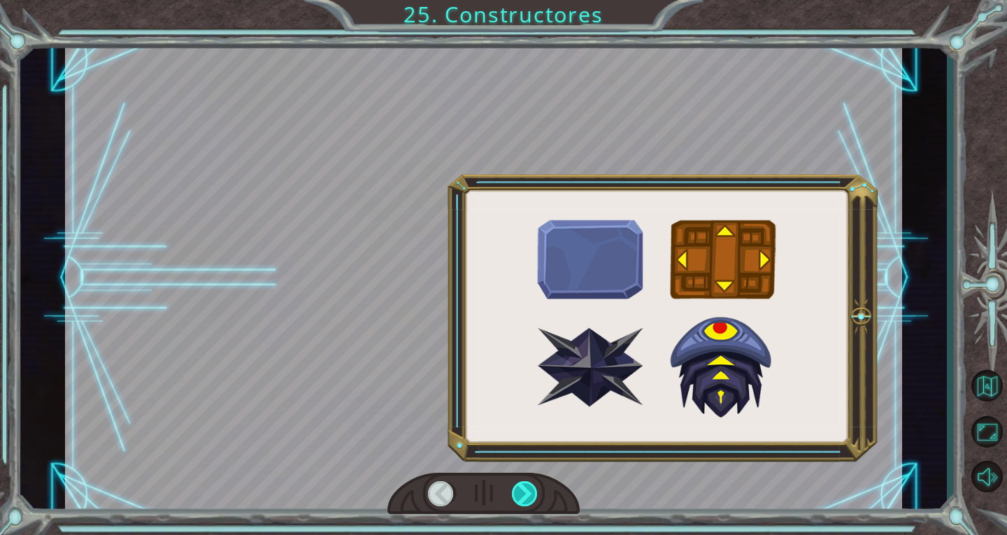
click at [537, 496] on div at bounding box center [525, 493] width 27 height 25
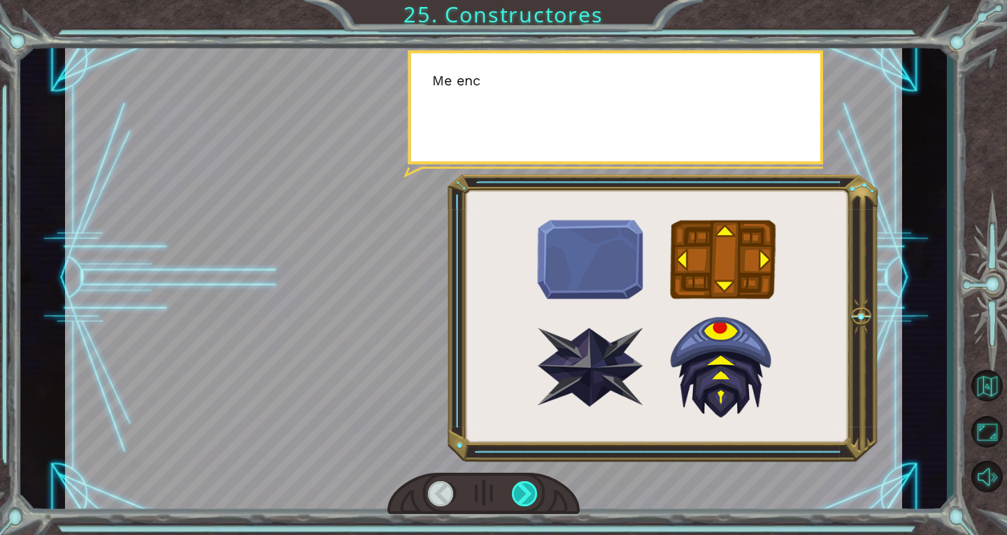
click at [537, 496] on div at bounding box center [525, 493] width 27 height 25
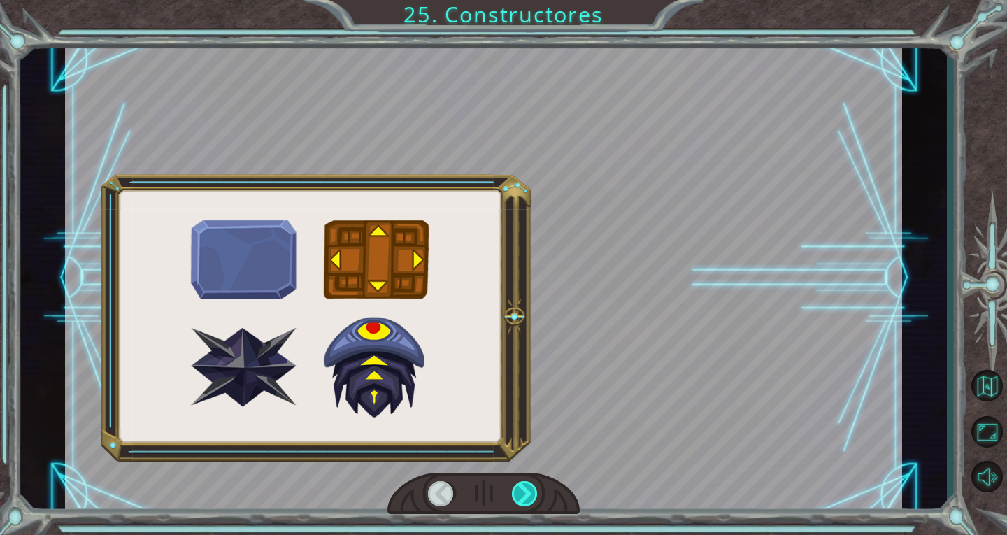
click at [537, 496] on div at bounding box center [525, 493] width 27 height 25
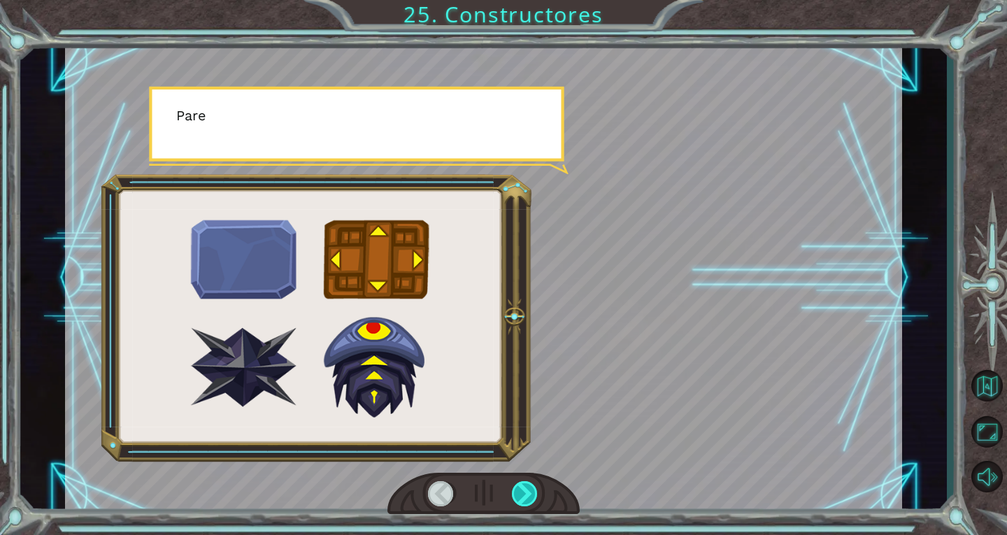
click at [537, 496] on div at bounding box center [525, 493] width 27 height 25
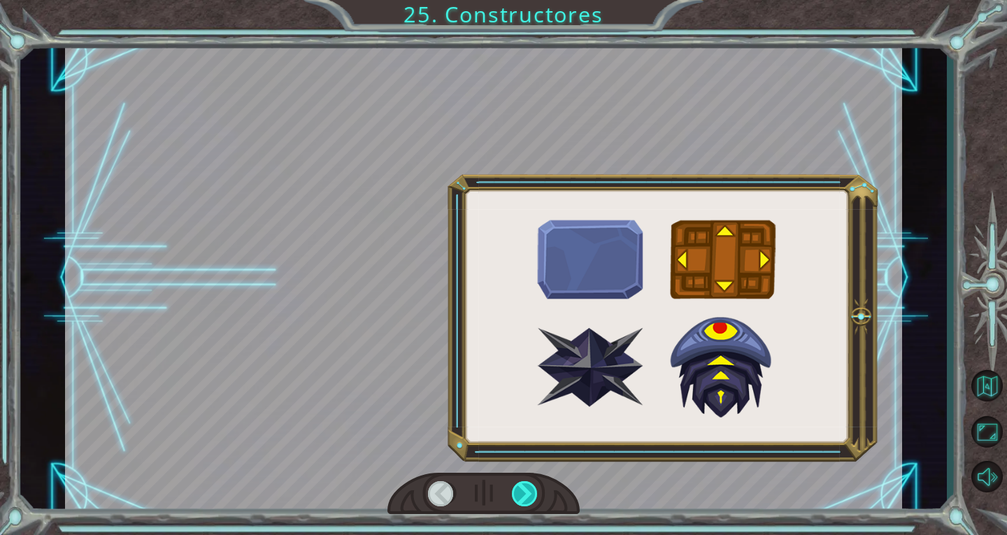
click at [537, 496] on div at bounding box center [525, 493] width 27 height 25
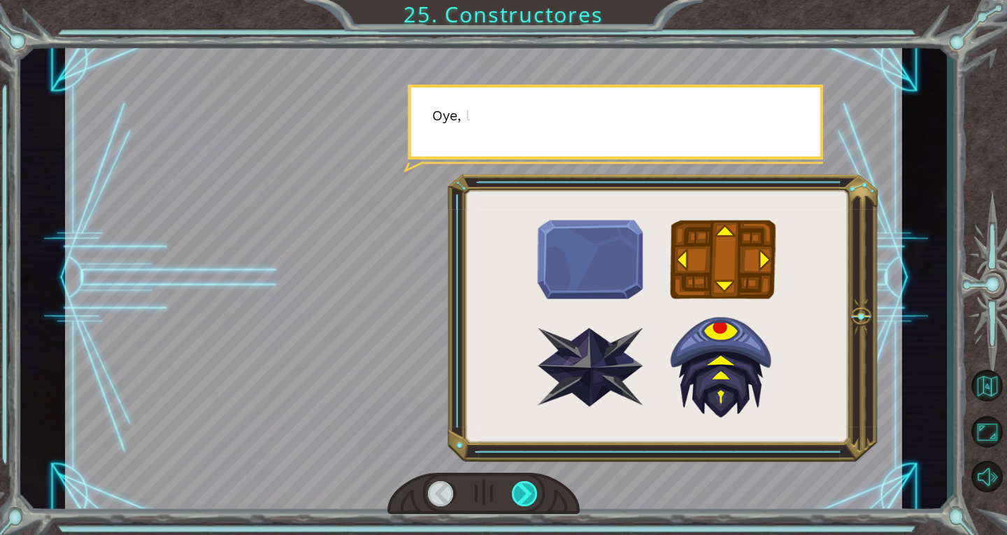
click at [537, 496] on div at bounding box center [525, 493] width 27 height 25
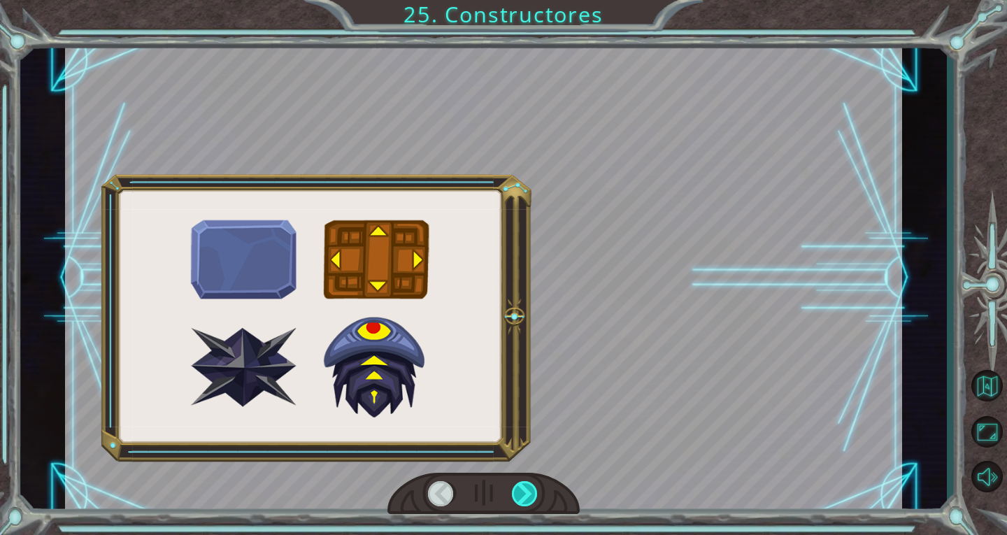
click at [537, 496] on div at bounding box center [525, 493] width 27 height 25
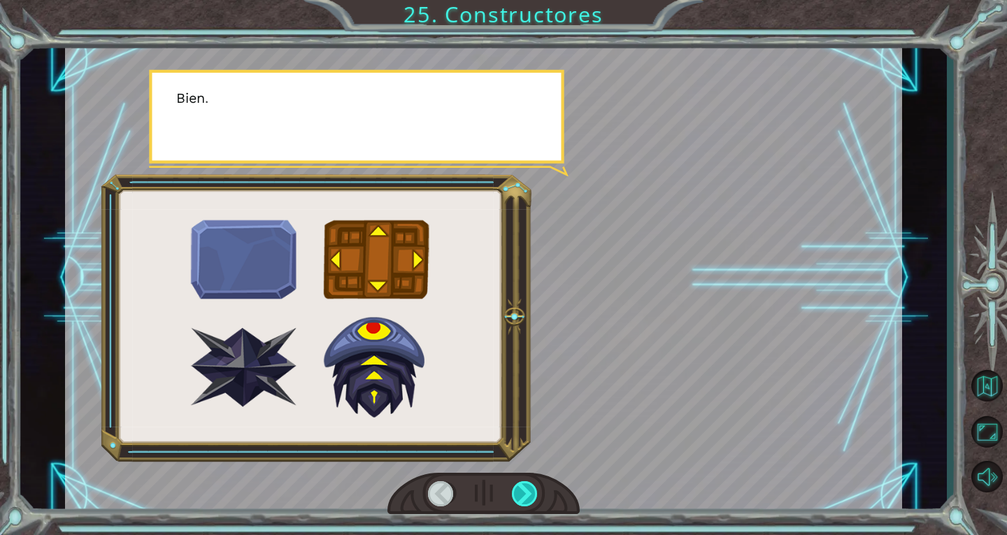
click at [537, 496] on div at bounding box center [525, 493] width 27 height 25
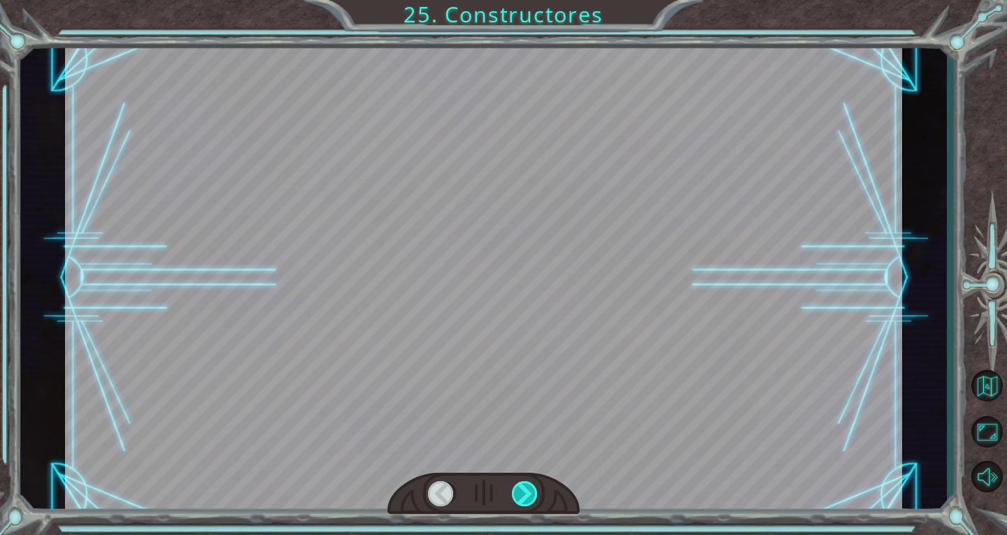
click at [537, 496] on div at bounding box center [525, 493] width 27 height 25
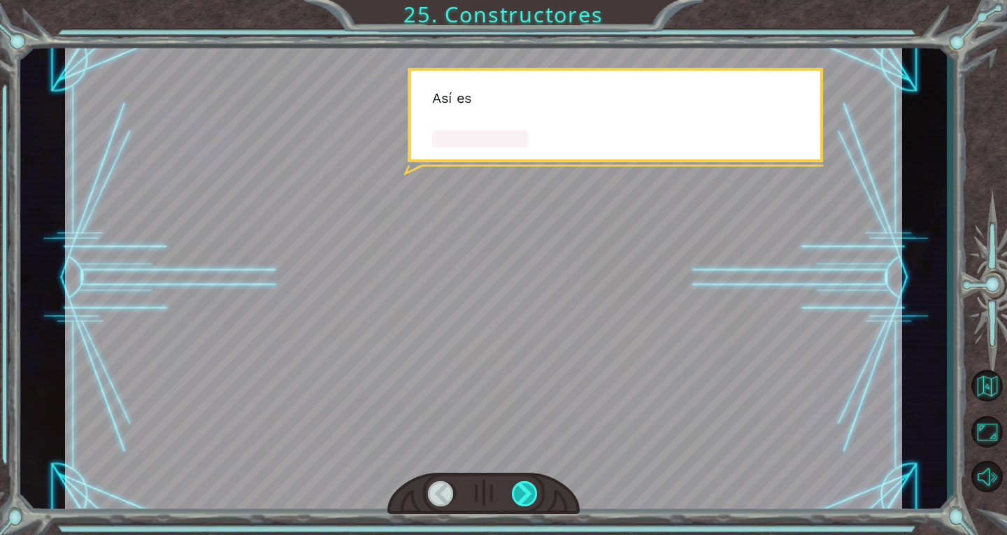
click at [537, 496] on div at bounding box center [525, 493] width 27 height 25
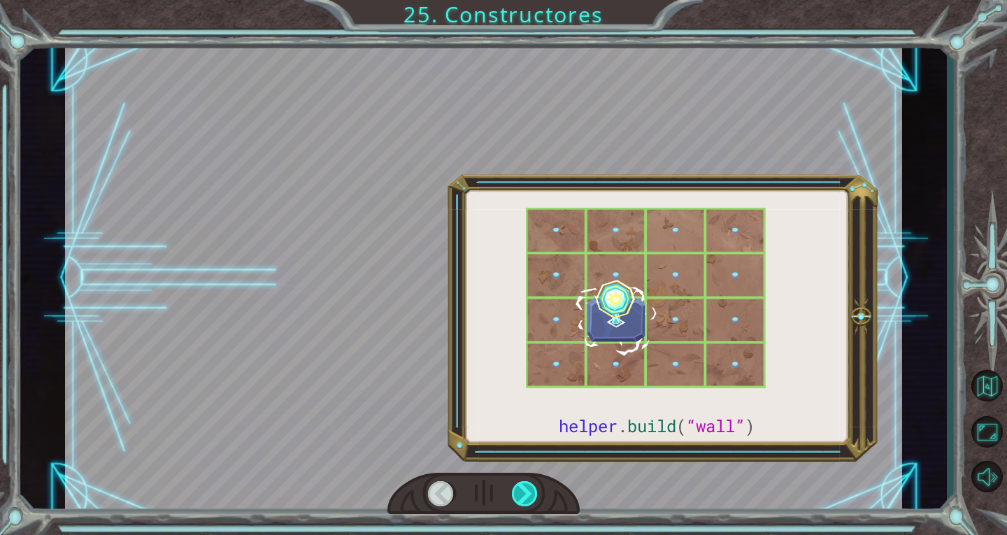
click at [537, 496] on div at bounding box center [525, 493] width 27 height 25
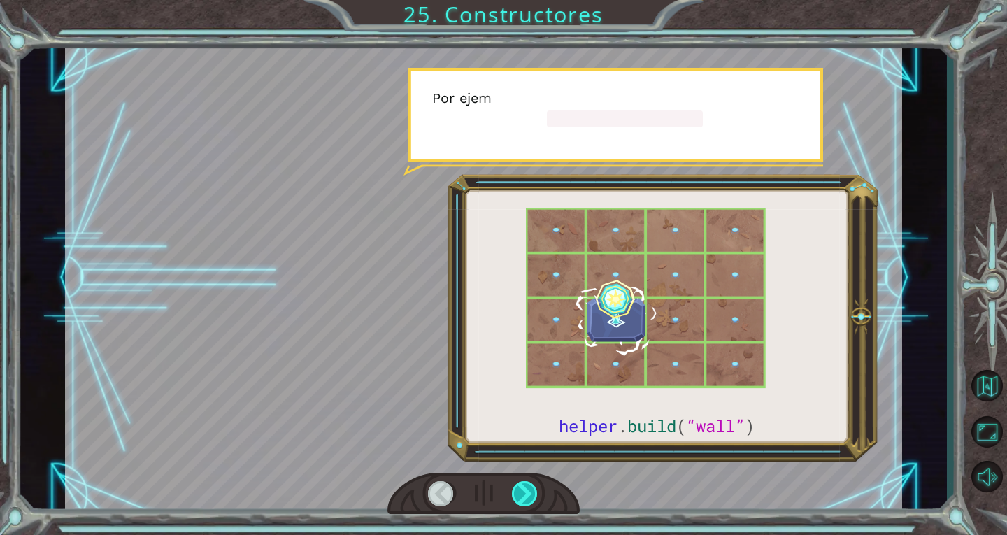
click at [537, 496] on div at bounding box center [525, 493] width 27 height 25
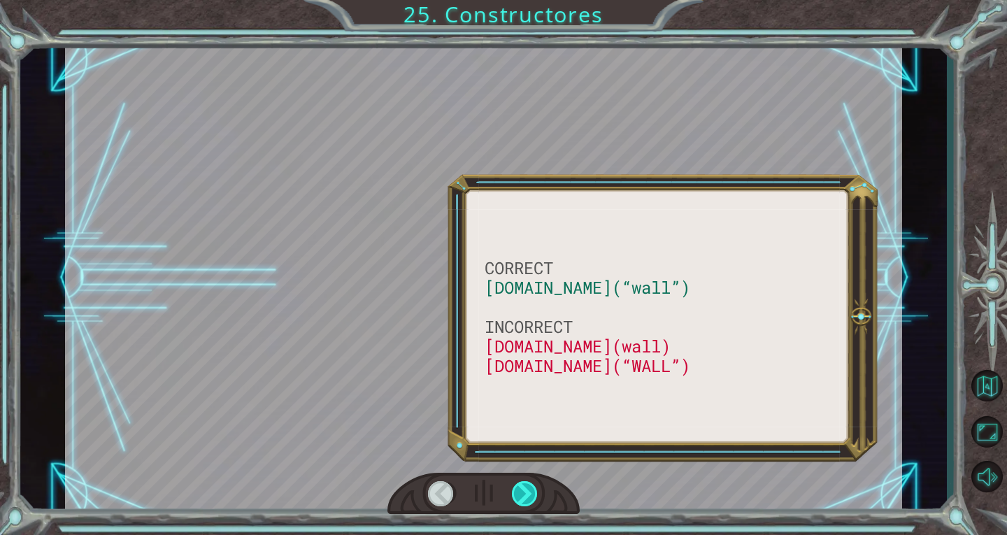
click at [537, 496] on div at bounding box center [525, 493] width 27 height 25
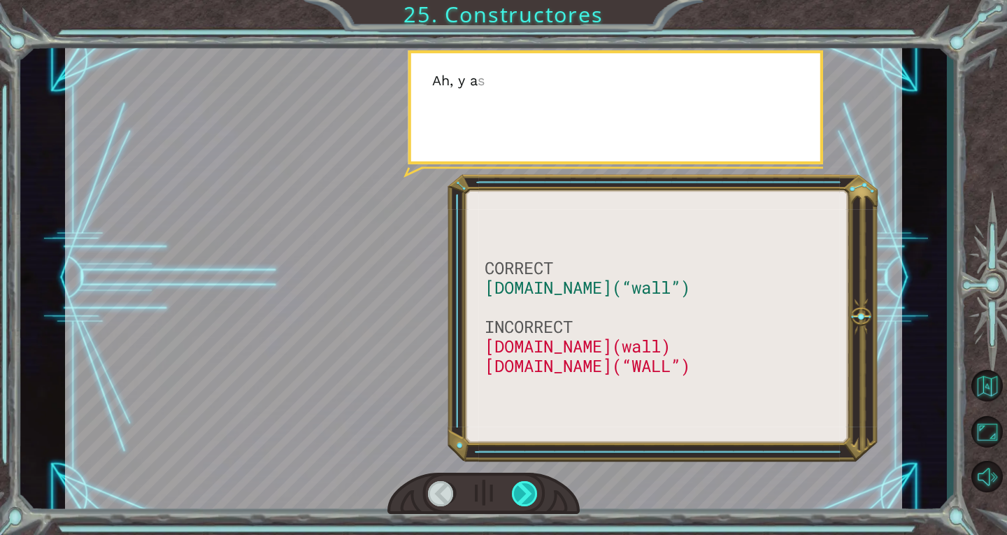
click at [537, 496] on div at bounding box center [525, 493] width 27 height 25
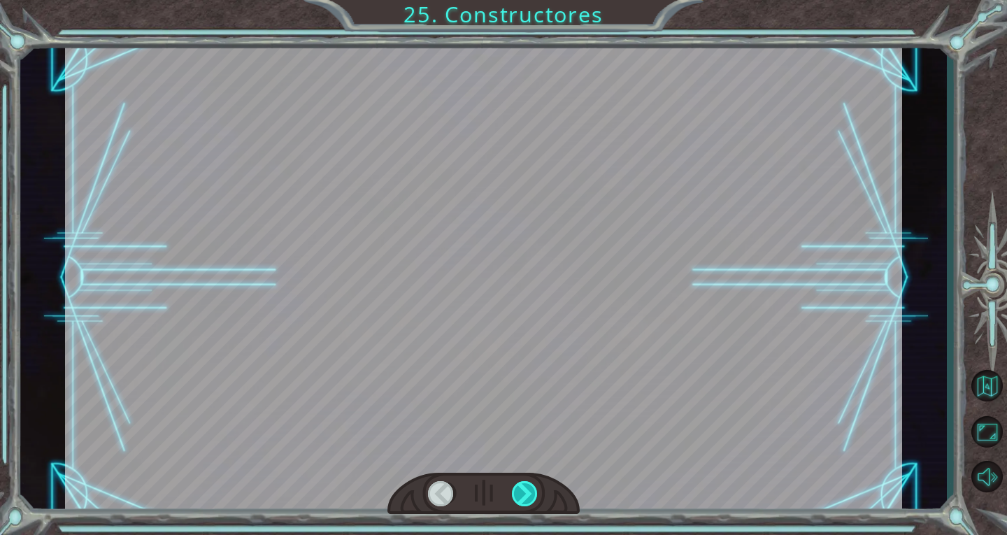
click at [537, 496] on div at bounding box center [525, 493] width 27 height 25
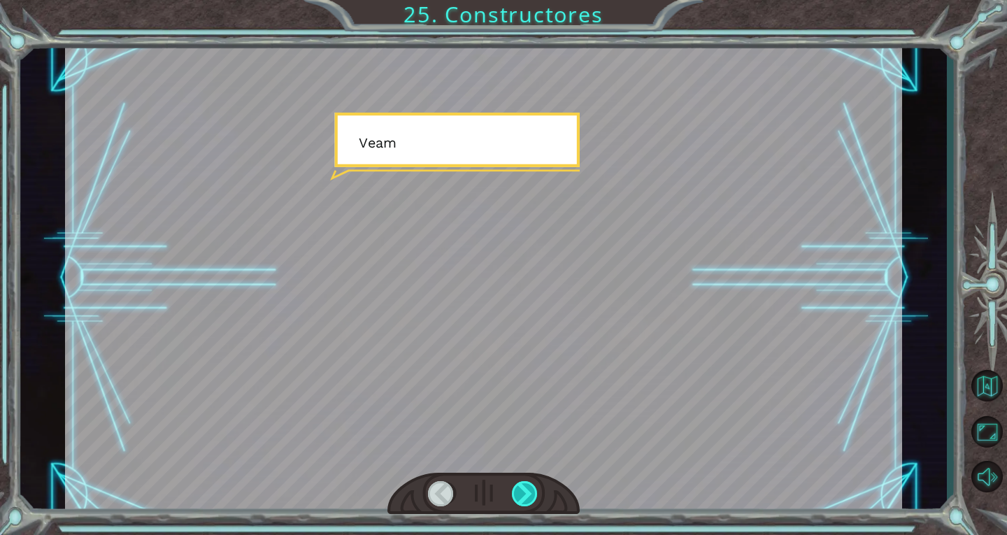
click at [537, 496] on div at bounding box center [525, 493] width 27 height 25
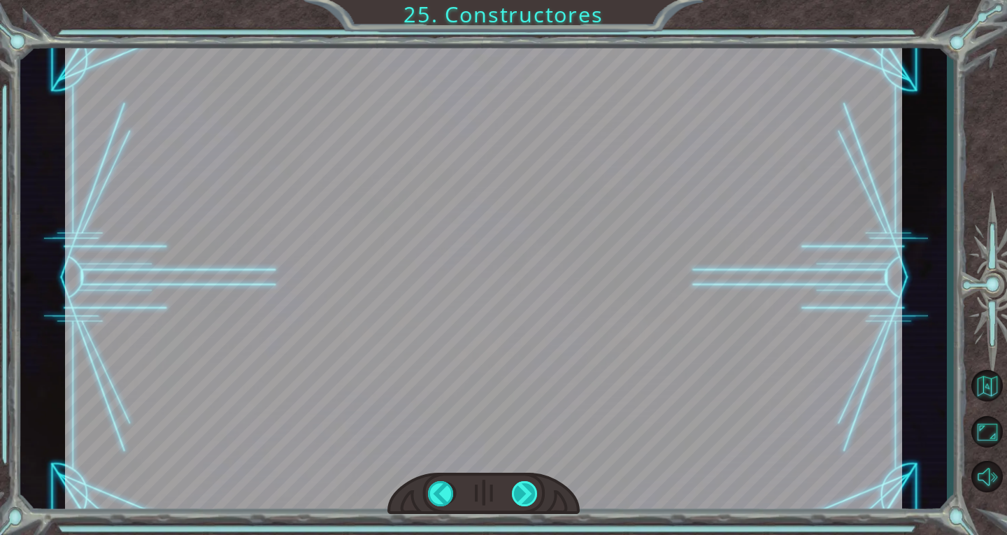
click at [537, 496] on div at bounding box center [525, 493] width 27 height 25
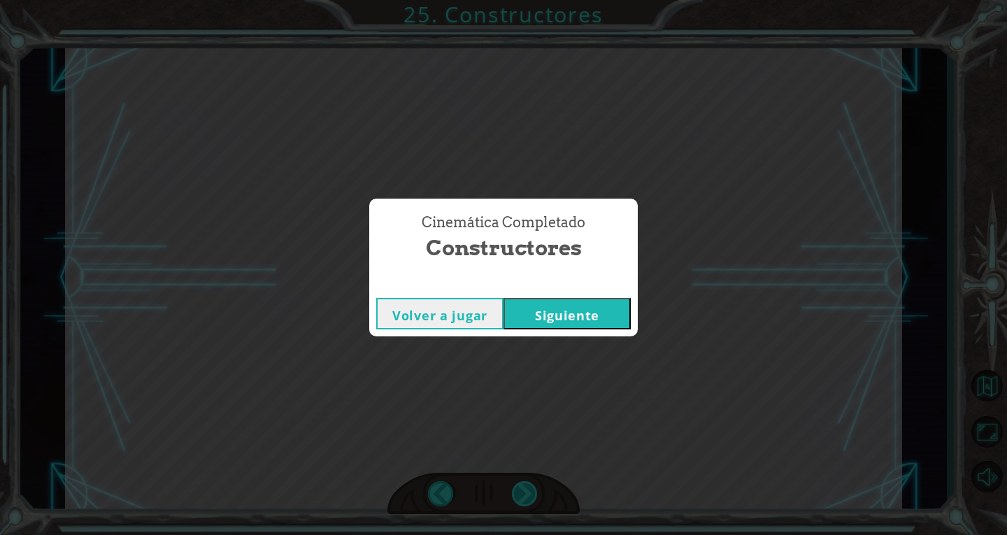
click at [537, 496] on div "Cinemática Completado Constructores Volver a jugar [GEOGRAPHIC_DATA]" at bounding box center [503, 267] width 1007 height 535
click at [517, 325] on button "Siguiente" at bounding box center [566, 313] width 127 height 31
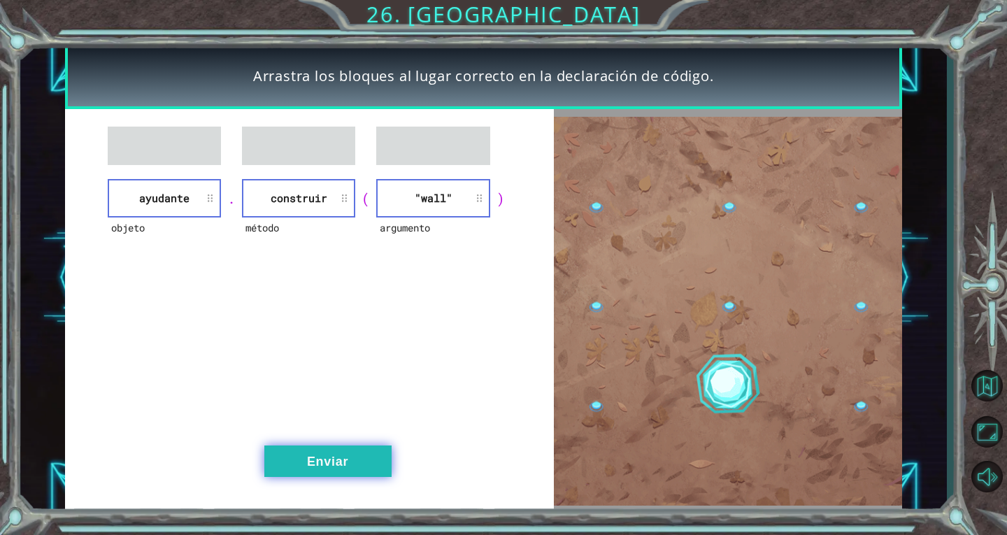
click at [323, 446] on button "Enviar" at bounding box center [327, 460] width 127 height 31
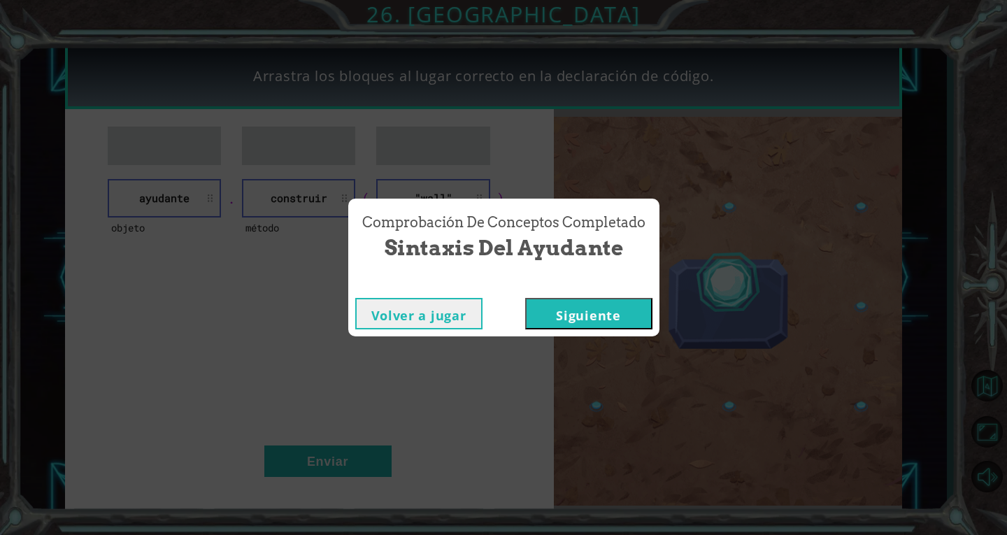
click at [553, 310] on button "Siguiente" at bounding box center [588, 313] width 127 height 31
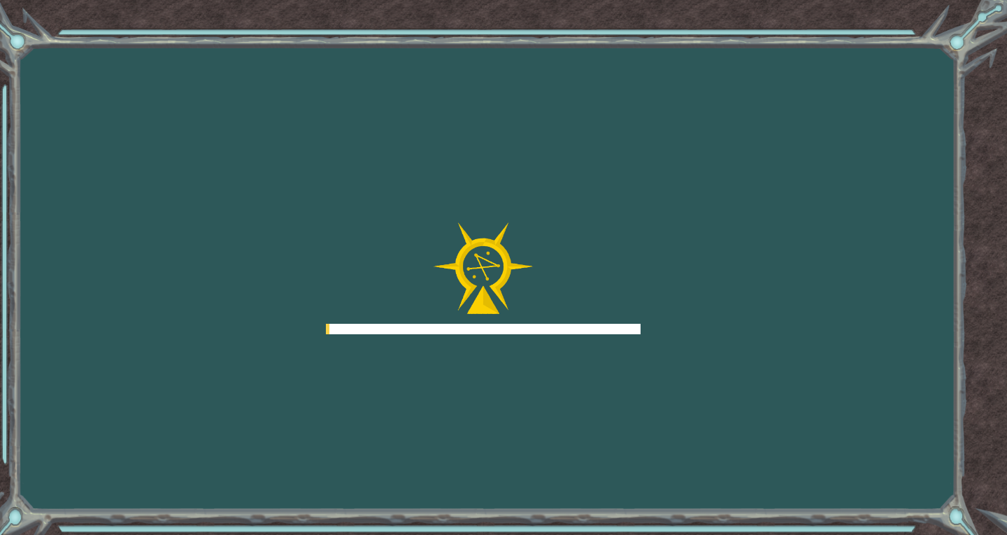
click at [553, 310] on div at bounding box center [483, 278] width 315 height 112
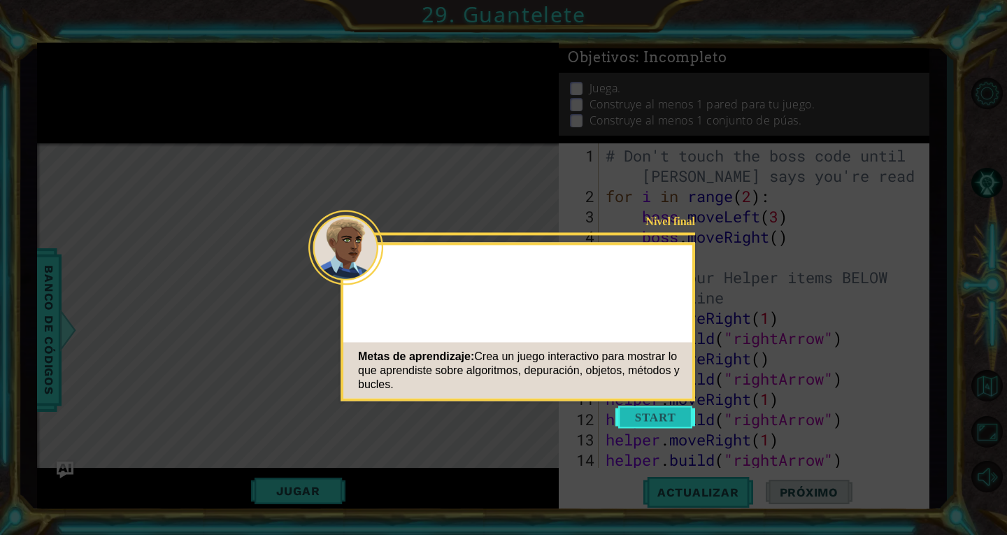
click at [640, 408] on button "Start" at bounding box center [655, 417] width 80 height 22
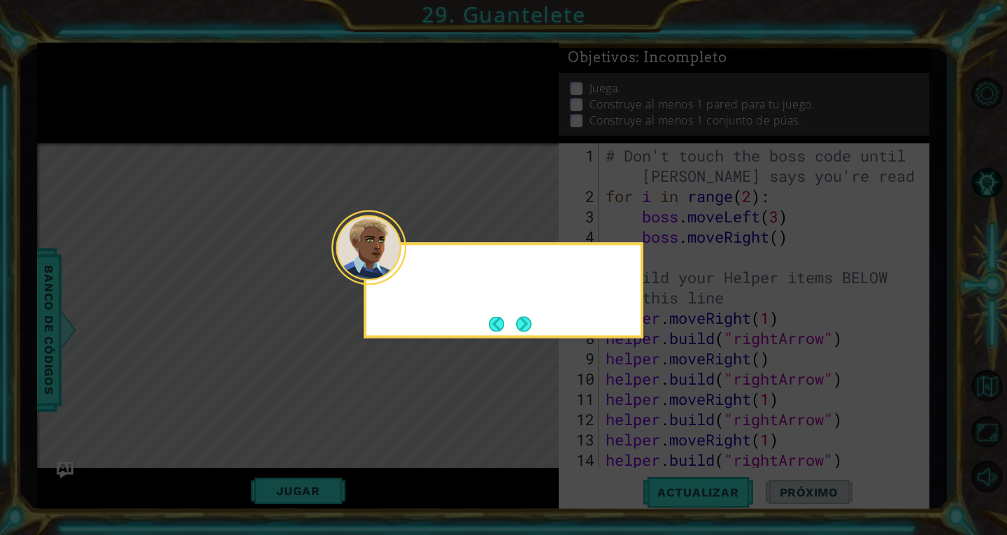
click at [391, 278] on div at bounding box center [368, 247] width 75 height 75
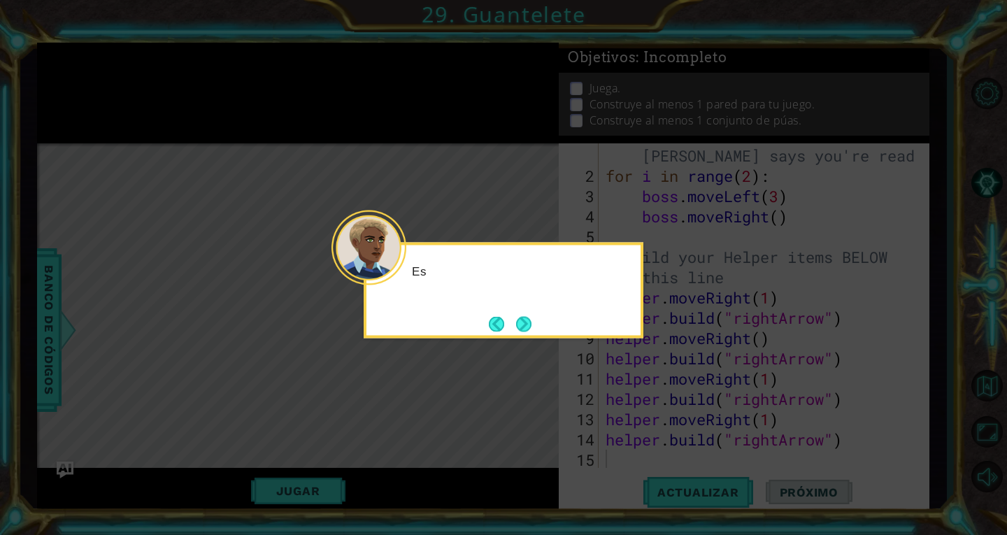
click at [391, 278] on div at bounding box center [368, 247] width 75 height 75
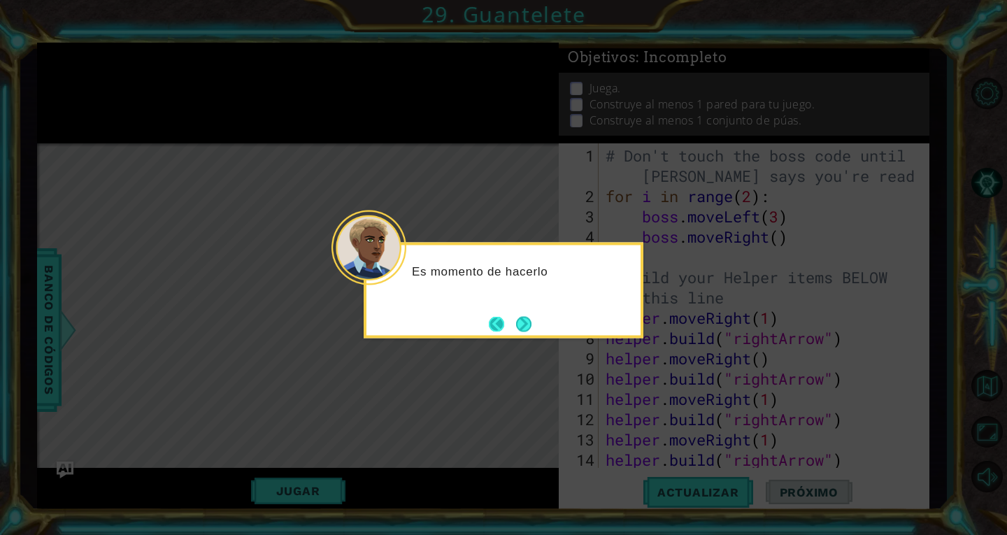
click at [516, 319] on button "Next" at bounding box center [523, 323] width 15 height 15
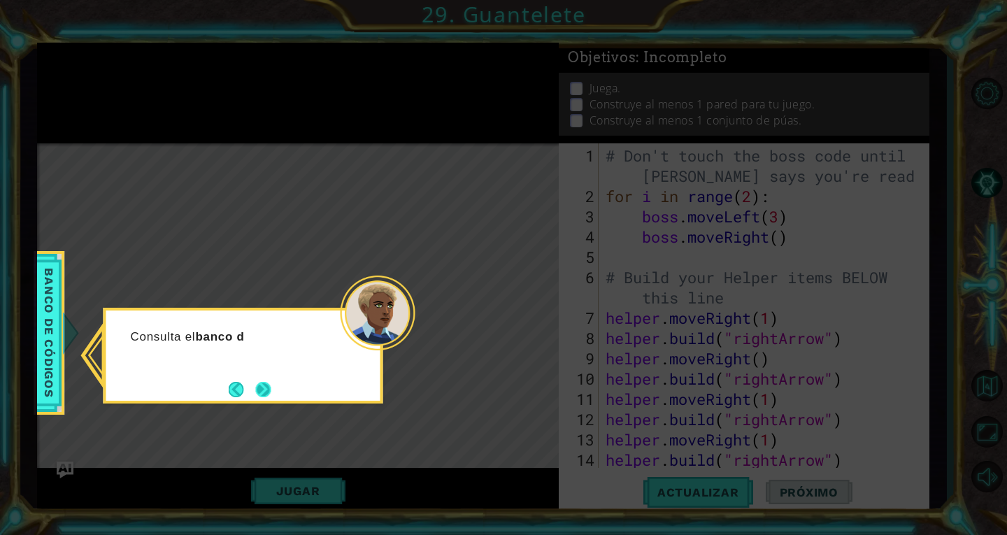
click at [271, 388] on button "Next" at bounding box center [262, 389] width 15 height 15
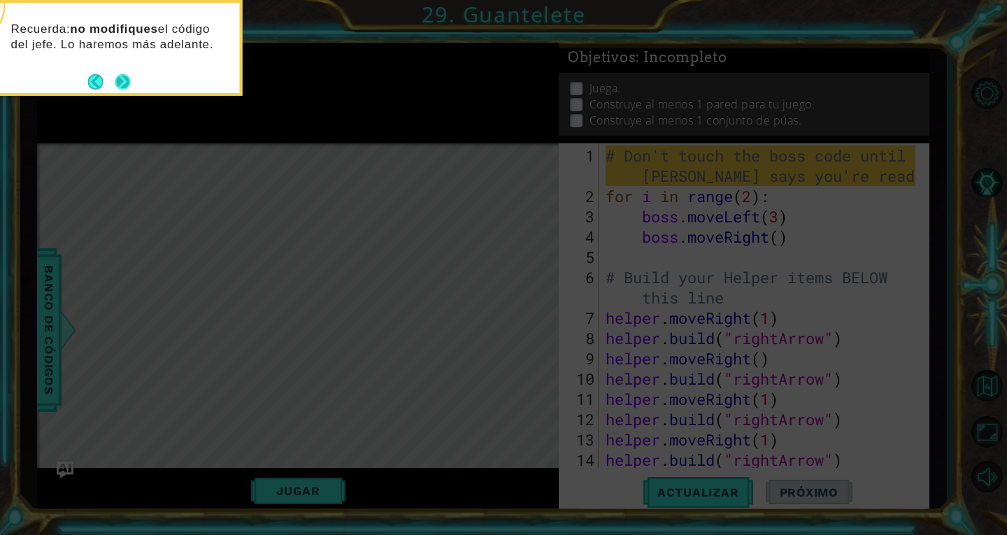
click at [121, 88] on button "Next" at bounding box center [122, 81] width 15 height 15
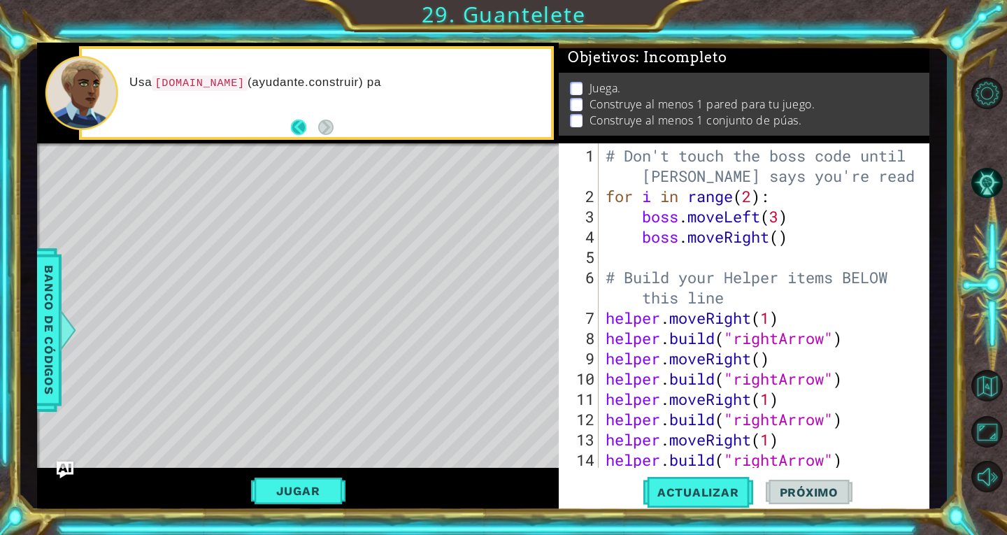
click at [314, 125] on button "Back" at bounding box center [304, 127] width 27 height 15
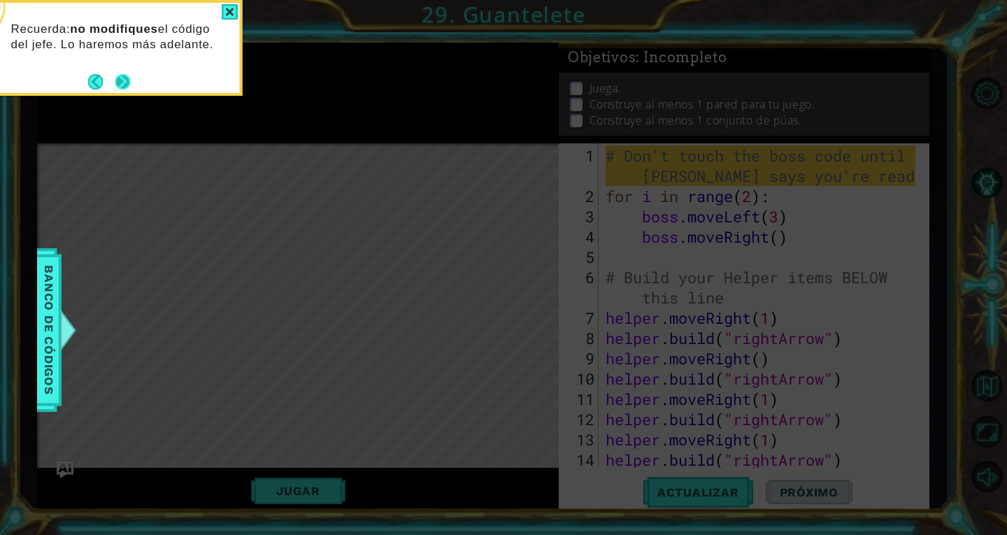
click at [131, 89] on button "Next" at bounding box center [122, 81] width 15 height 15
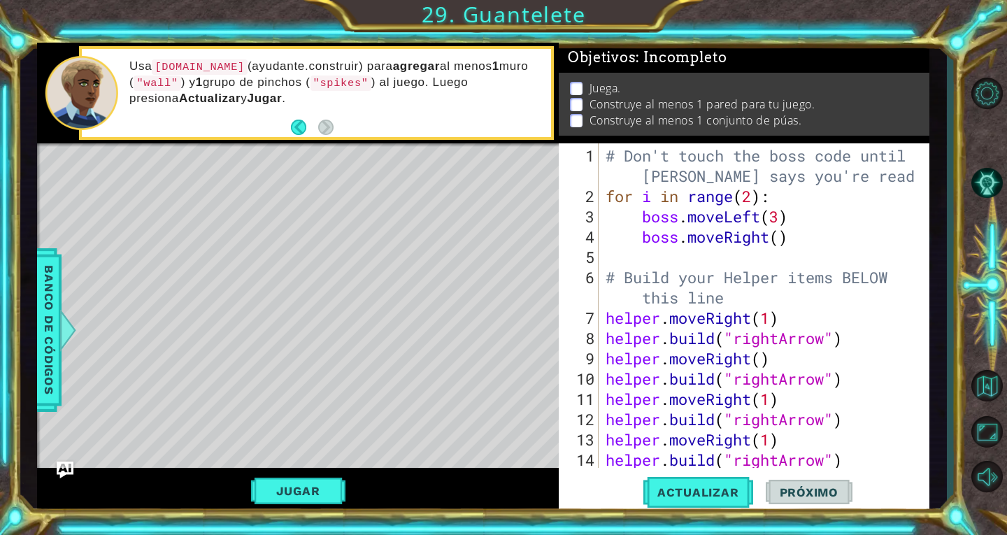
click at [336, 127] on div "Usa [DOMAIN_NAME] ([DOMAIN_NAME]) para agregar al menos 1 [PERSON_NAME] ( "wall…" at bounding box center [335, 93] width 431 height 82
click at [319, 215] on div "Level Map" at bounding box center [360, 349] width 646 height 412
type textarea "[DOMAIN_NAME]("rightArrow")"
click at [642, 454] on div "# Don't touch the boss code until [PERSON_NAME] says you're ready! for i in ran…" at bounding box center [762, 337] width 319 height 385
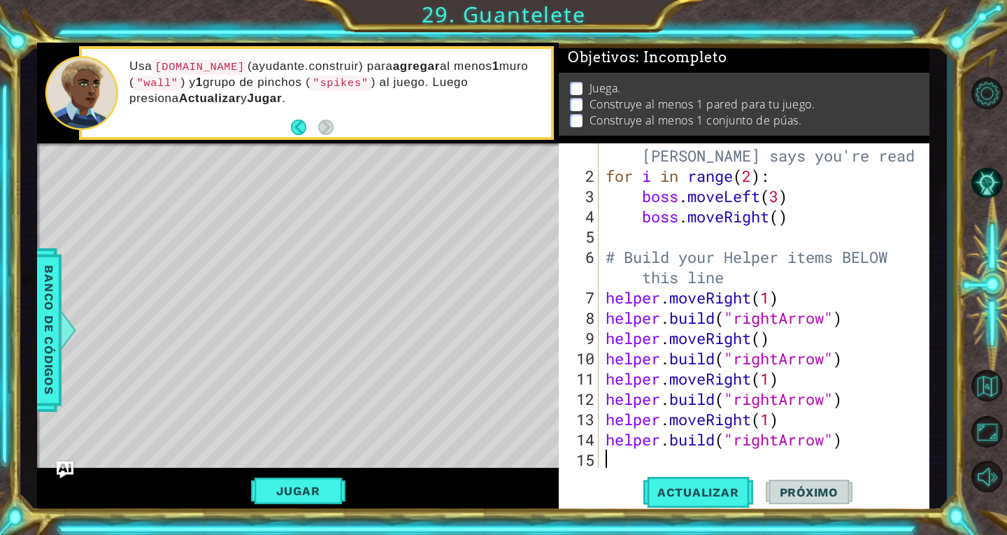
scroll to position [20, 0]
type textarea "[DOMAIN_NAME]("rightArrow")"
click at [652, 497] on span "Actualizar" at bounding box center [698, 492] width 110 height 14
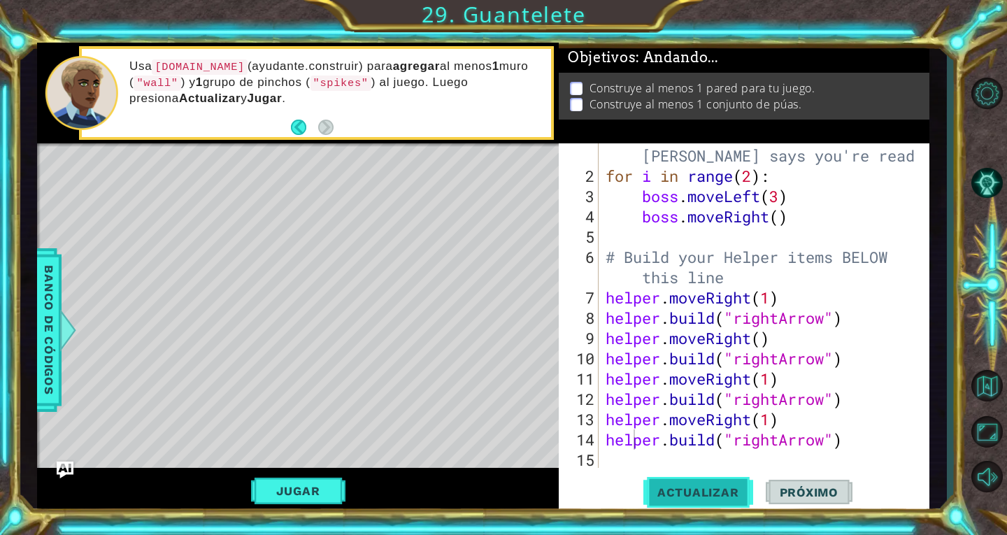
click at [652, 497] on span "Actualizar" at bounding box center [698, 492] width 110 height 14
type textarea "he"
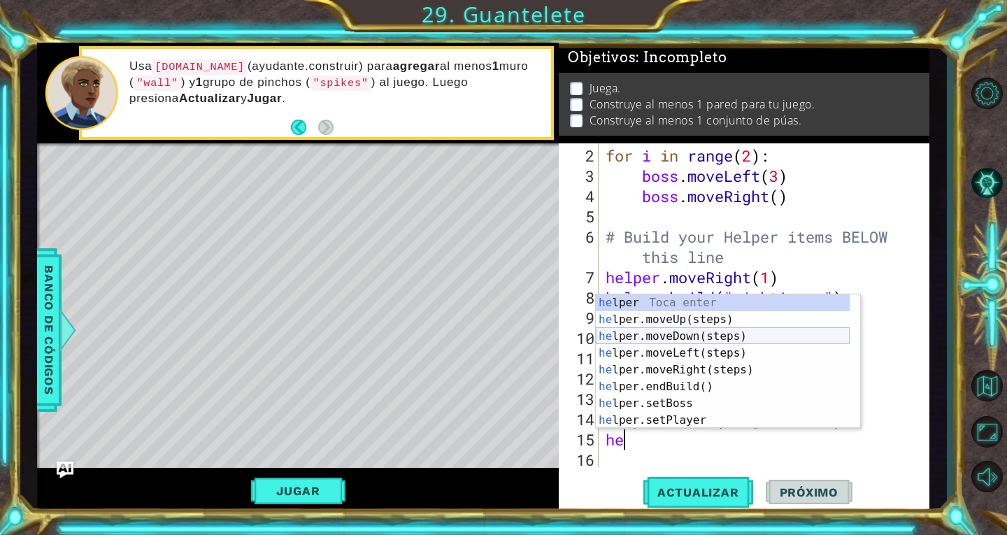
click at [659, 334] on div "he lper Toca enter he lper.moveUp(steps) Toca enter he lper.moveDown(steps) Toc…" at bounding box center [723, 378] width 254 height 168
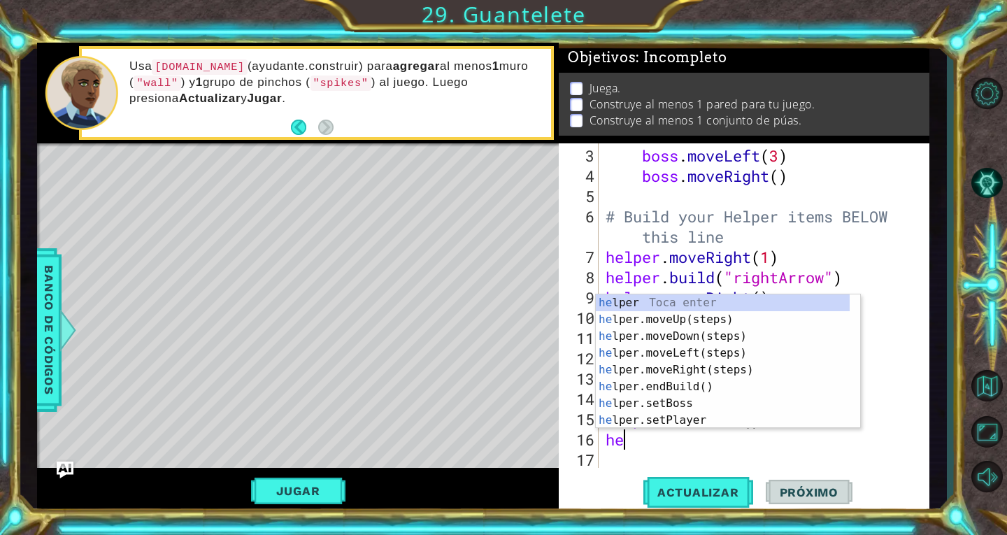
scroll to position [0, 1]
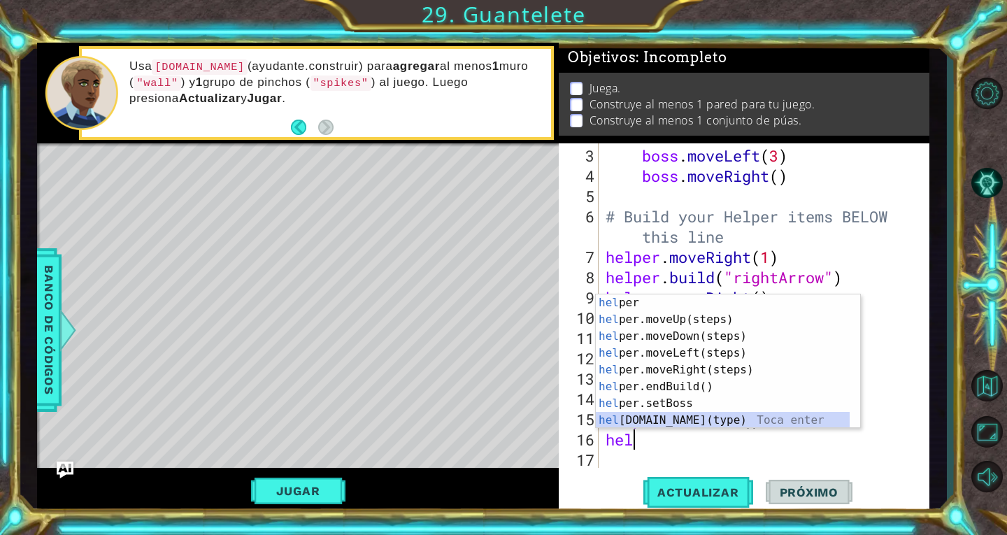
click at [643, 417] on div "hel per Toca enter hel per.moveUp(steps) Toca enter hel per.moveDown(steps) Toc…" at bounding box center [723, 378] width 254 height 168
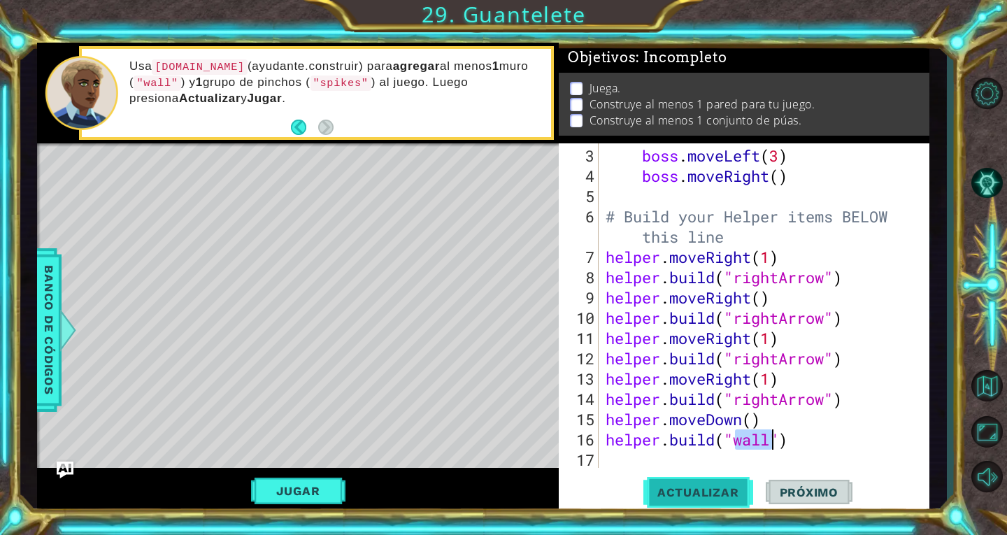
type textarea "[DOMAIN_NAME]("wall")"
click at [707, 483] on button "Actualizar" at bounding box center [698, 491] width 110 height 37
click at [634, 450] on div "boss . moveLeft ( 3 ) boss . moveRight ( ) # Build your Helper items BELOW this…" at bounding box center [762, 327] width 319 height 365
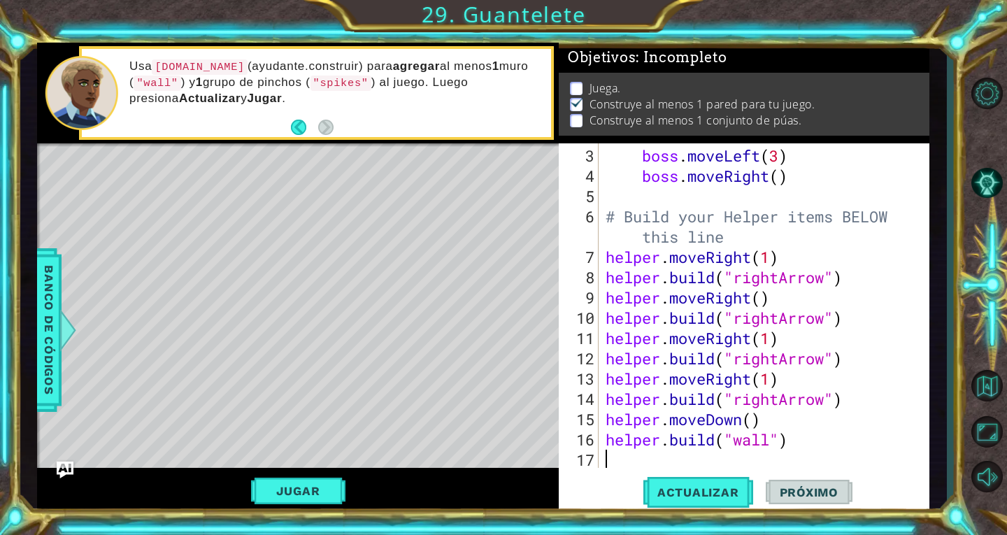
type textarea "h"
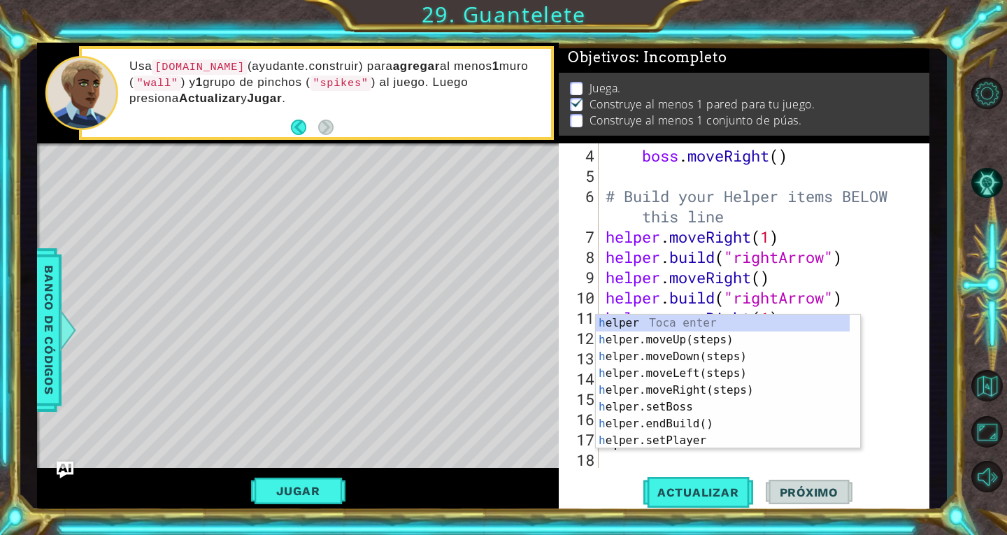
scroll to position [81, 0]
click at [668, 352] on div "h elper Toca enter h elper.moveUp(steps) Toca enter h elper.moveDown(steps) Toc…" at bounding box center [723, 399] width 254 height 168
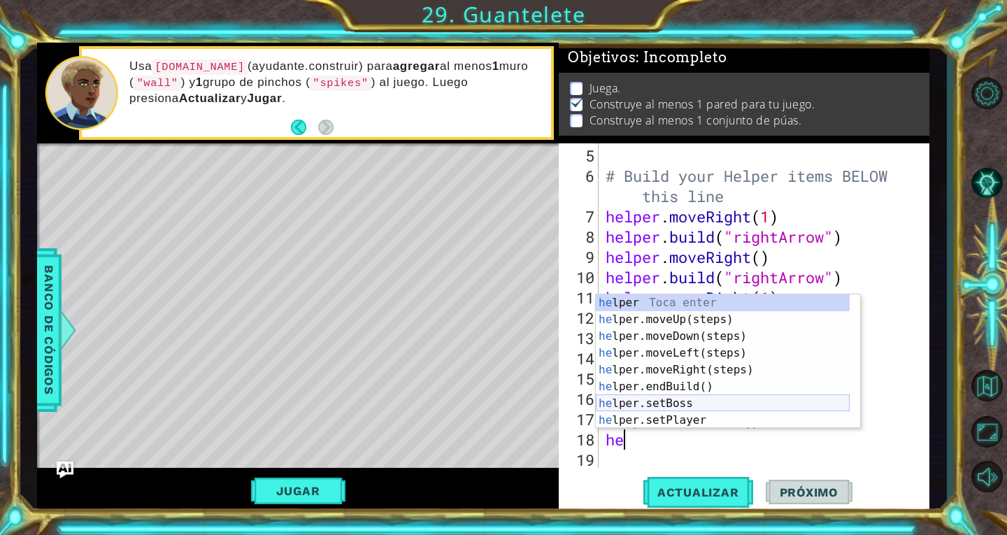
scroll to position [0, 1]
click at [669, 419] on div "hel per Toca enter hel per.moveUp(steps) Toca enter hel per.moveDown(steps) Toc…" at bounding box center [723, 378] width 254 height 168
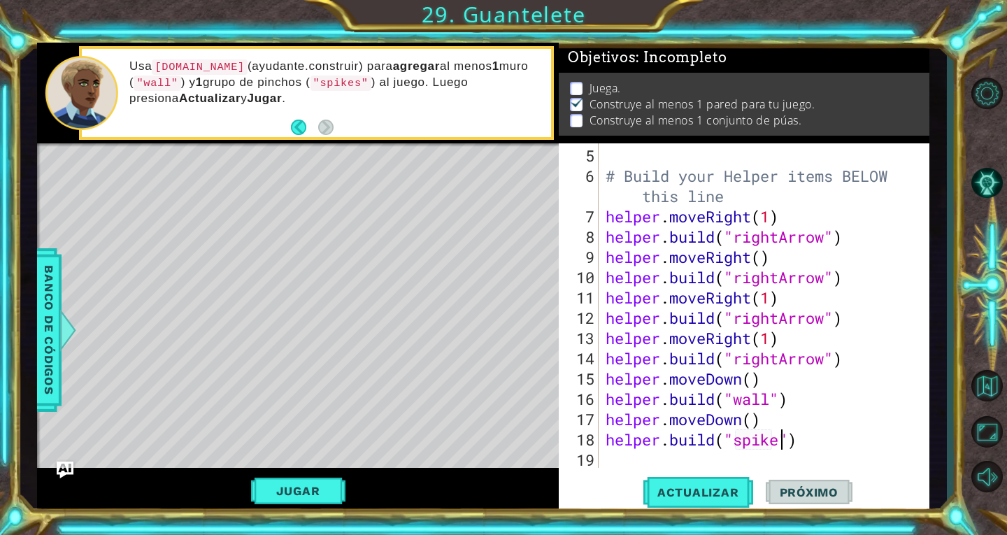
scroll to position [0, 8]
click at [690, 491] on span "Actualizar" at bounding box center [698, 492] width 110 height 14
click at [296, 500] on button "Jugar" at bounding box center [298, 490] width 94 height 27
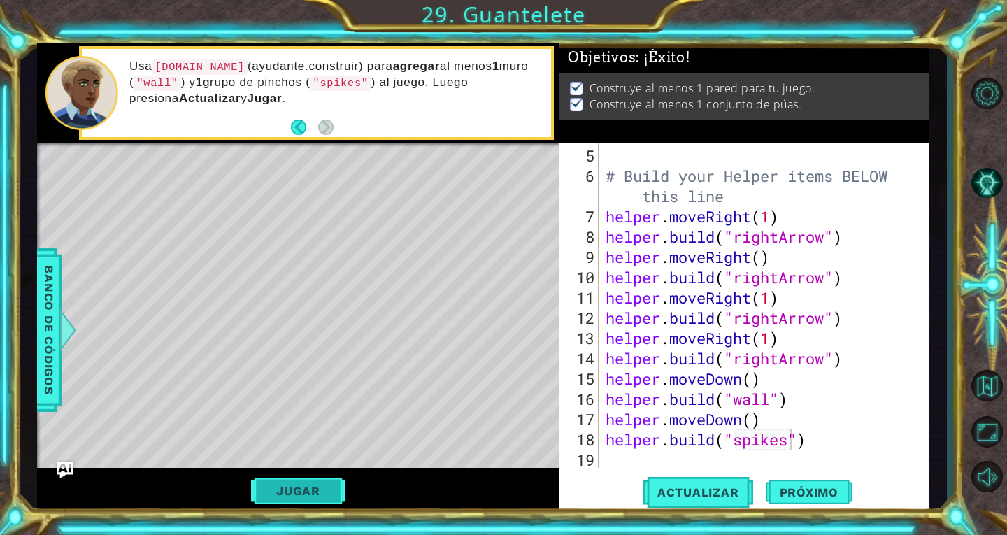
scroll to position [0, 0]
click at [789, 489] on span "Próximo" at bounding box center [809, 492] width 87 height 14
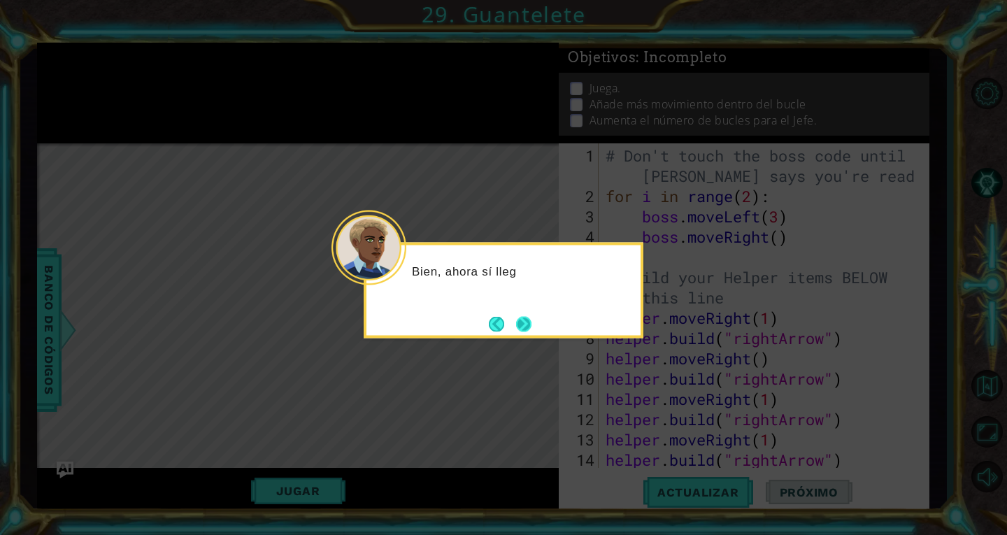
click at [526, 323] on button "Next" at bounding box center [523, 323] width 15 height 15
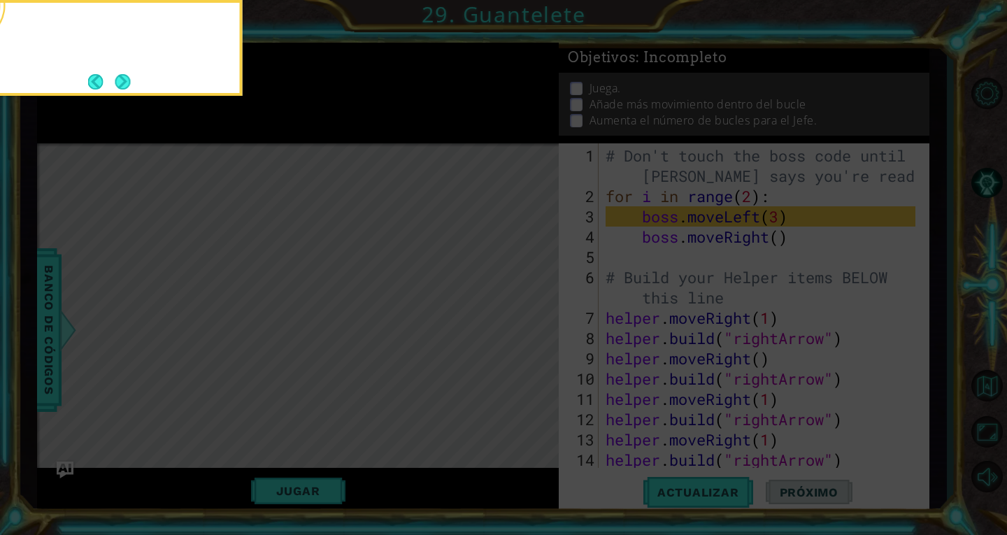
click at [526, 323] on icon at bounding box center [503, 80] width 1007 height 910
click at [118, 80] on button "Next" at bounding box center [122, 81] width 15 height 15
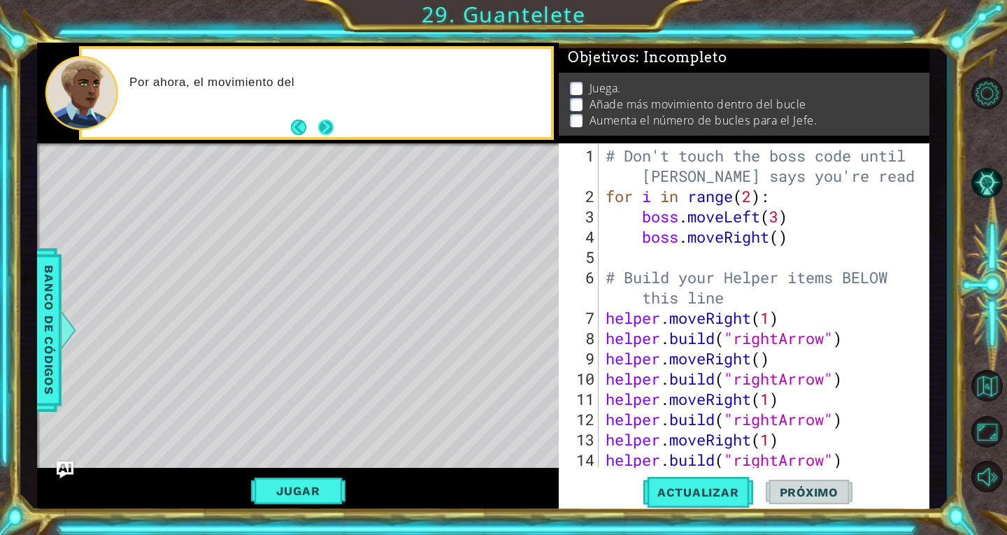
click at [322, 123] on button "Next" at bounding box center [325, 127] width 15 height 15
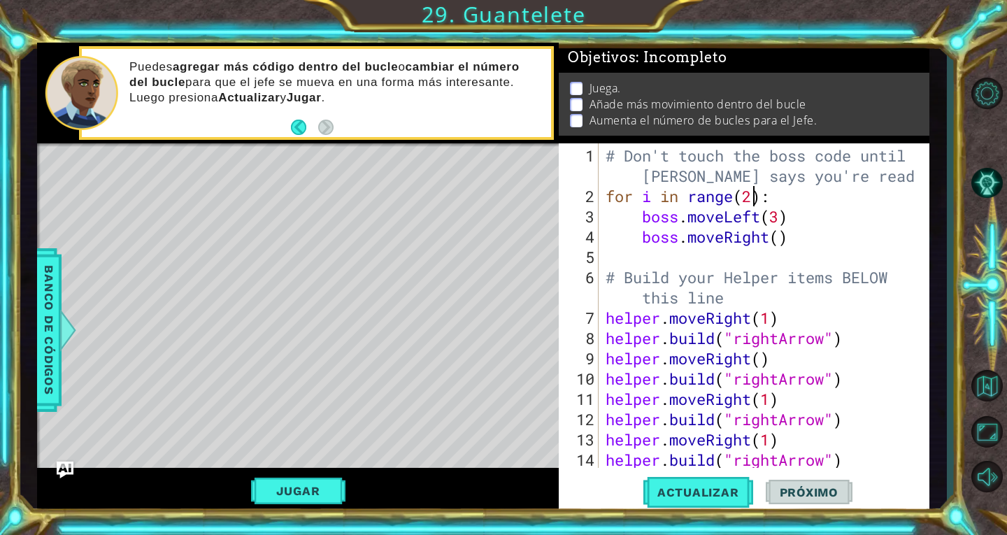
click at [756, 201] on div "# Don't touch the boss code until [PERSON_NAME] says you're ready! for i in ran…" at bounding box center [762, 337] width 319 height 385
click at [777, 230] on div "# Don't touch the boss code until [PERSON_NAME] says you're ready! for i in ran…" at bounding box center [762, 337] width 319 height 385
type textarea "boss.moveRight(1)"
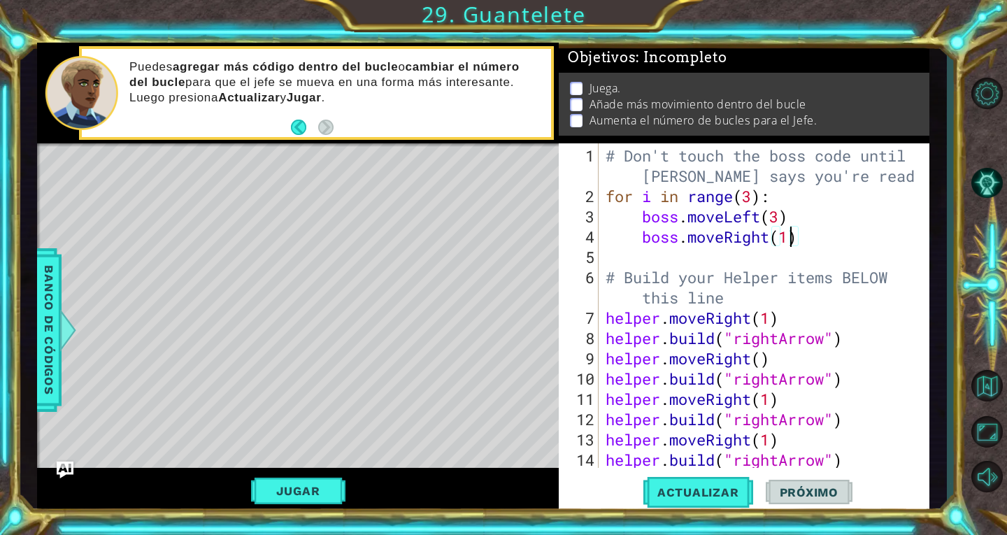
click at [731, 257] on div "# Don't touch the boss code until [PERSON_NAME] says you're ready! for i in ran…" at bounding box center [762, 337] width 319 height 385
click at [695, 496] on span "Actualizar" at bounding box center [698, 492] width 110 height 14
click at [756, 247] on div "# Don't touch the boss code until [PERSON_NAME] says you're ready! for i in ran…" at bounding box center [762, 337] width 319 height 385
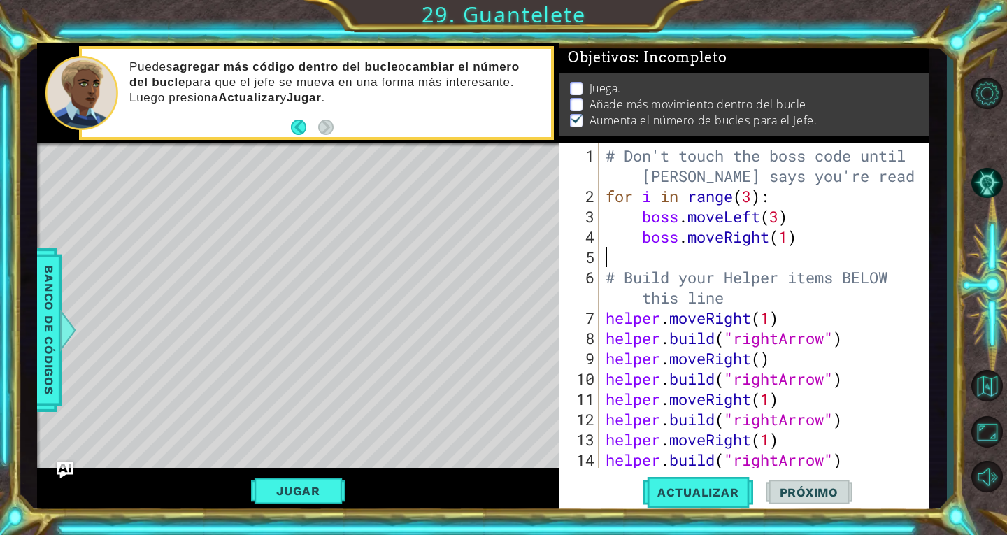
click at [793, 231] on div "# Don't touch the boss code until [PERSON_NAME] says you're ready! for i in ran…" at bounding box center [762, 337] width 319 height 385
type textarea "boss.moveRight(3)"
click at [673, 480] on button "Actualizar" at bounding box center [698, 491] width 110 height 37
click at [306, 489] on button "Jugar" at bounding box center [298, 490] width 94 height 27
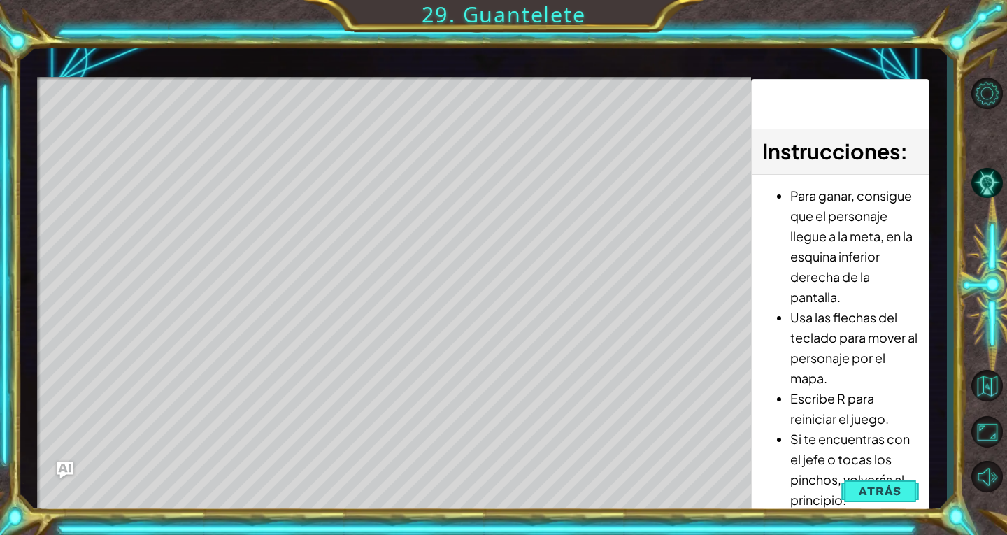
scroll to position [0, 0]
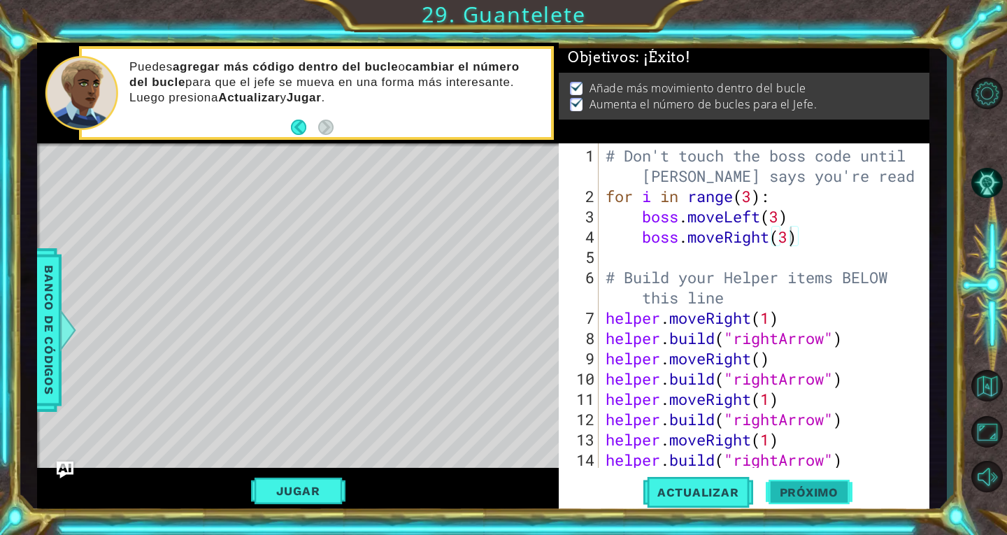
click at [822, 493] on span "Próximo" at bounding box center [809, 493] width 87 height 14
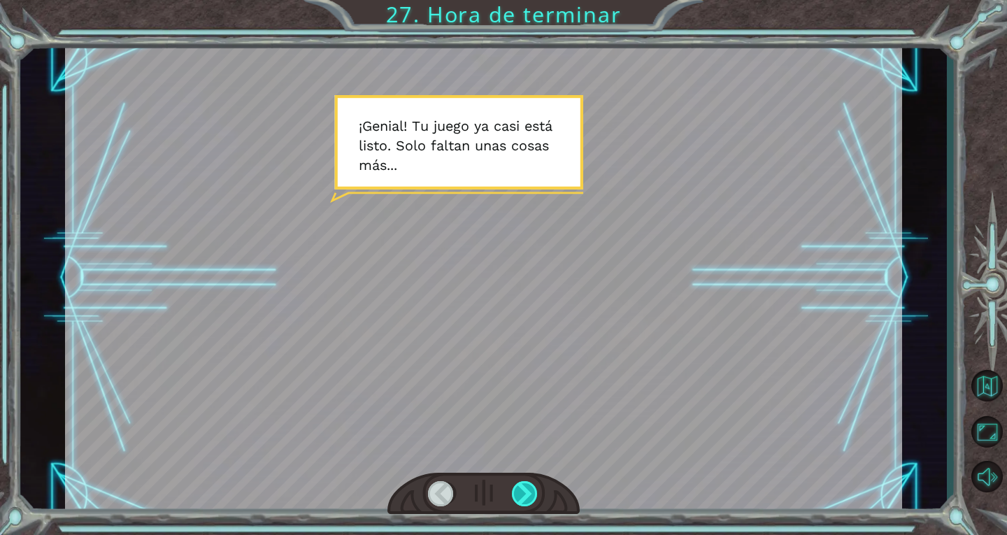
click at [526, 492] on div at bounding box center [525, 493] width 27 height 25
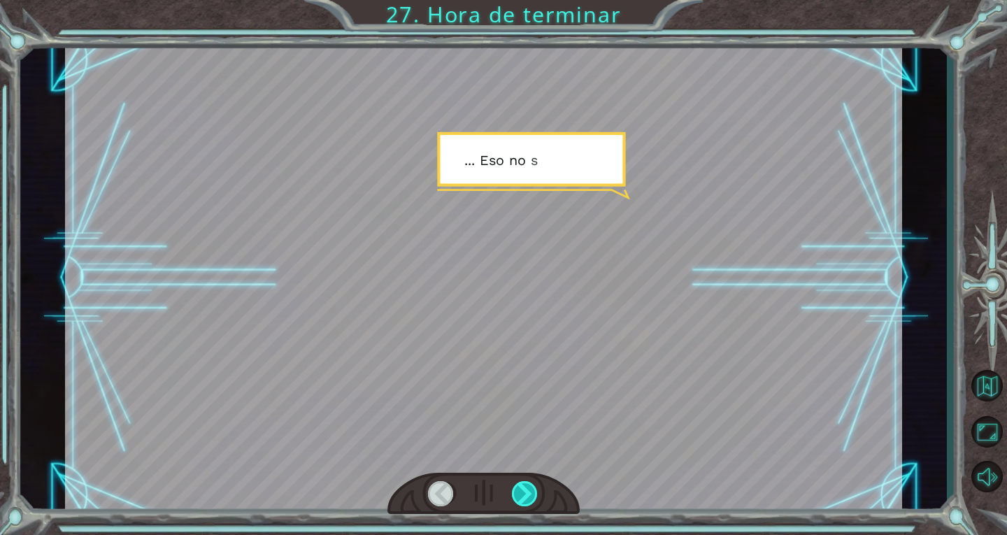
click at [526, 492] on div at bounding box center [525, 493] width 27 height 25
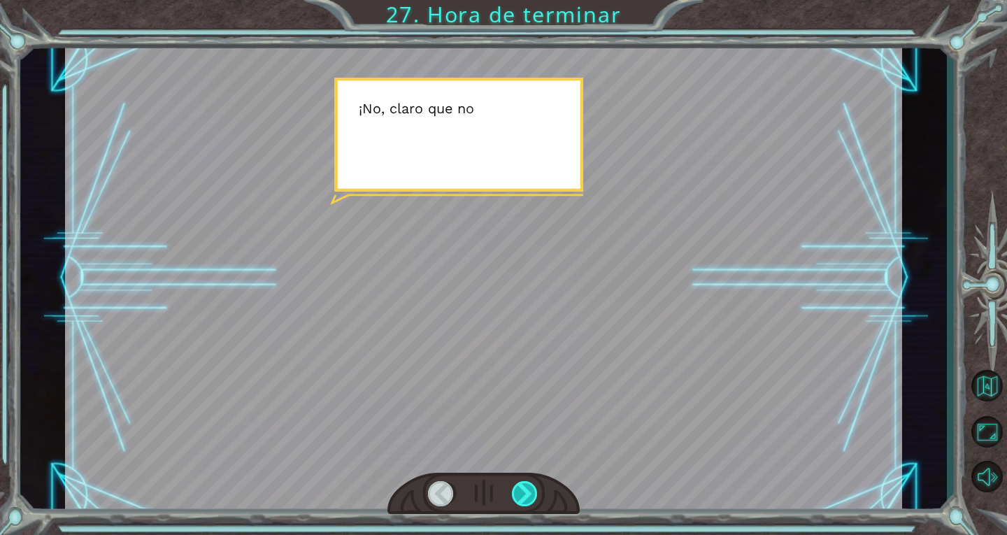
click at [526, 492] on div at bounding box center [525, 493] width 27 height 25
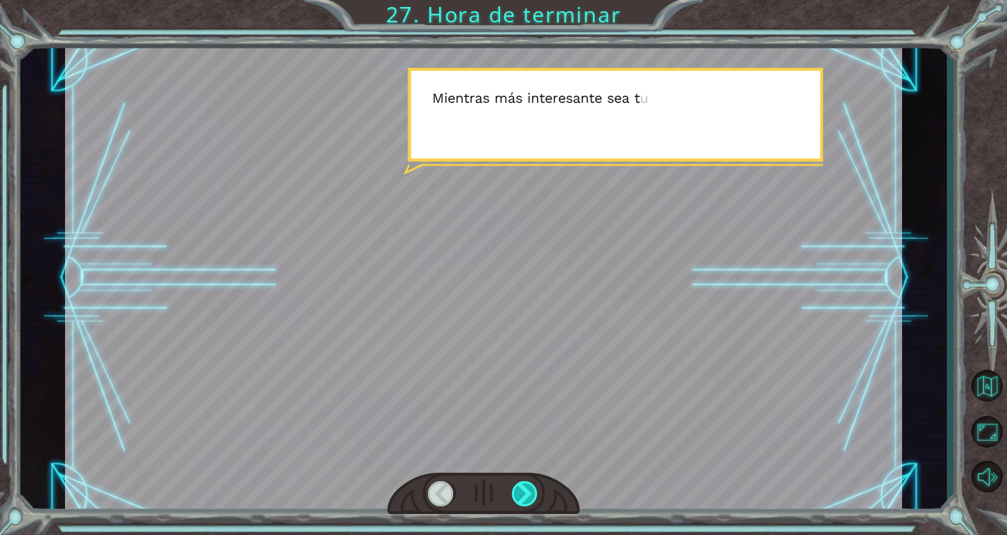
click at [526, 492] on div at bounding box center [525, 493] width 27 height 25
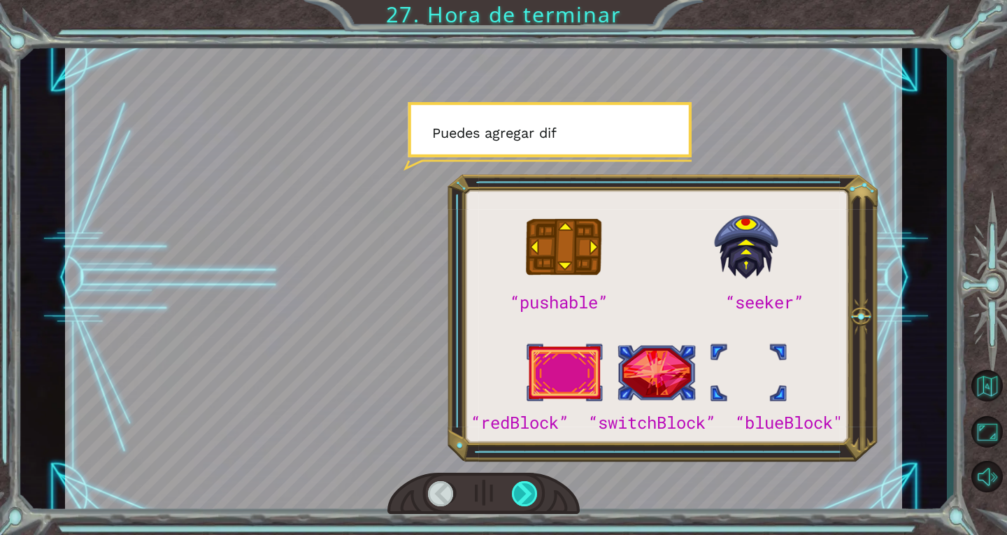
click at [526, 492] on div at bounding box center [525, 493] width 27 height 25
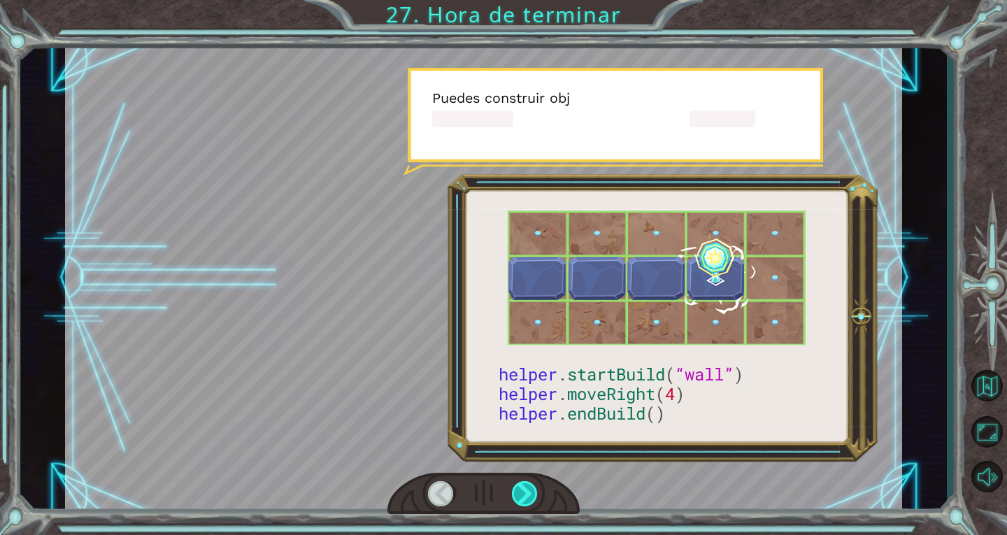
click at [526, 492] on div at bounding box center [525, 493] width 27 height 25
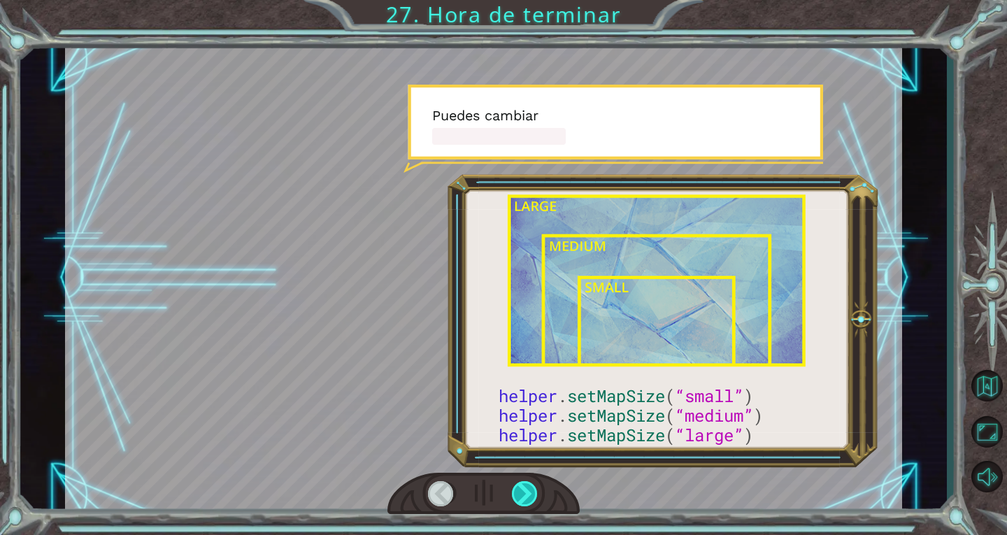
click at [526, 492] on div at bounding box center [525, 493] width 27 height 25
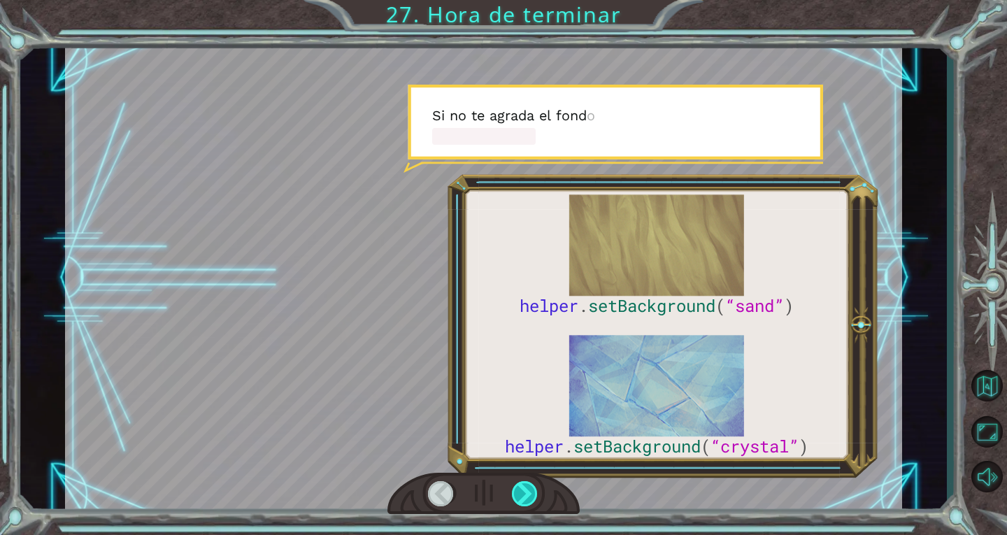
click at [526, 492] on div at bounding box center [525, 493] width 27 height 25
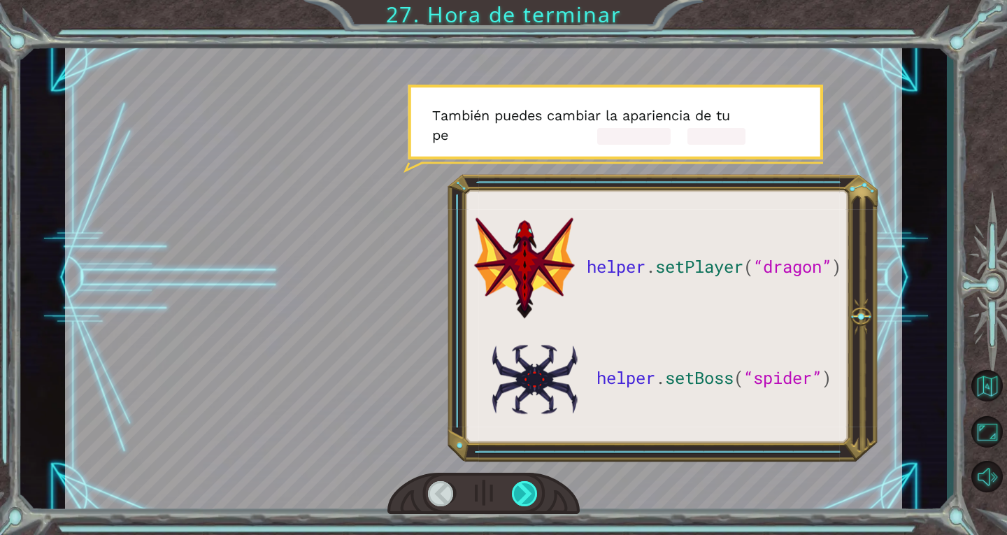
click at [526, 492] on div at bounding box center [525, 493] width 27 height 25
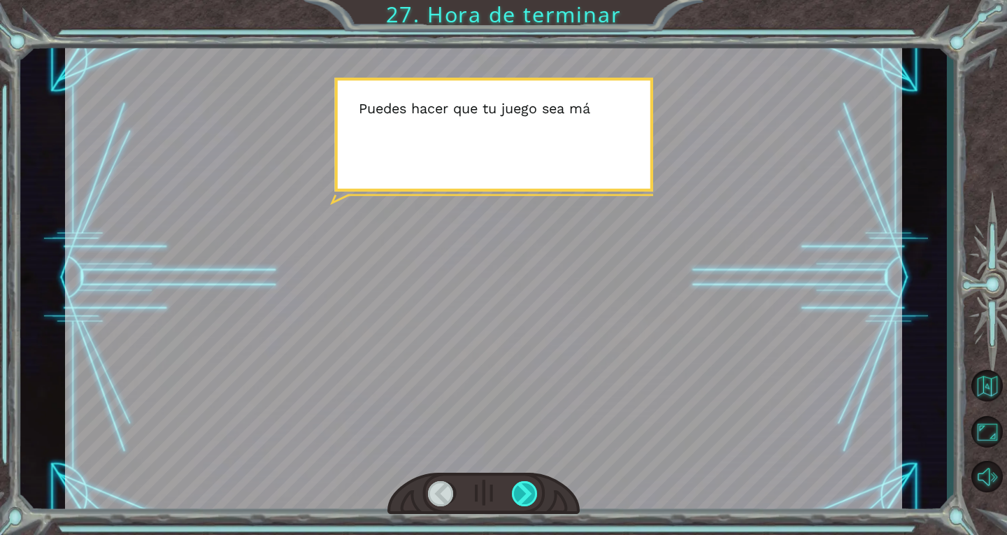
click at [526, 492] on div at bounding box center [525, 493] width 27 height 25
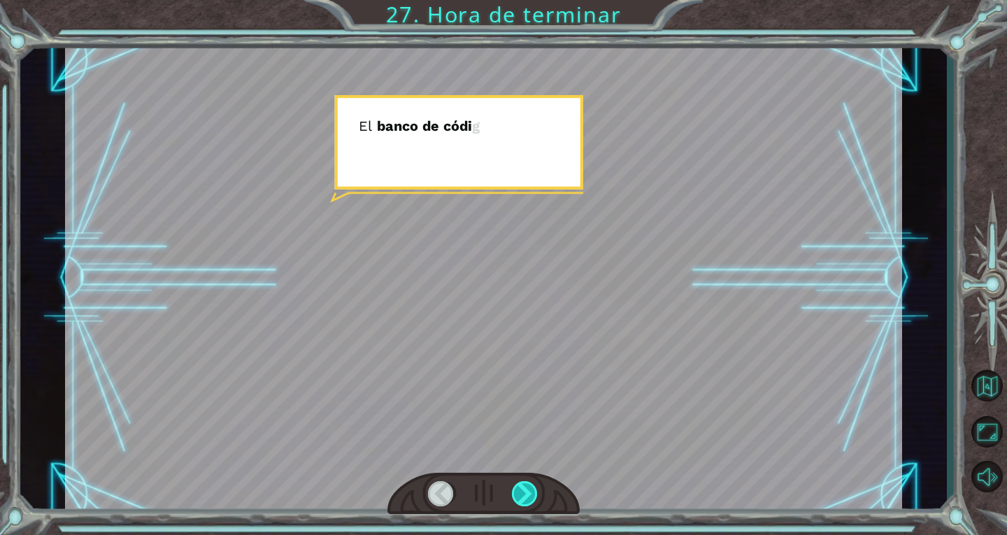
click at [526, 492] on div at bounding box center [525, 493] width 27 height 25
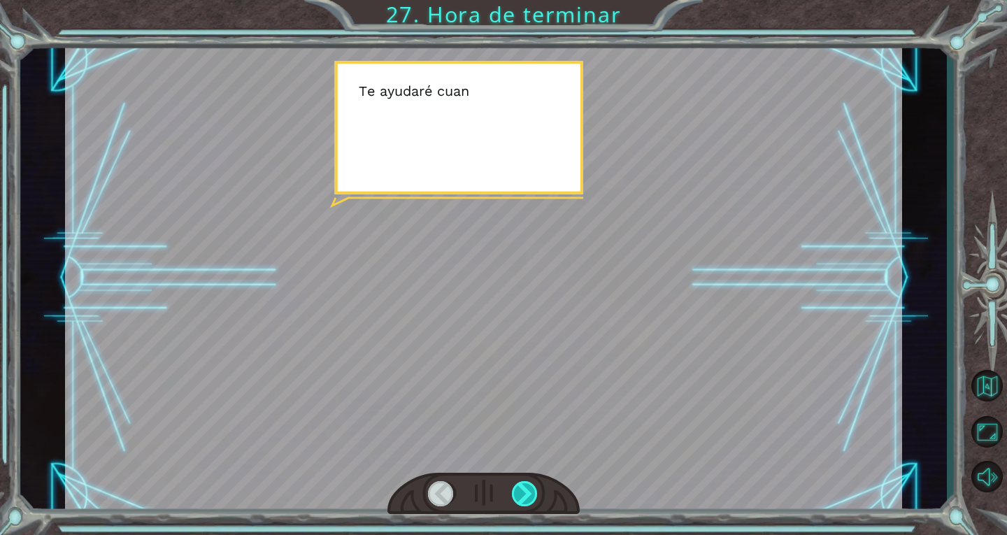
click at [526, 492] on div at bounding box center [525, 493] width 27 height 25
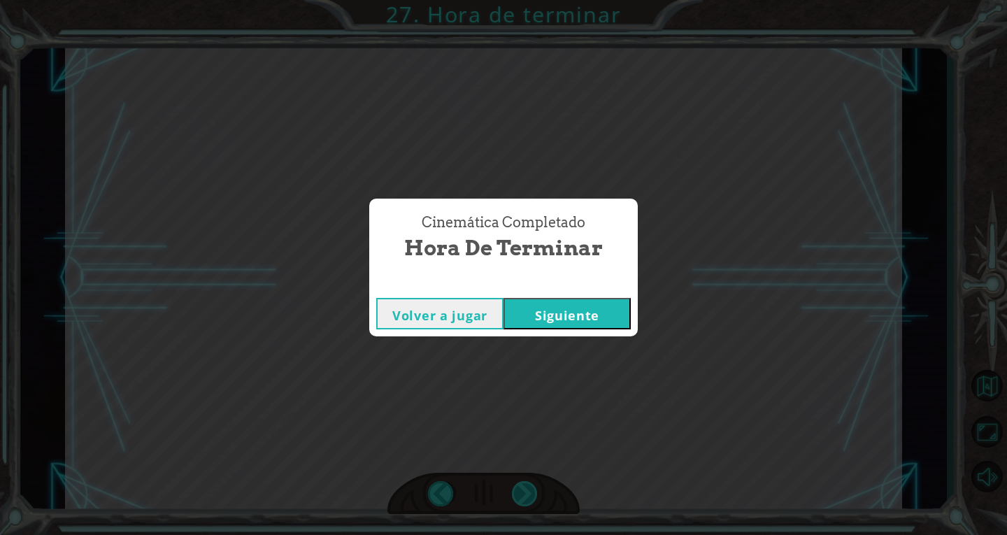
click at [526, 492] on div "Cinemática Completado Hora de terminar Volver a jugar [GEOGRAPHIC_DATA]" at bounding box center [503, 267] width 1007 height 535
click at [509, 307] on button "Siguiente" at bounding box center [566, 313] width 127 height 31
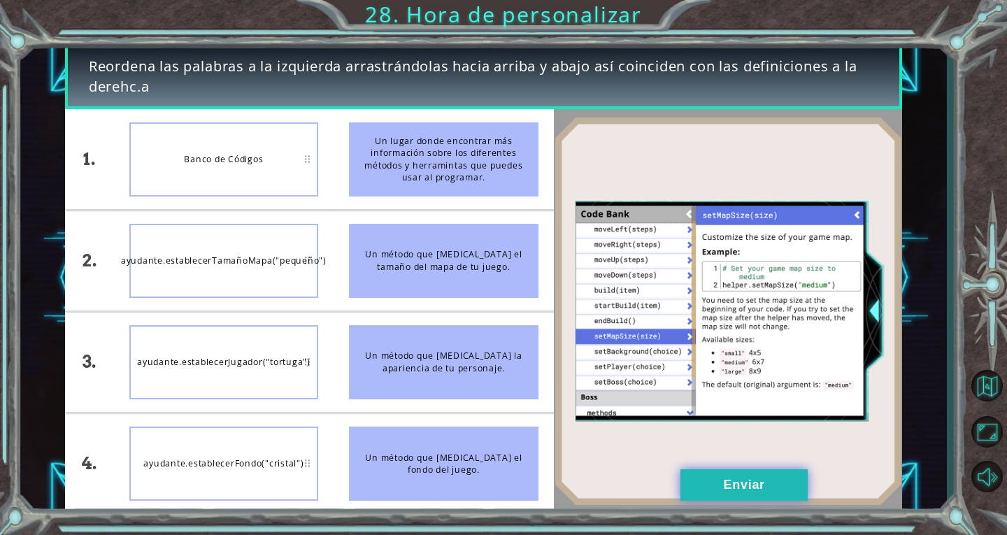
click at [717, 475] on button "Enviar" at bounding box center [743, 484] width 127 height 31
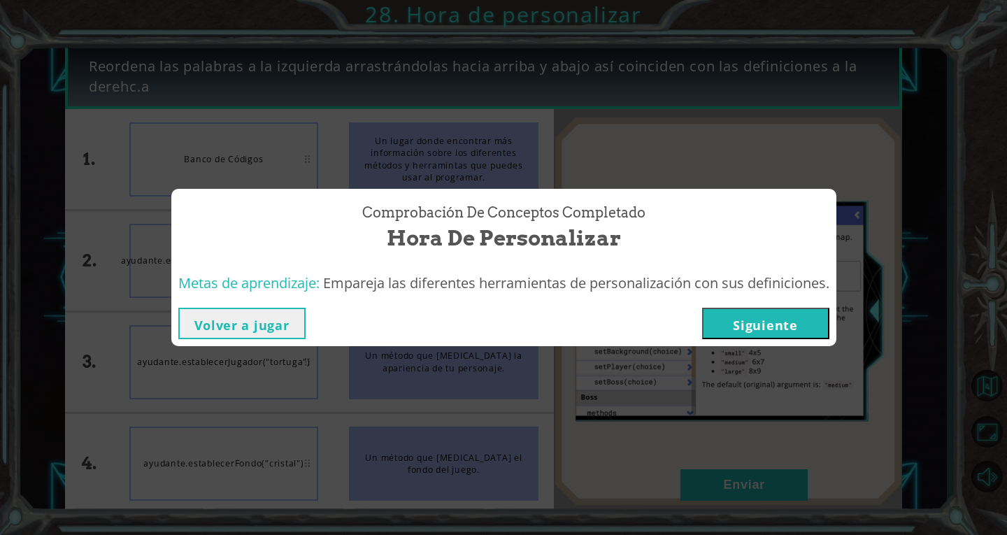
click at [759, 313] on button "Siguiente" at bounding box center [765, 323] width 127 height 31
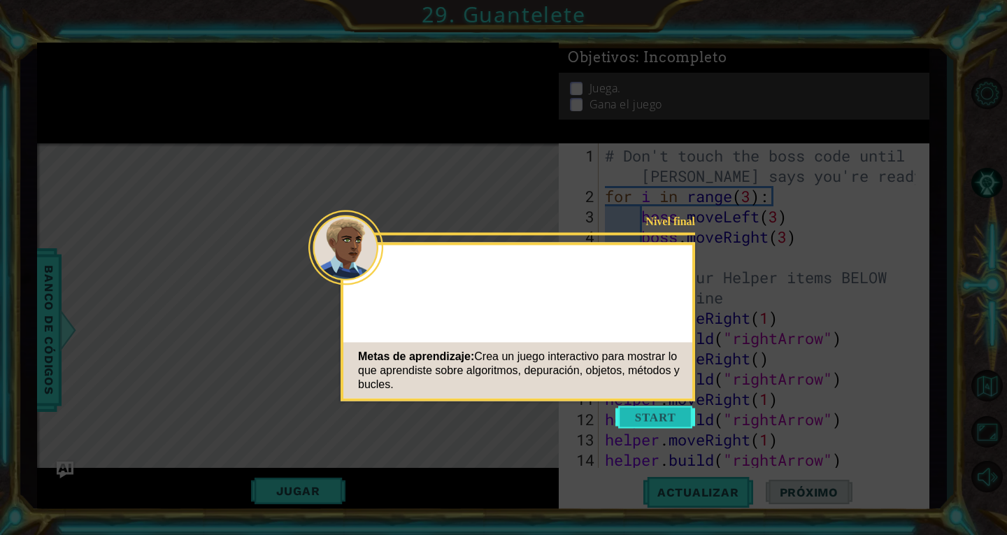
click at [653, 410] on button "Start" at bounding box center [655, 417] width 80 height 22
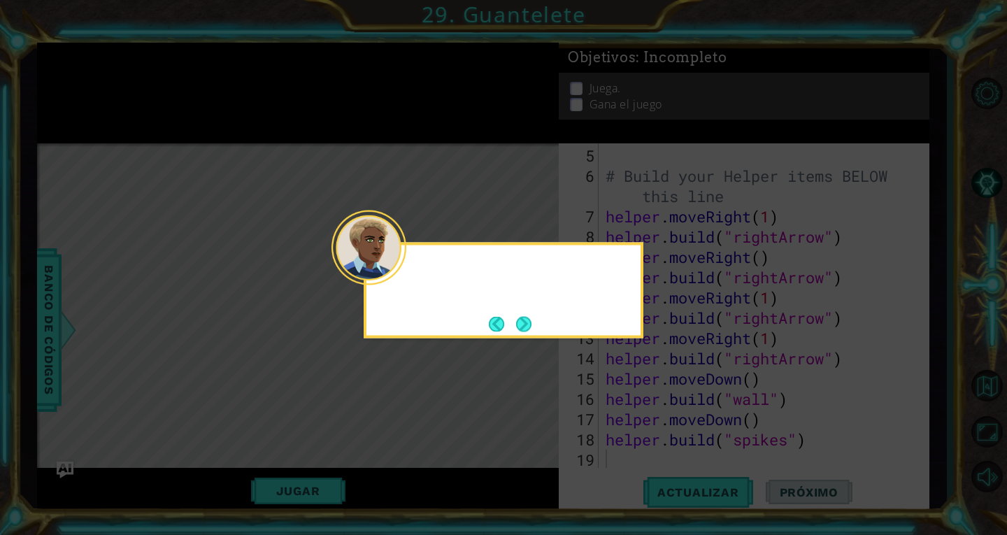
scroll to position [101, 0]
click at [516, 324] on button "Next" at bounding box center [523, 323] width 15 height 15
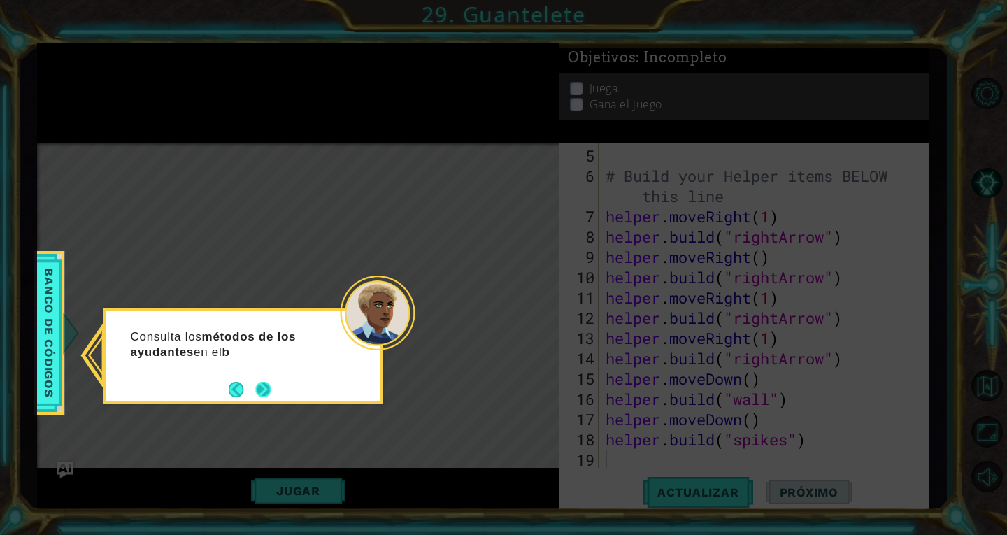
click at [264, 382] on button "Next" at bounding box center [262, 389] width 15 height 15
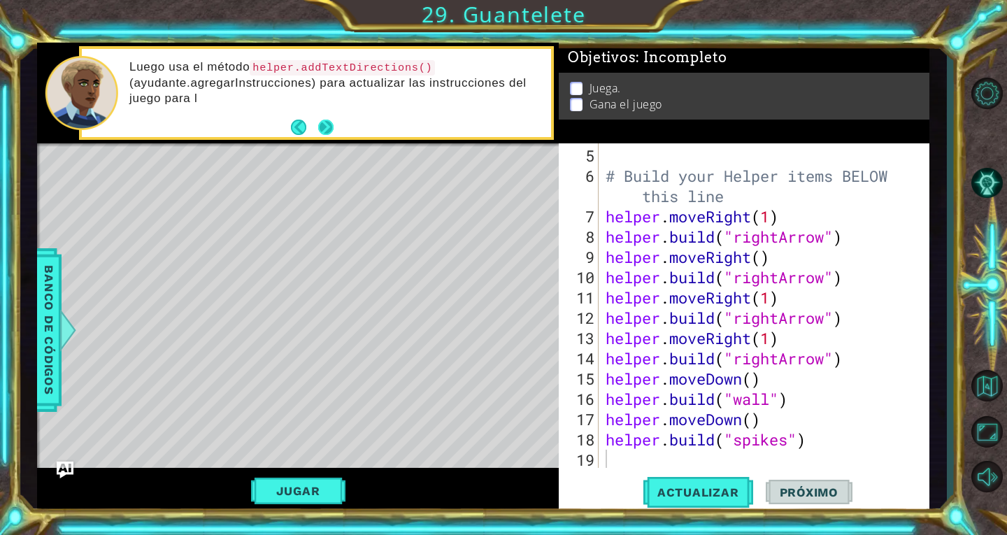
click at [328, 120] on div "Luego usa el método helper.addTextDirections() (ayudante.agregarInstrucciones) …" at bounding box center [316, 93] width 469 height 89
click at [328, 120] on button "Next" at bounding box center [325, 127] width 15 height 15
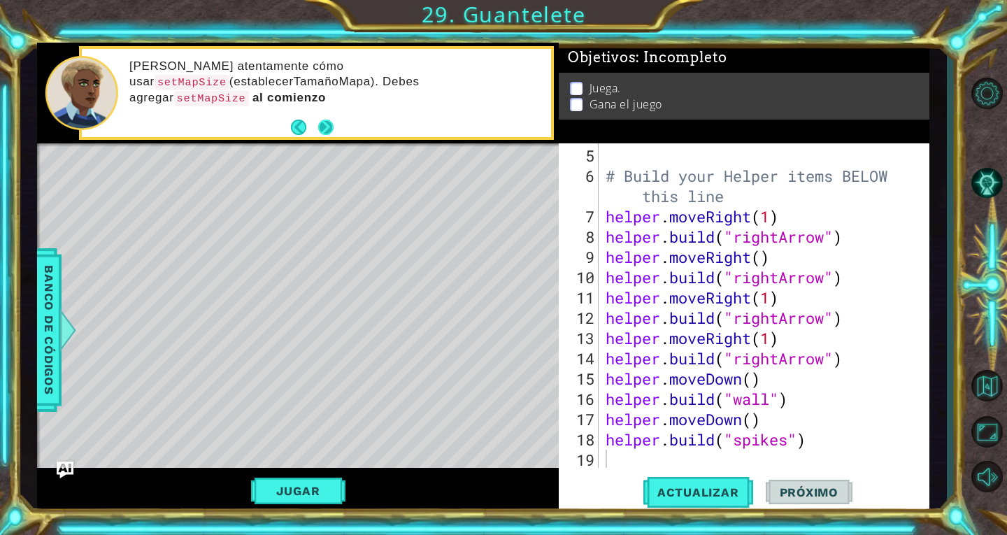
click at [322, 122] on button "Next" at bounding box center [325, 127] width 15 height 15
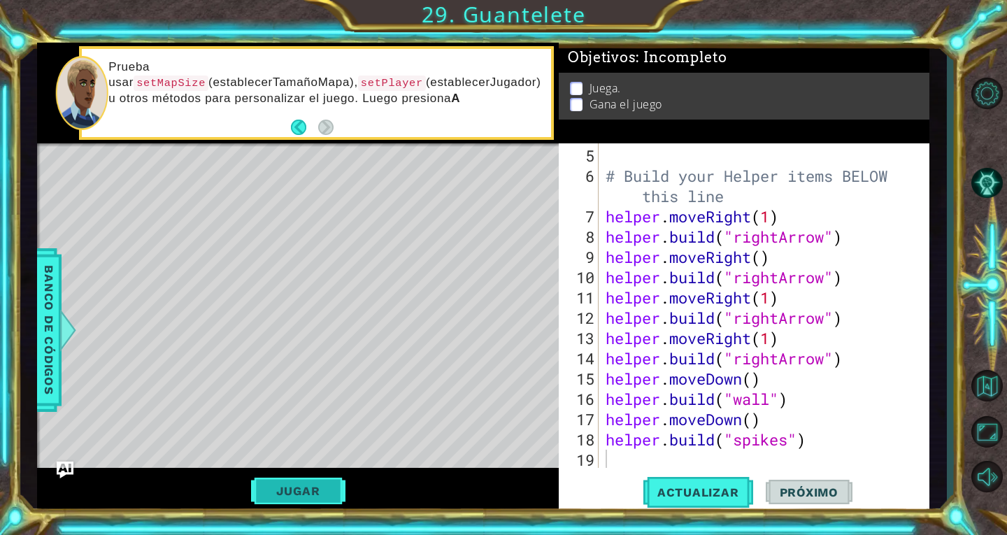
click at [321, 489] on button "Jugar" at bounding box center [298, 490] width 94 height 27
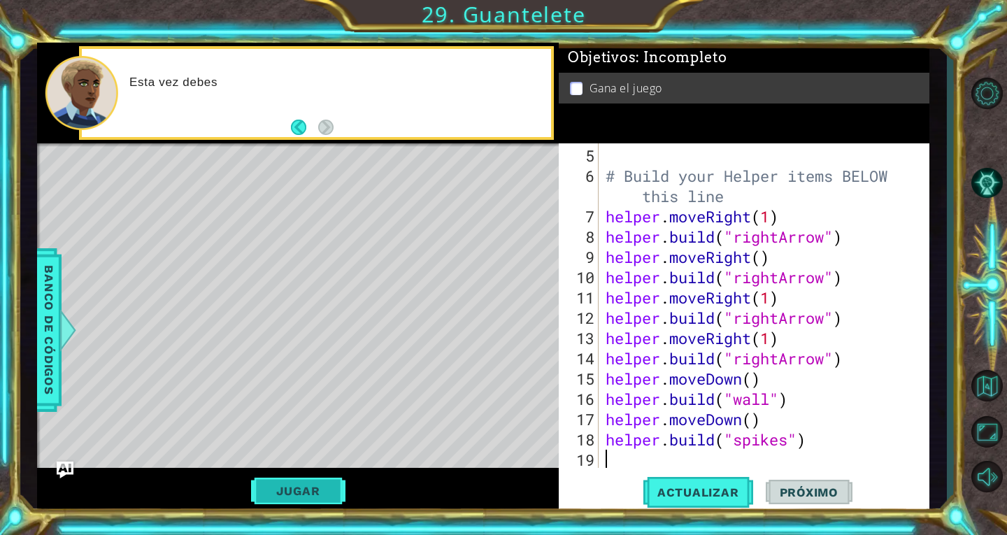
click at [321, 489] on button "Jugar" at bounding box center [298, 490] width 94 height 27
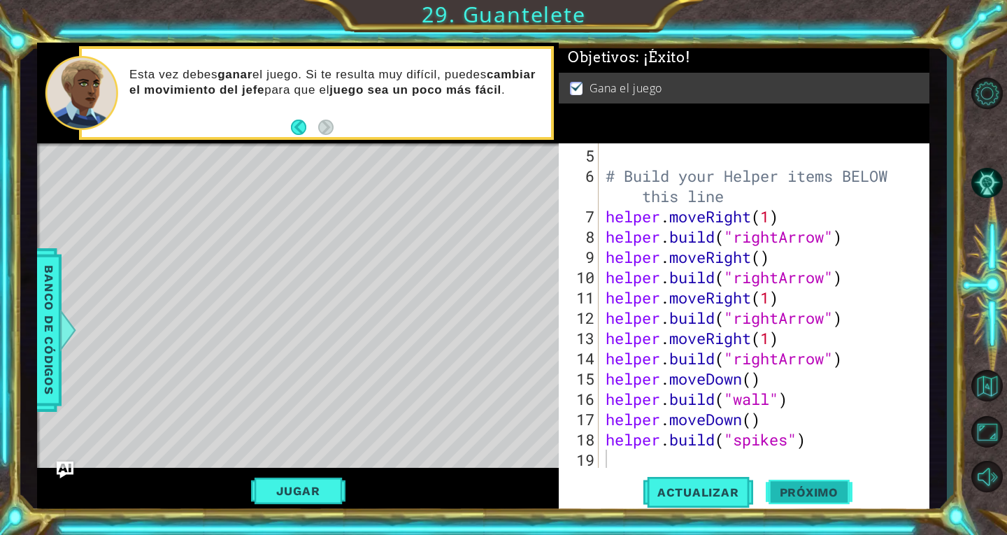
click at [772, 499] on button "Próximo" at bounding box center [809, 492] width 87 height 37
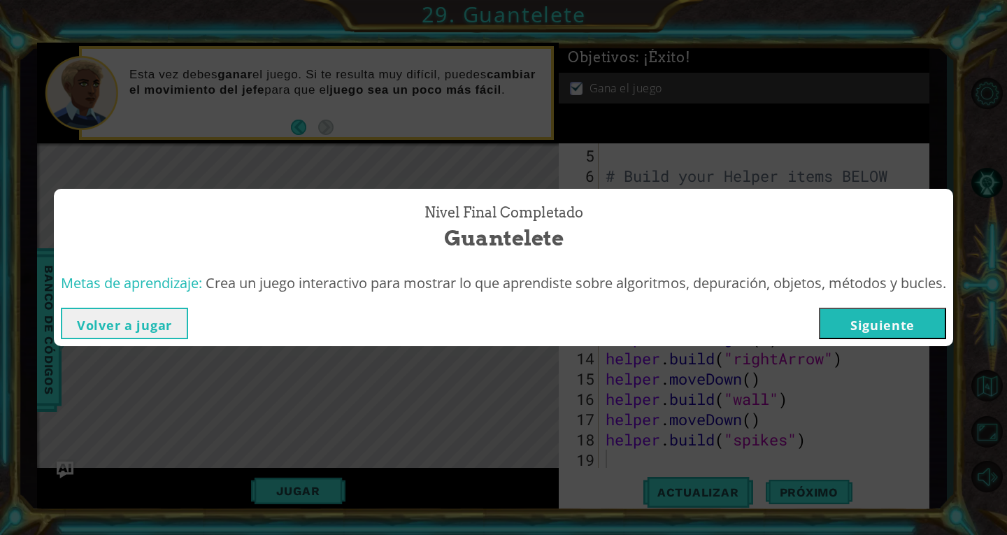
click at [891, 330] on button "Siguiente" at bounding box center [882, 323] width 127 height 31
